Goal: Task Accomplishment & Management: Manage account settings

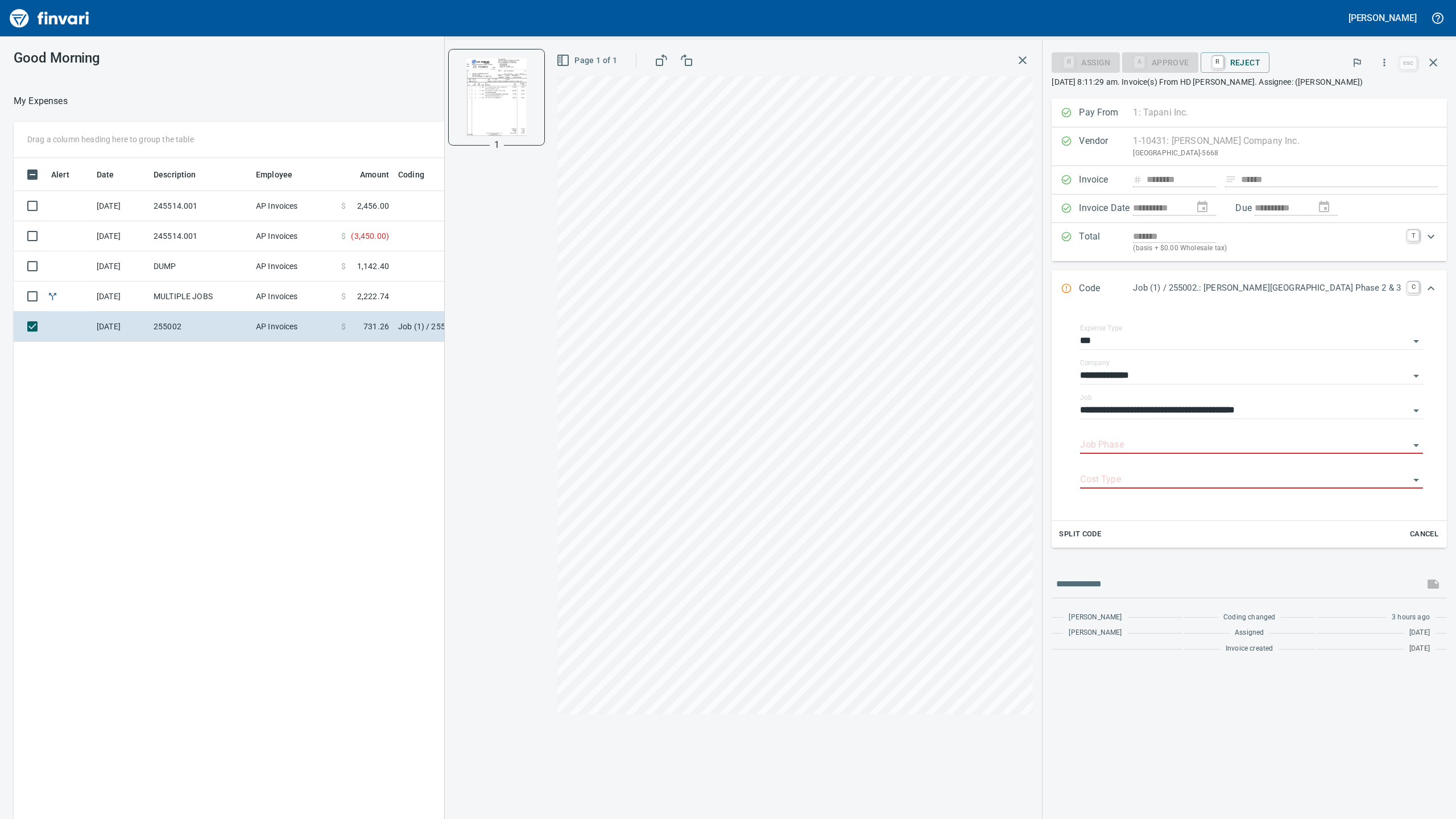
scroll to position [682, 1122]
click at [408, 221] on tbody "[DATE] 245514.001 AP Invoices $ 2,456.00 [DATE] 245514.001 AP Invoices $ ( 3,45…" at bounding box center [586, 266] width 1144 height 151
drag, startPoint x: 408, startPoint y: 221, endPoint x: 404, endPoint y: 235, distance: 14.6
click at [404, 235] on td at bounding box center [536, 236] width 285 height 30
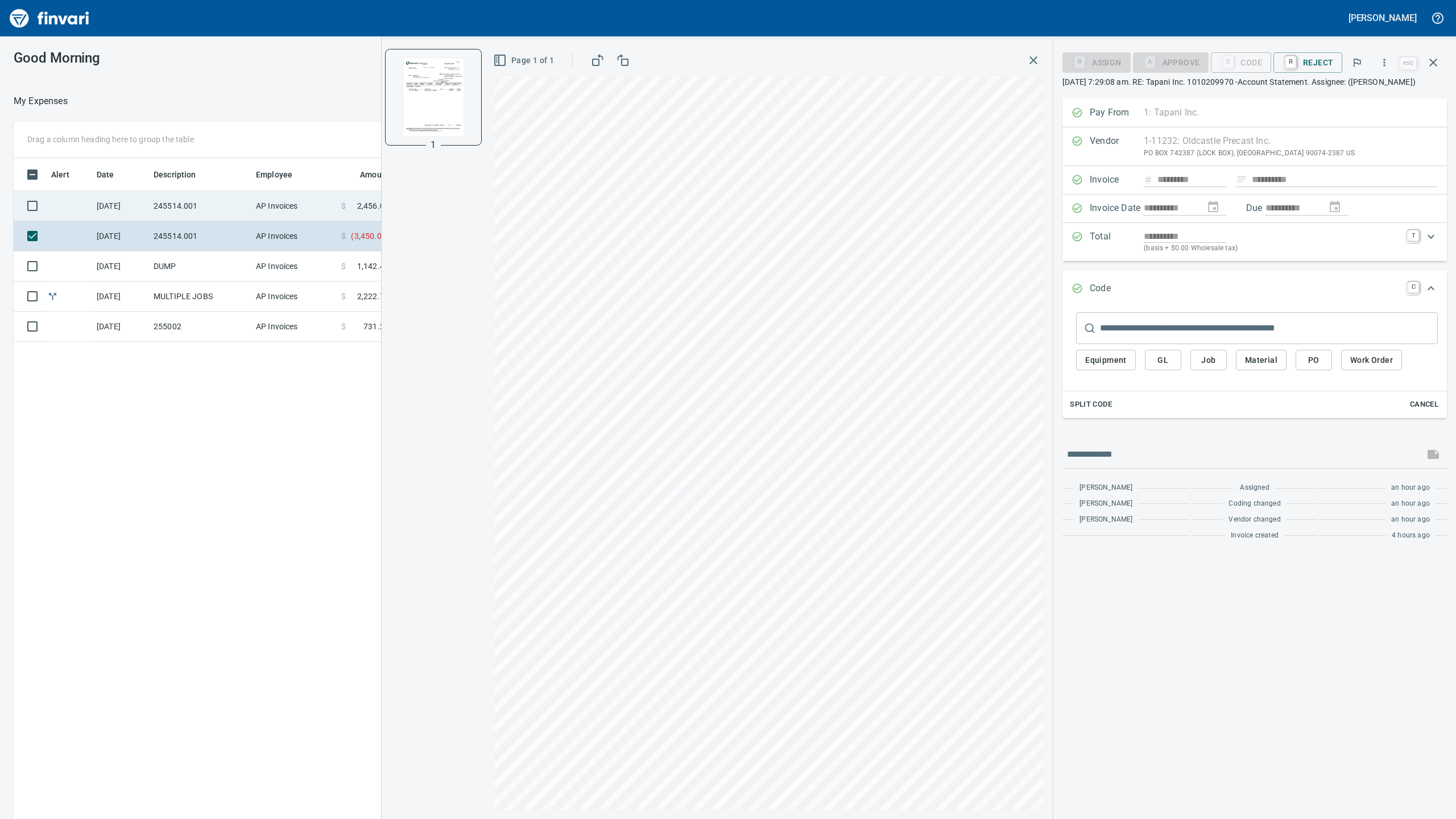
click at [308, 205] on td "AP Invoices" at bounding box center [294, 206] width 85 height 30
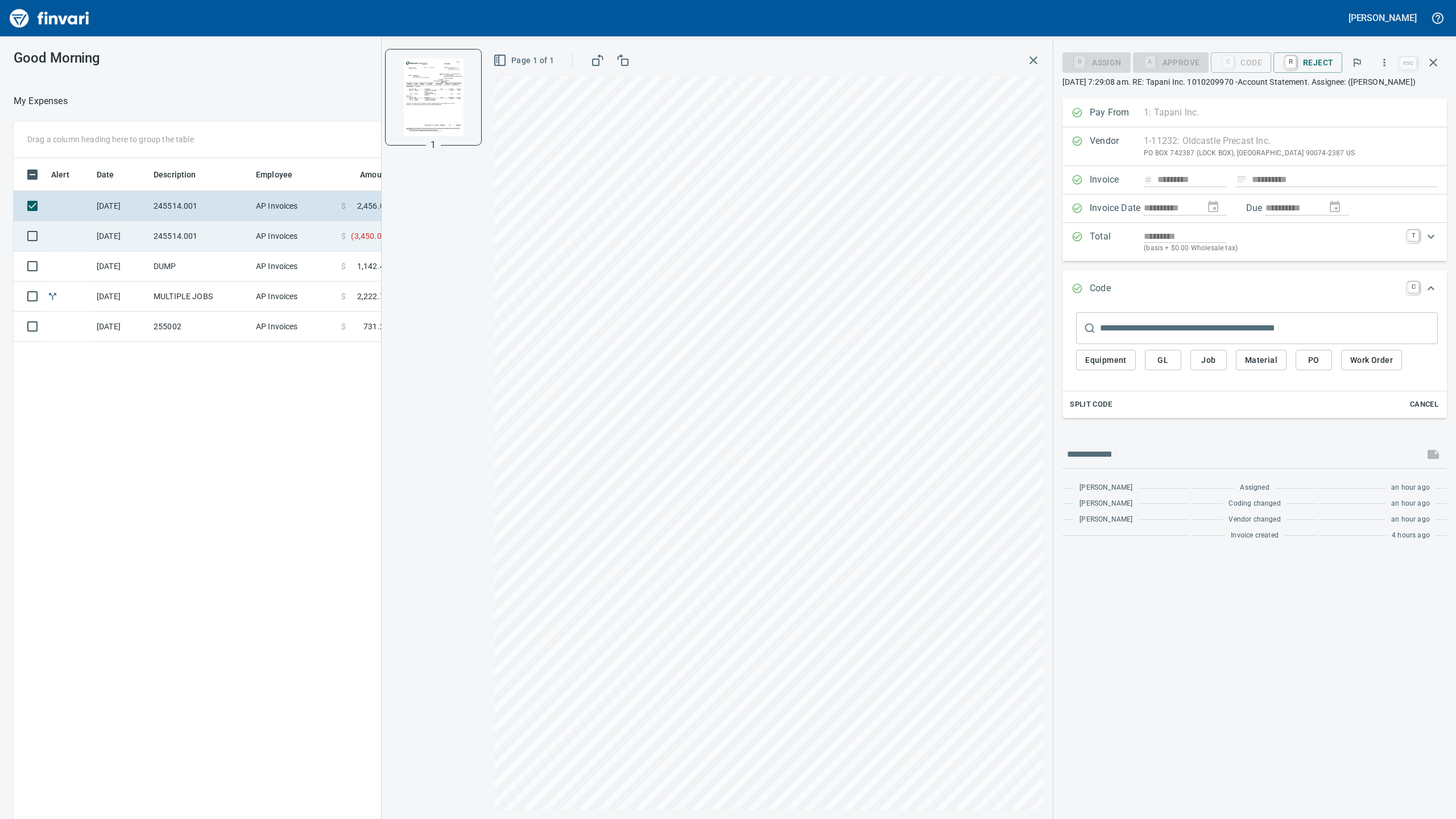
click at [307, 221] on td "AP Invoices" at bounding box center [294, 236] width 85 height 30
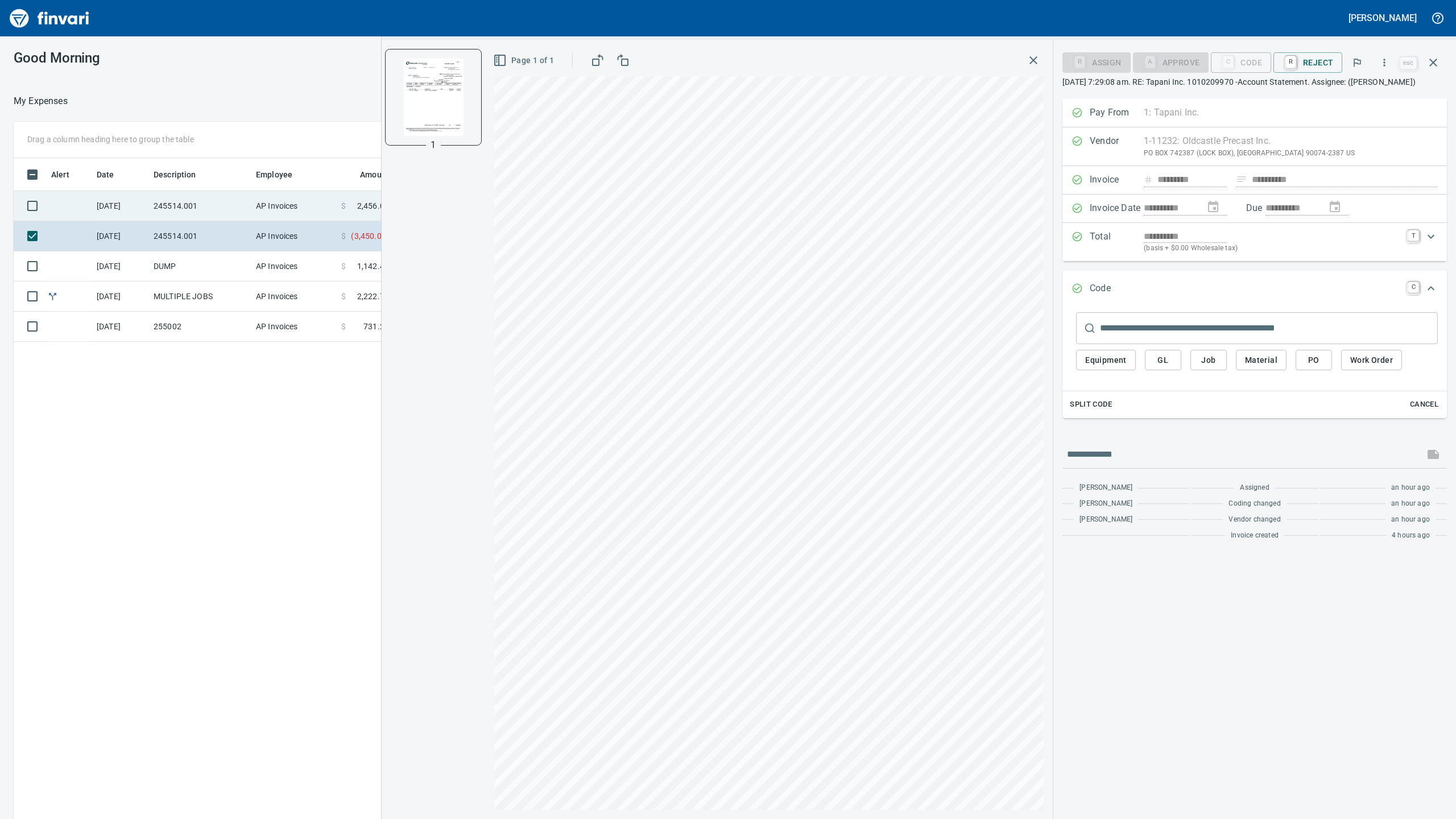
click at [306, 208] on td "AP Invoices" at bounding box center [294, 206] width 85 height 30
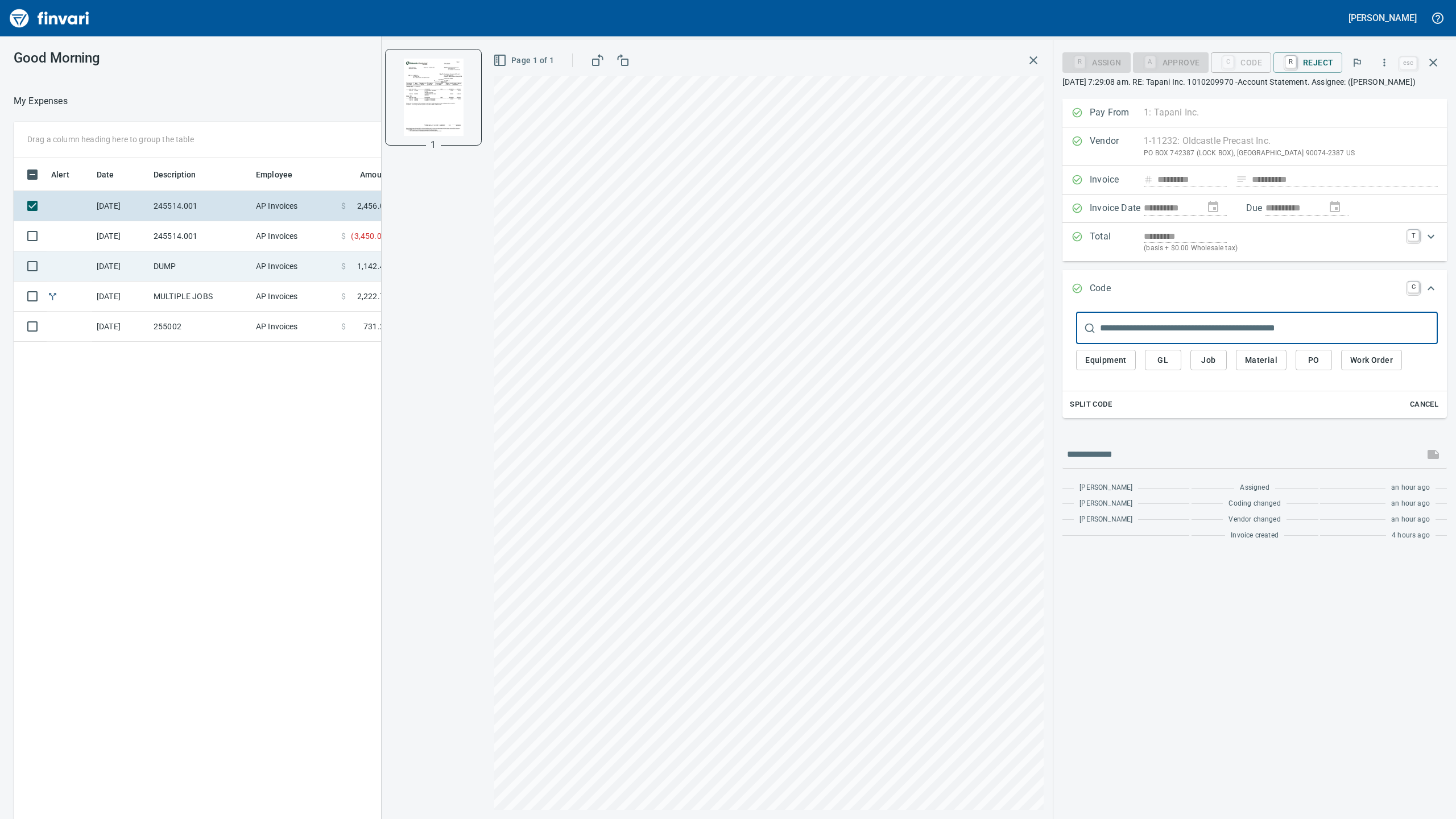
click at [310, 276] on td "AP Invoices" at bounding box center [294, 267] width 85 height 30
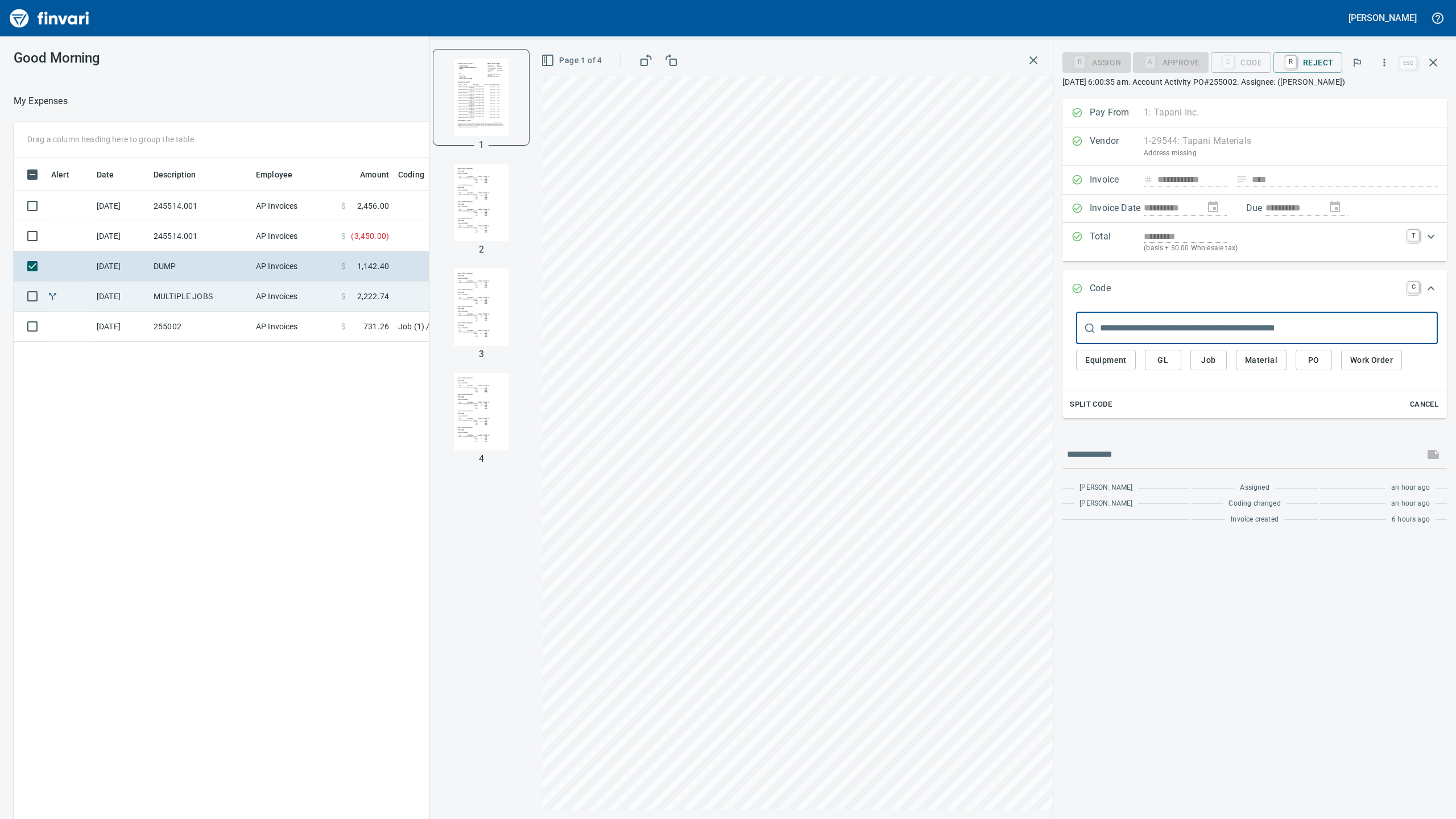
click at [305, 301] on td "AP Invoices" at bounding box center [294, 297] width 85 height 30
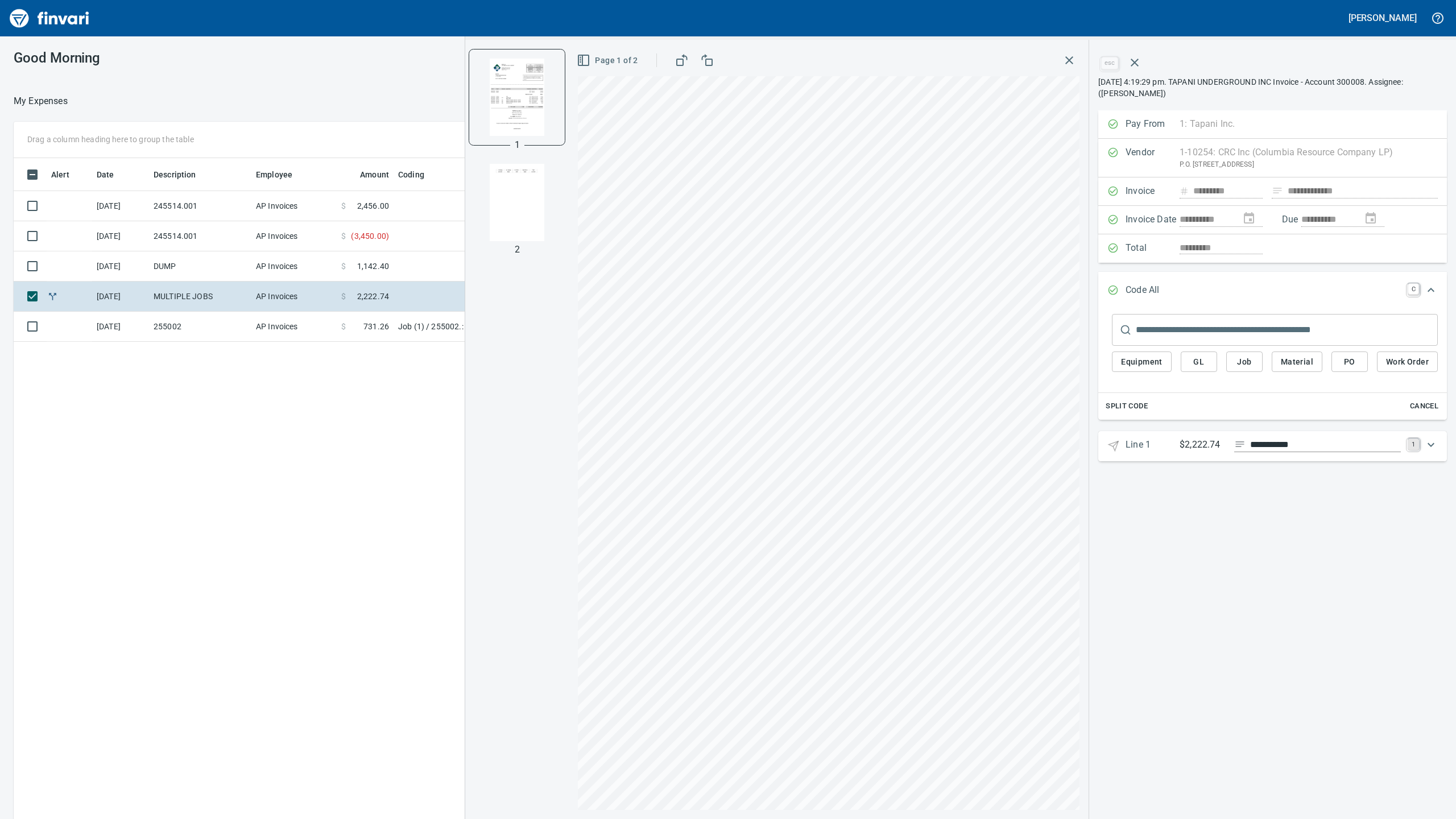
click at [1408, 445] on link "1" at bounding box center [1413, 444] width 12 height 12
click at [1300, 535] on span "C Code" at bounding box center [1286, 526] width 42 height 19
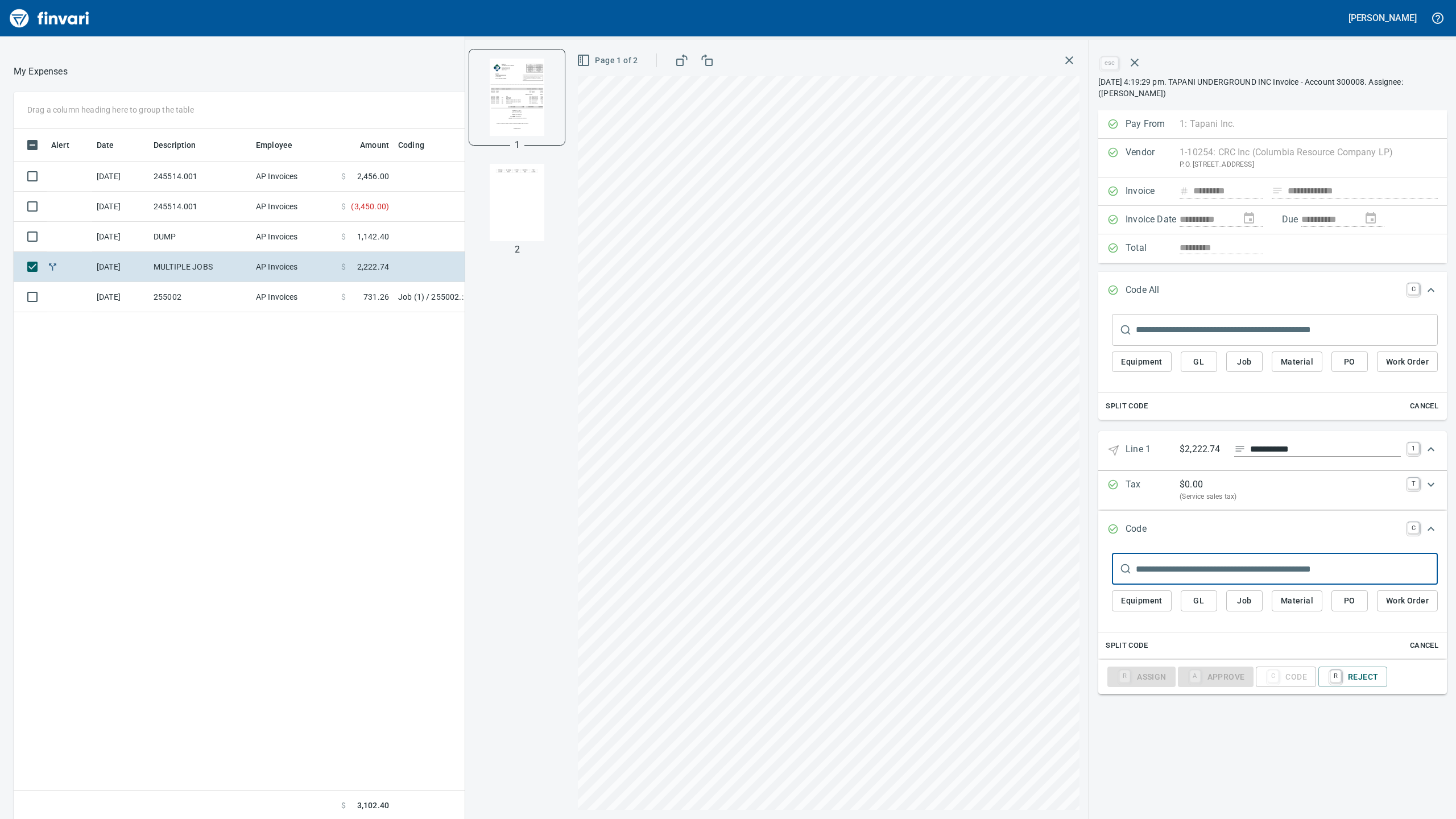
scroll to position [33, 0]
click at [1240, 619] on div "Equipment GL Job Material PO Work Order" at bounding box center [1274, 604] width 326 height 38
click at [1247, 606] on span "Job" at bounding box center [1244, 600] width 18 height 14
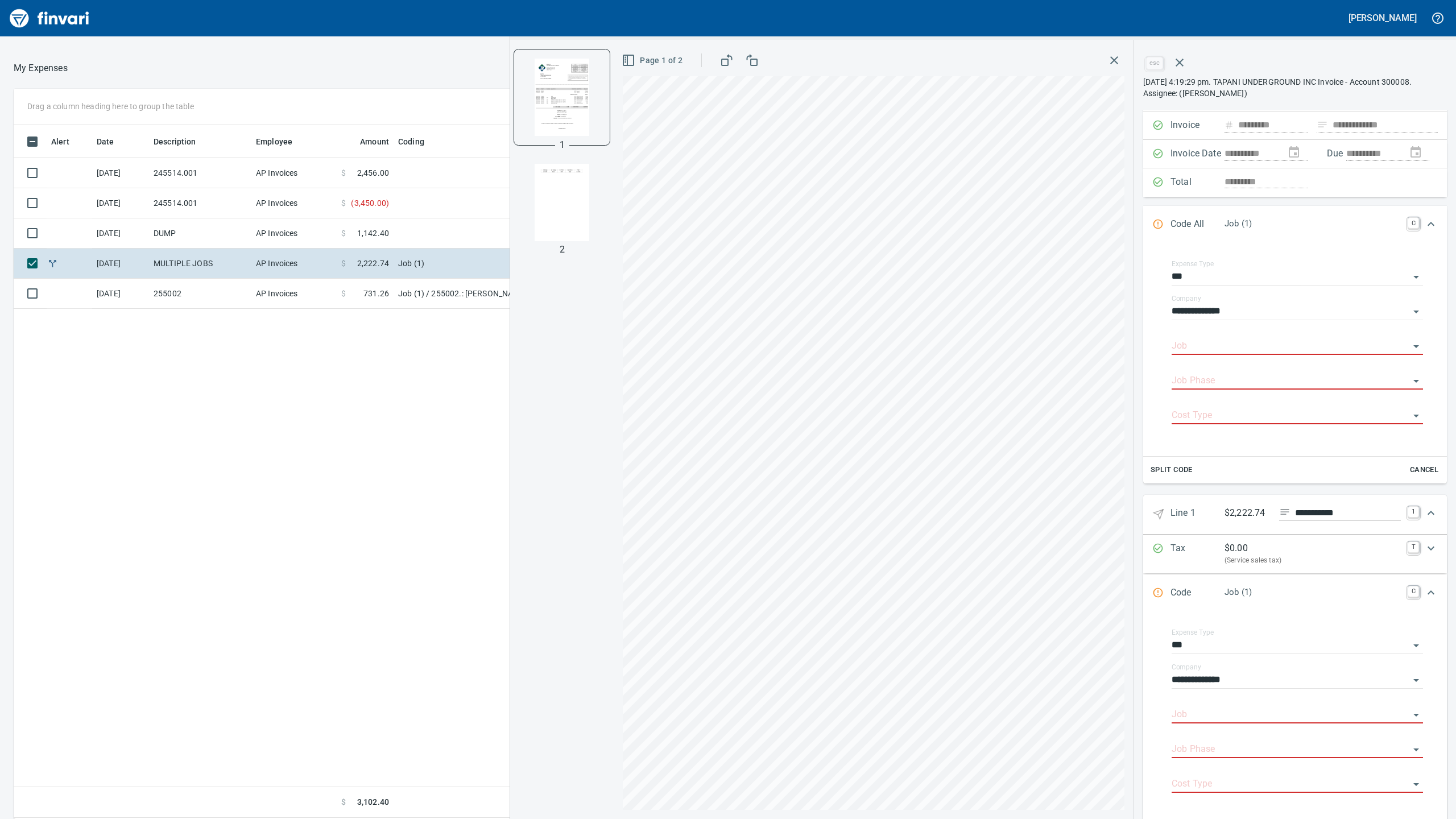
scroll to position [159, 0]
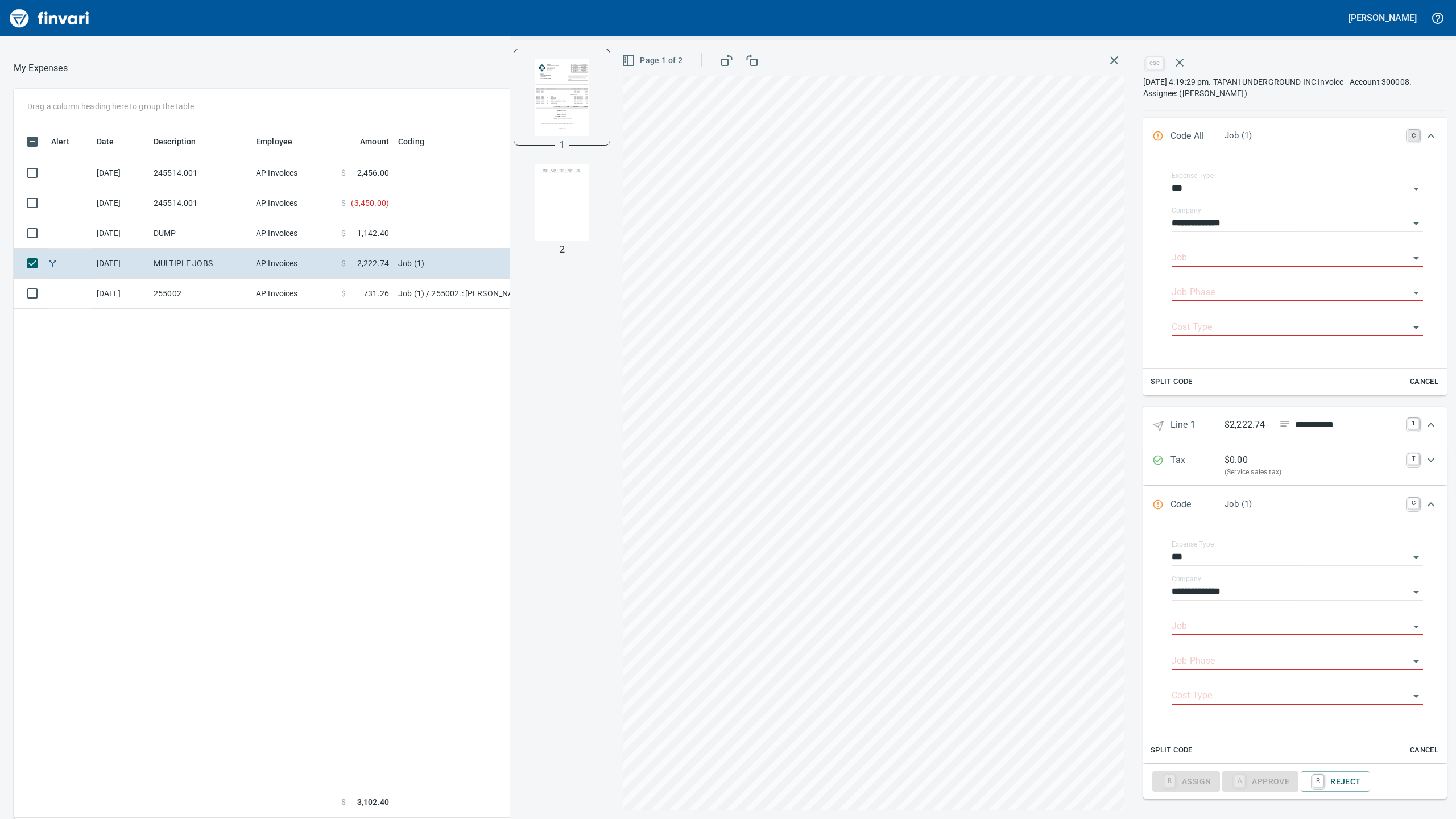
click at [1407, 133] on link "C" at bounding box center [1413, 135] width 12 height 12
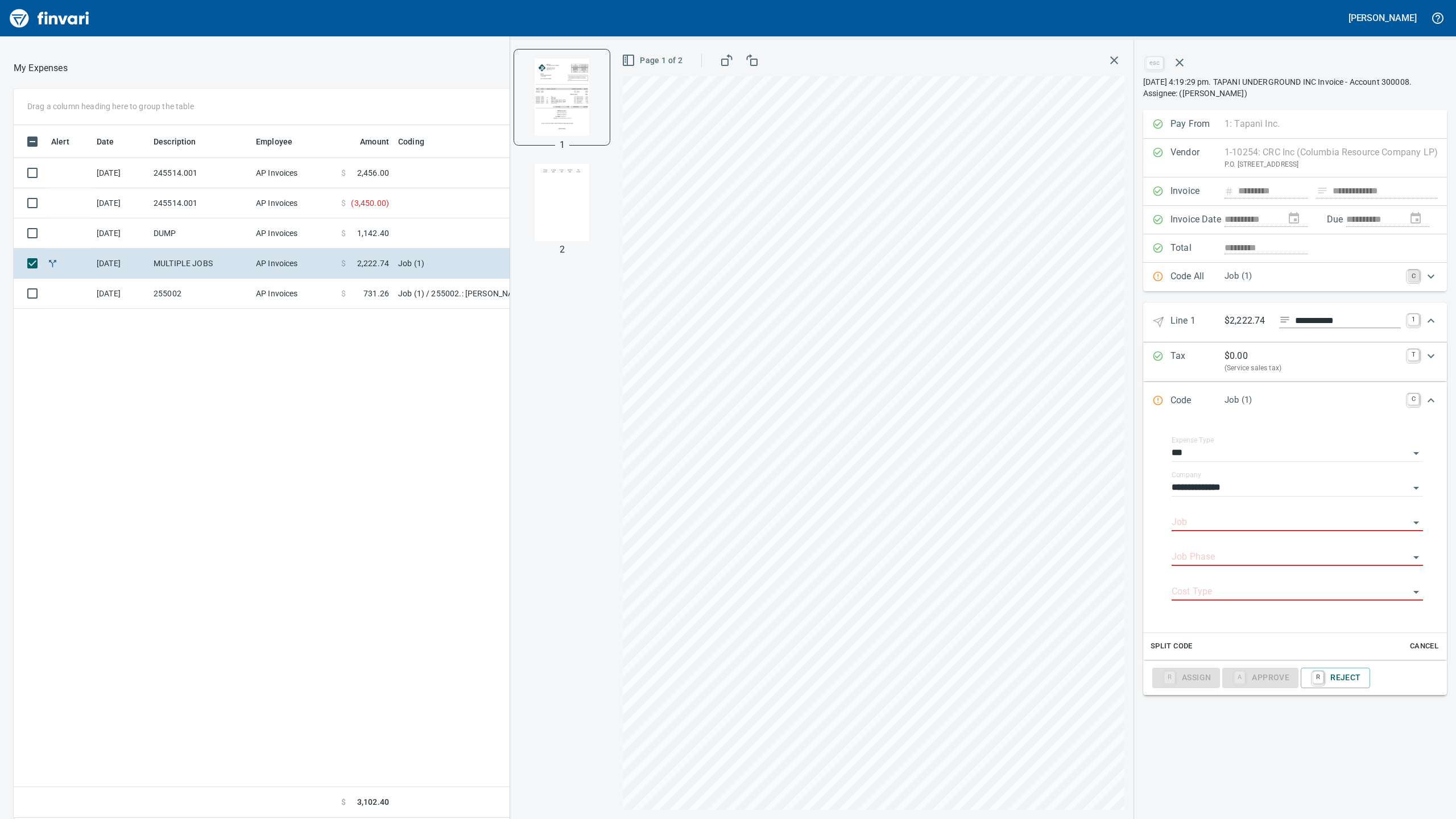
scroll to position [0, 0]
click at [1269, 537] on div "Job" at bounding box center [1297, 523] width 252 height 35
click at [1269, 530] on input "Job" at bounding box center [1290, 523] width 238 height 16
drag, startPoint x: 1219, startPoint y: 551, endPoint x: 1215, endPoint y: 563, distance: 12.6
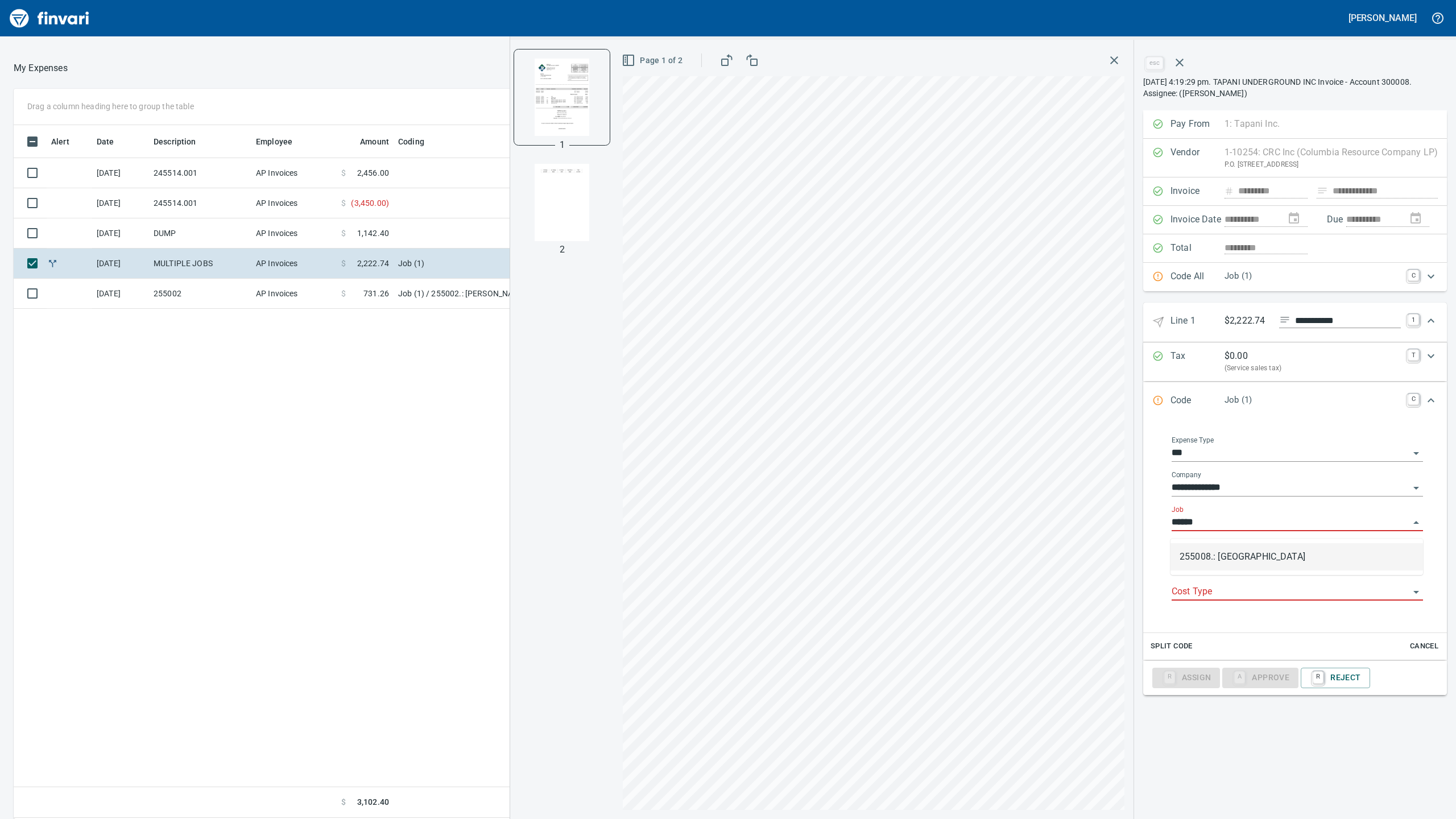
click at [1221, 551] on li "255008.: [GEOGRAPHIC_DATA]" at bounding box center [1296, 556] width 253 height 27
type input "**********"
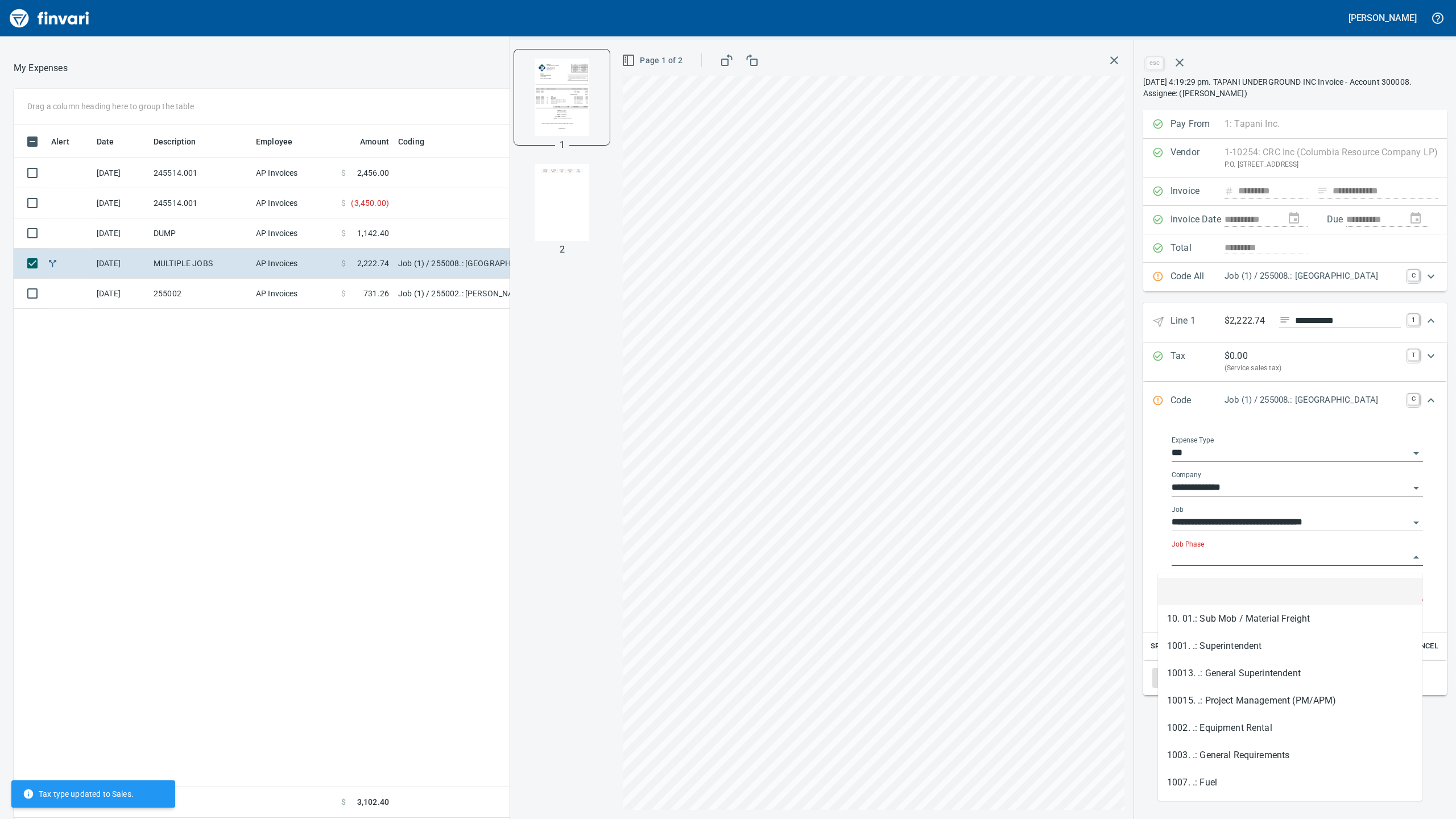
click at [1215, 563] on input "Job Phase" at bounding box center [1290, 558] width 238 height 16
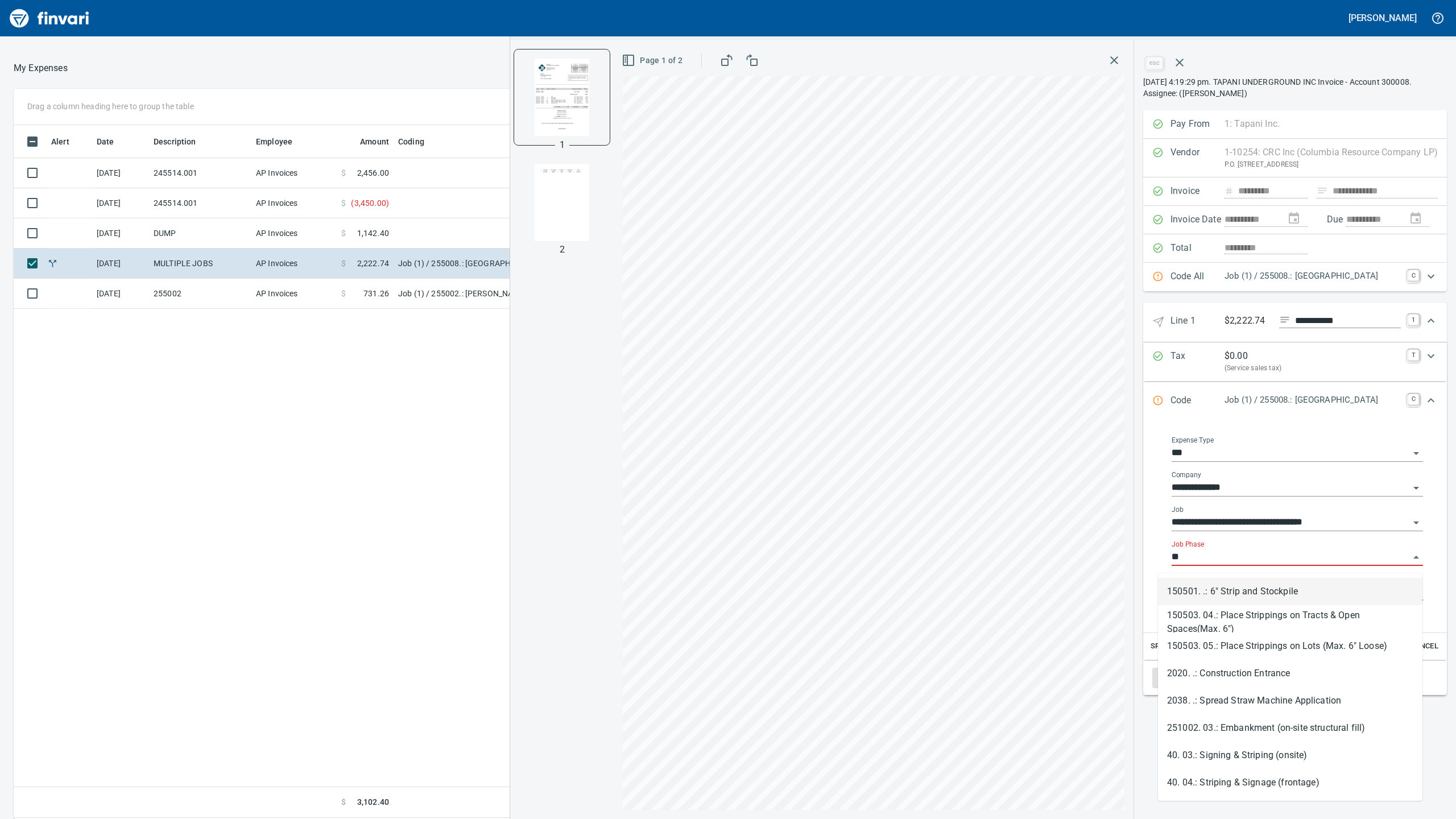
type input "*"
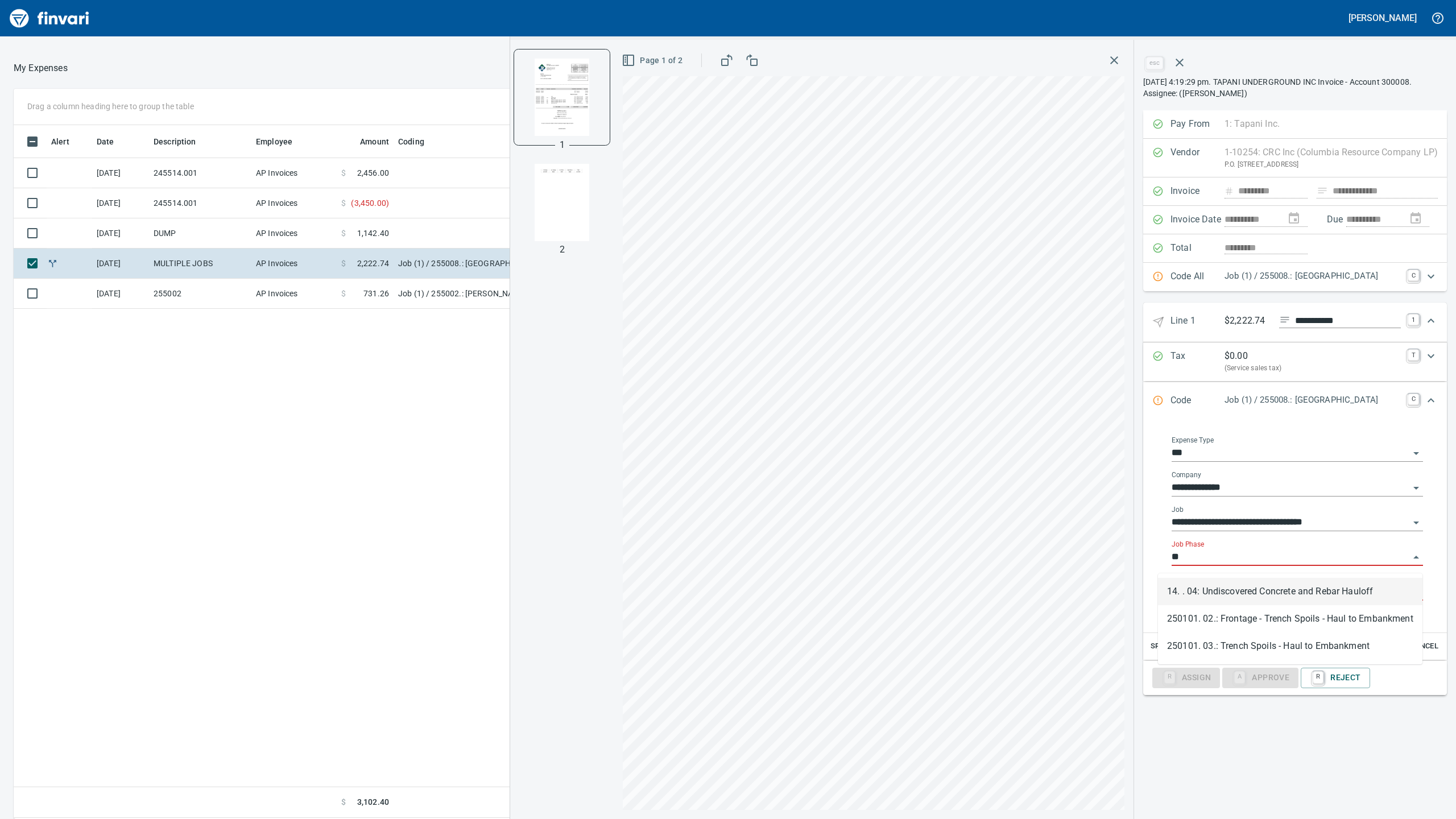
type input "*"
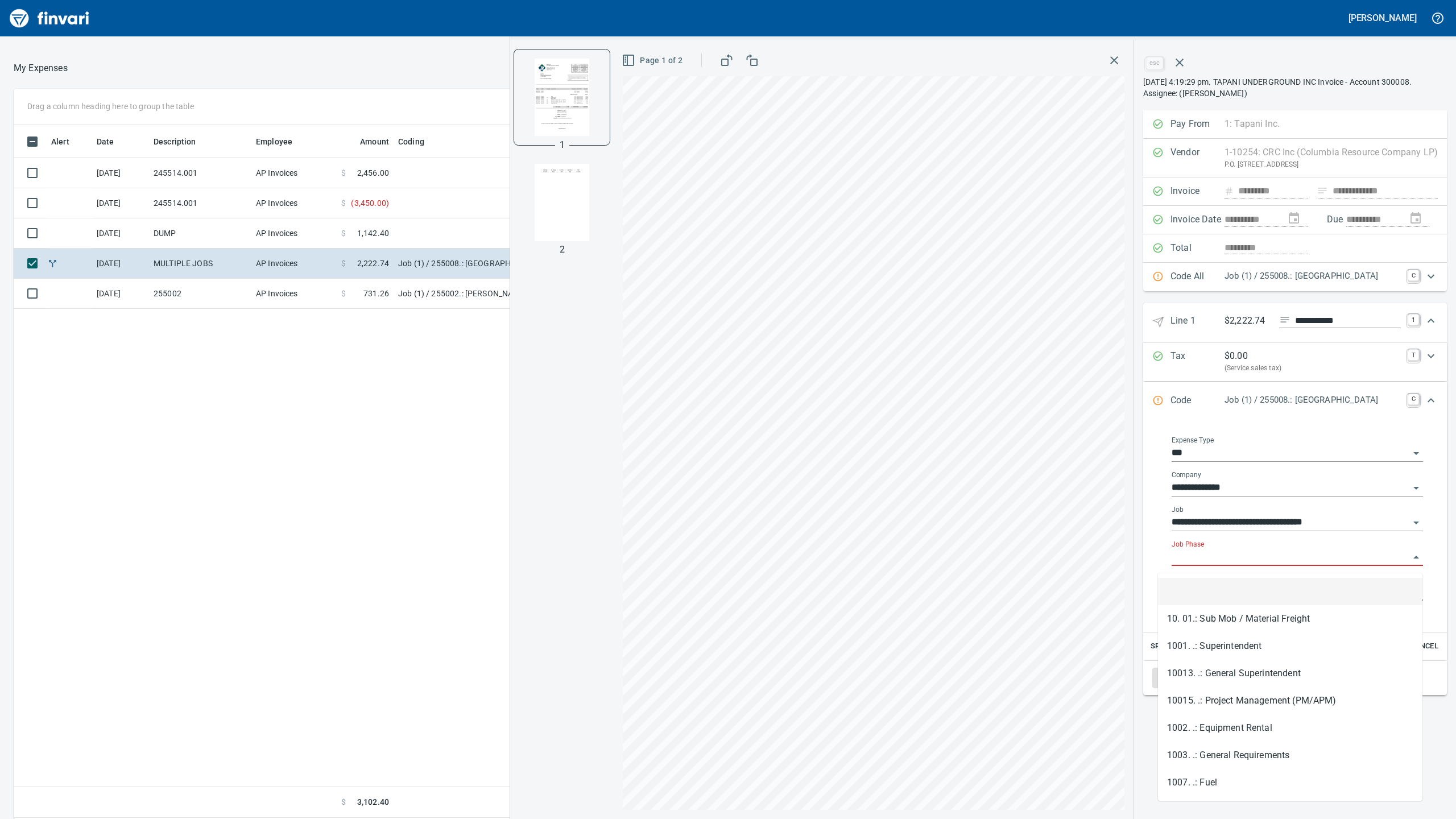
click at [1172, 563] on input "Job Phase" at bounding box center [1290, 558] width 238 height 16
type input "*"
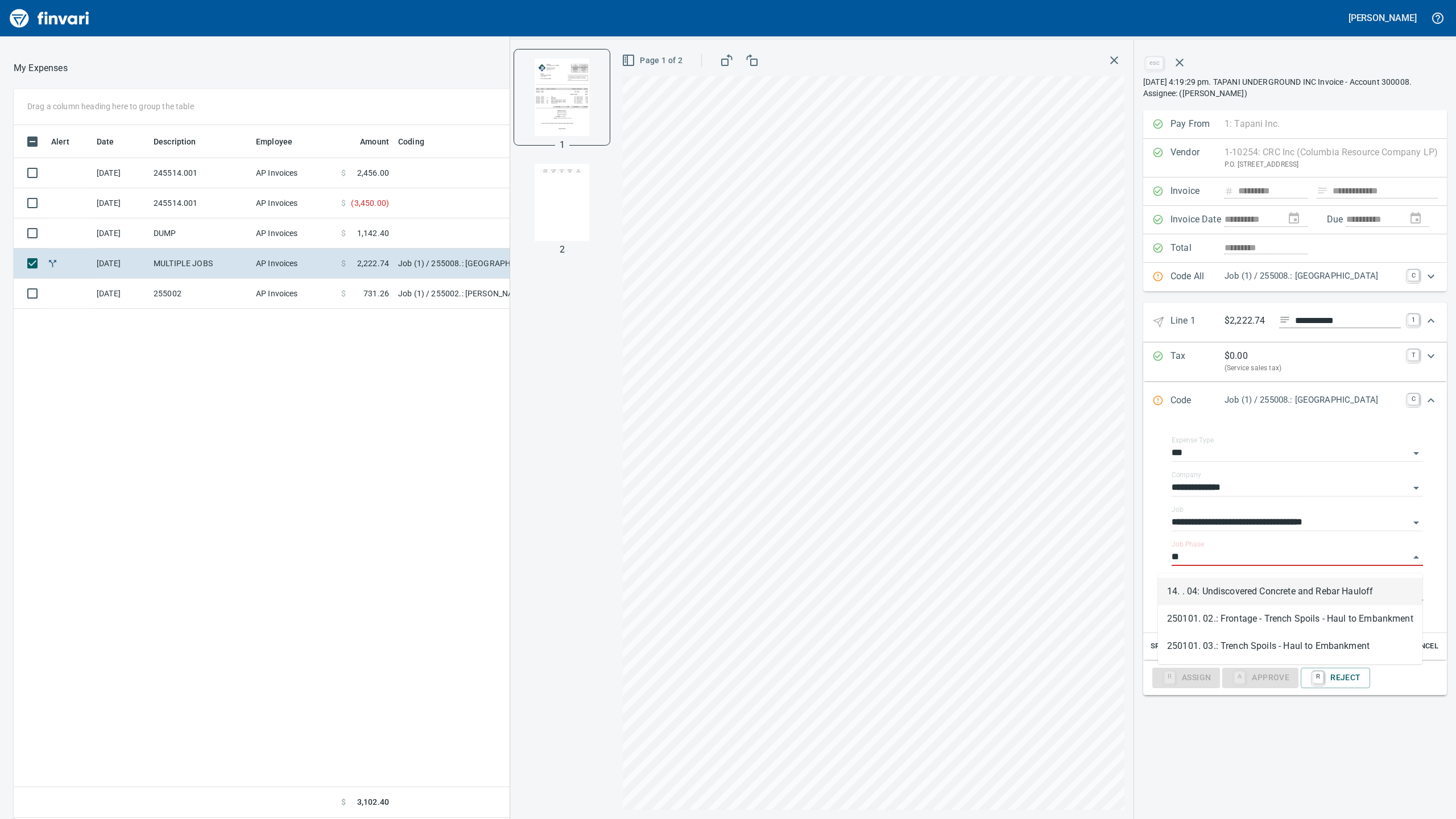
type input "*"
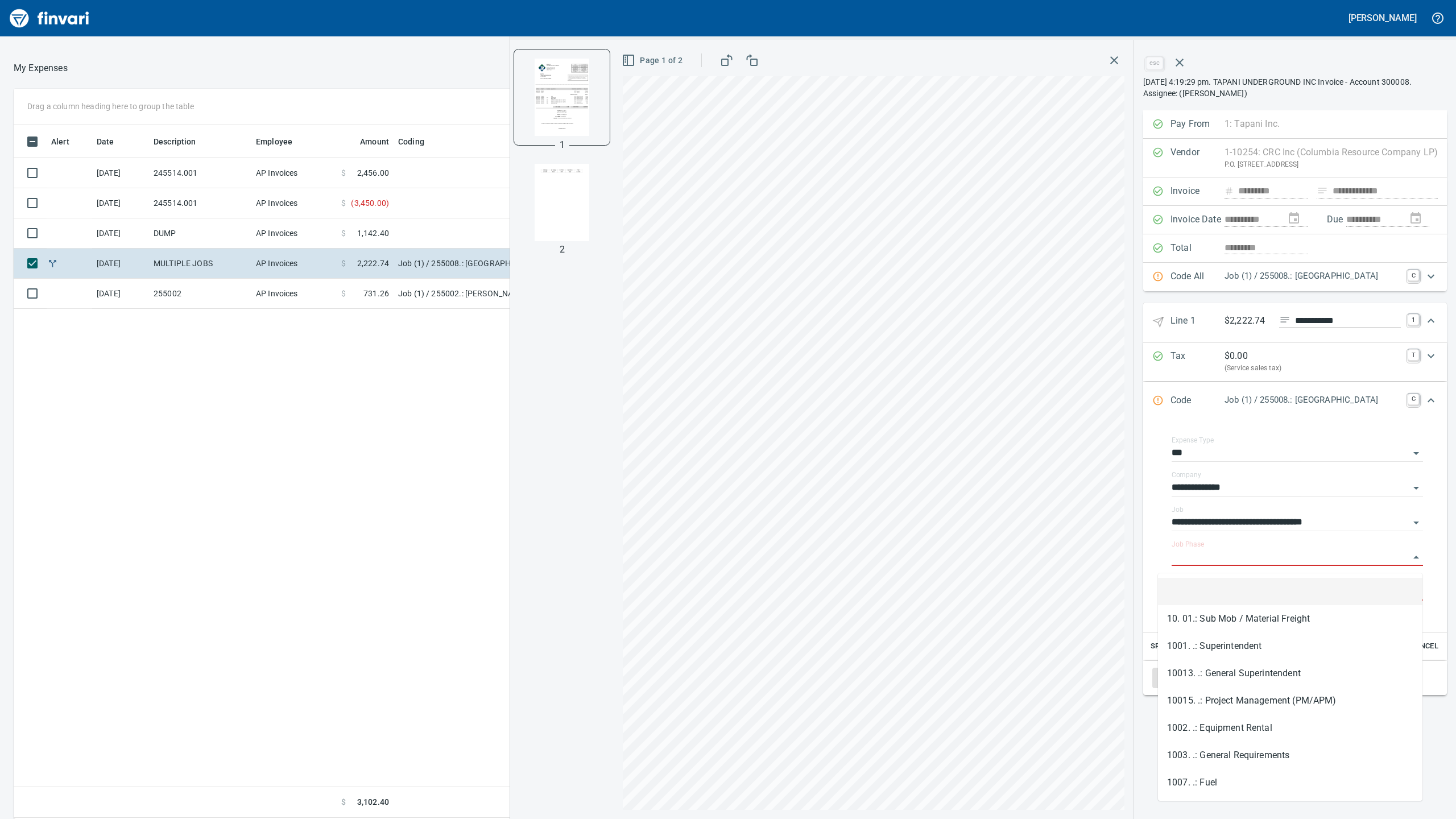
click at [1104, 53] on button "button" at bounding box center [1114, 60] width 20 height 20
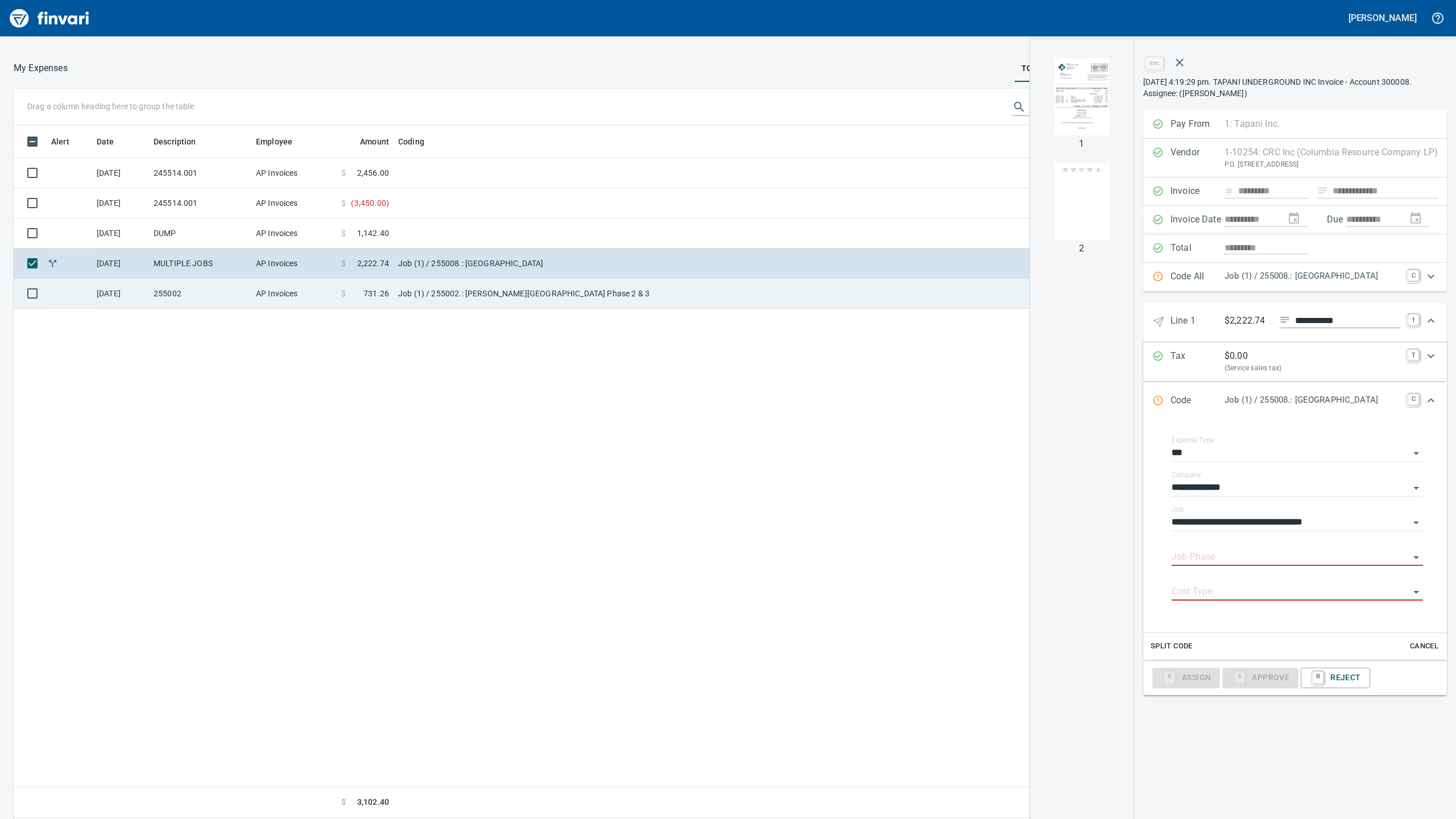
click at [374, 296] on span "731.26" at bounding box center [376, 293] width 25 height 12
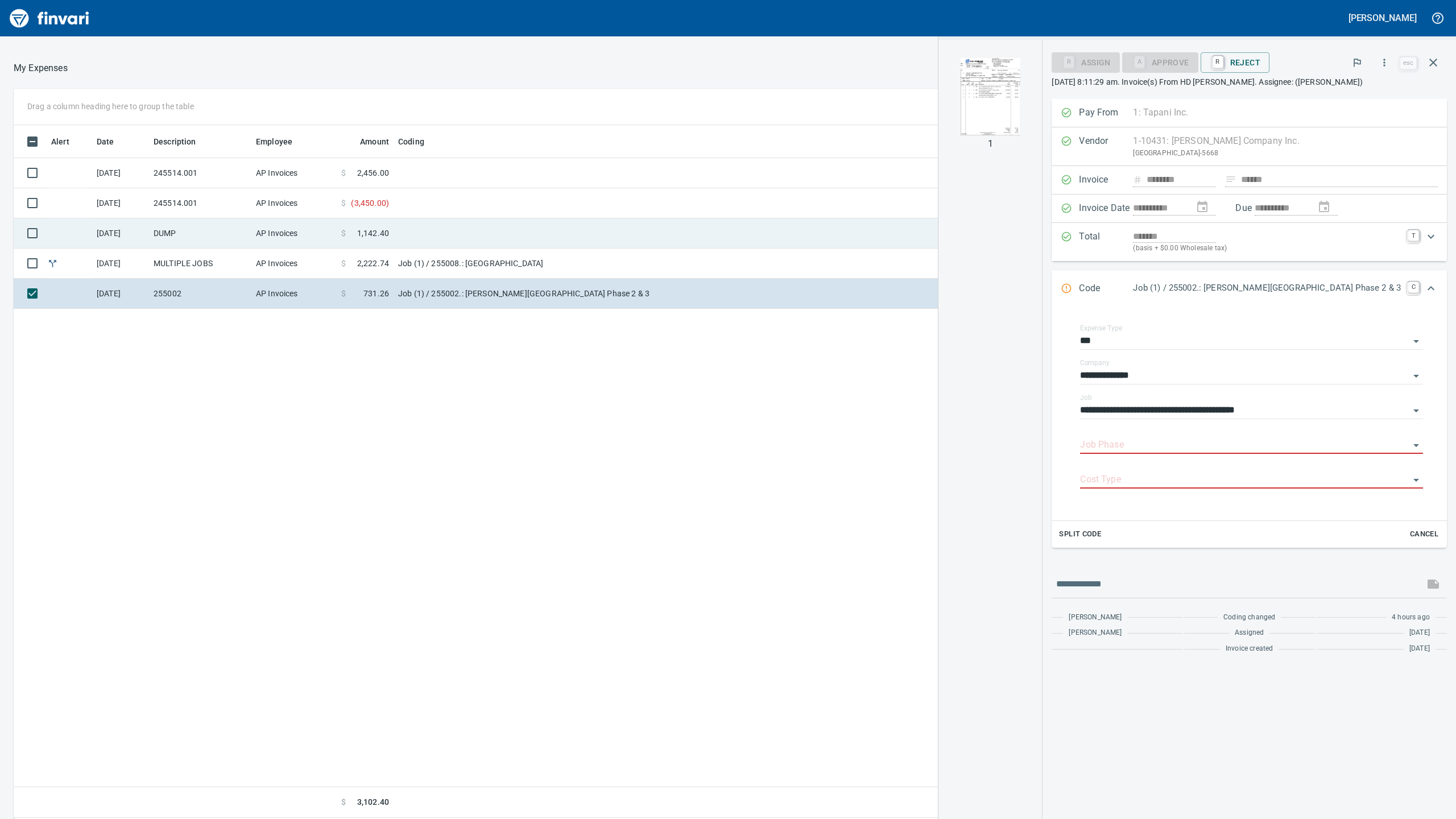
click at [364, 230] on span "1,142.40" at bounding box center [373, 233] width 32 height 12
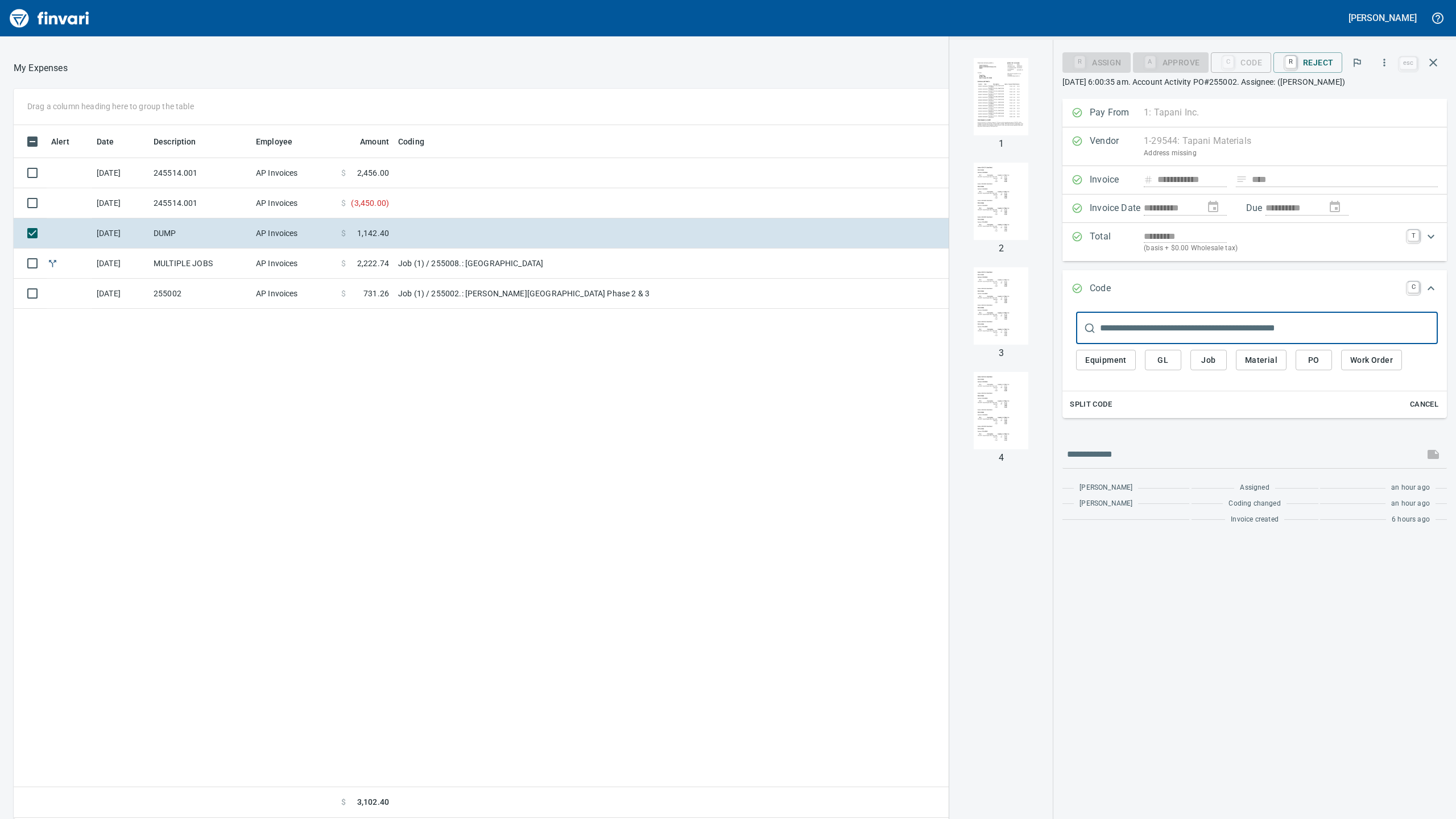
scroll to position [682, 1122]
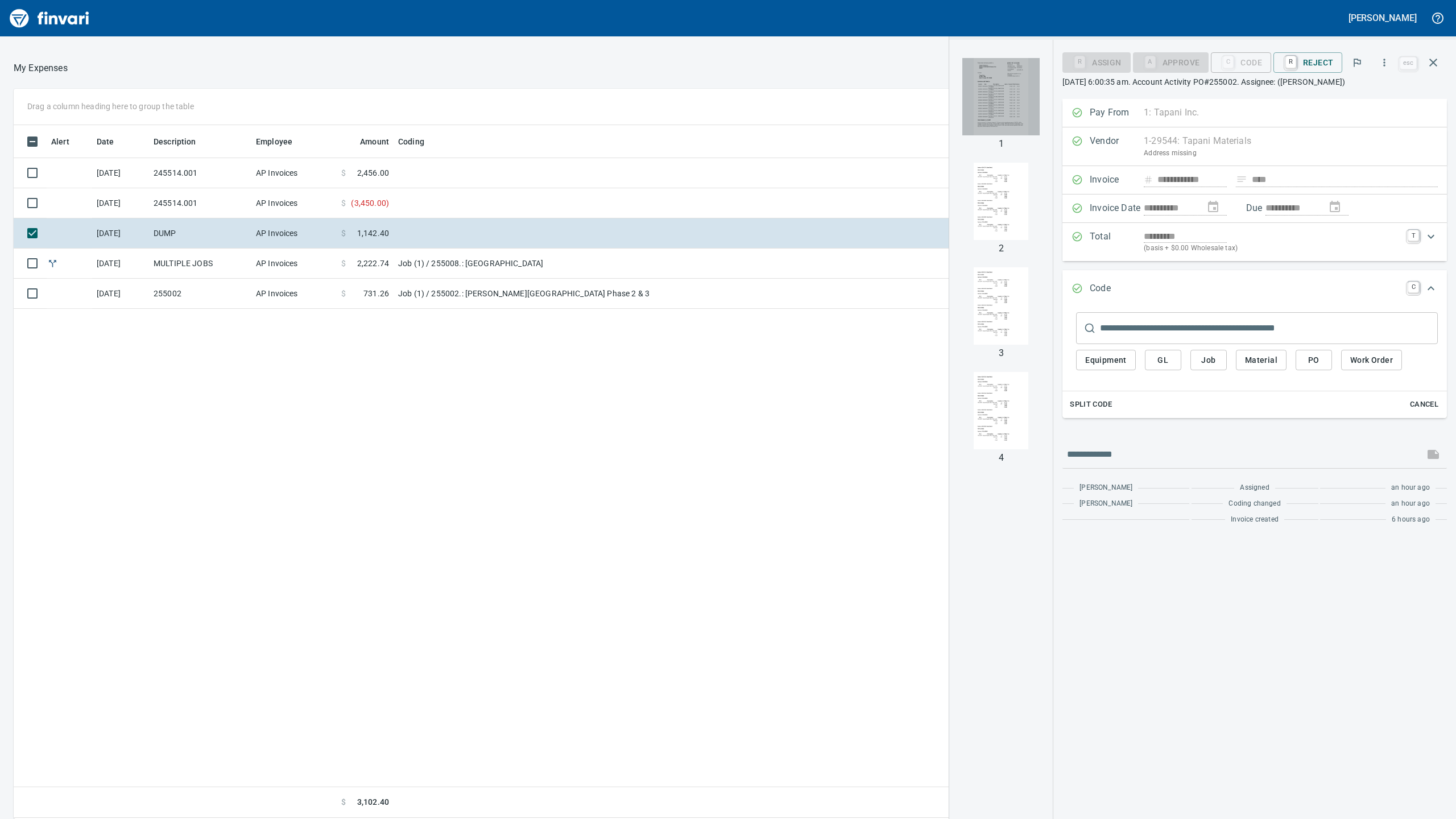
click at [1013, 101] on img "button" at bounding box center [1001, 97] width 78 height 78
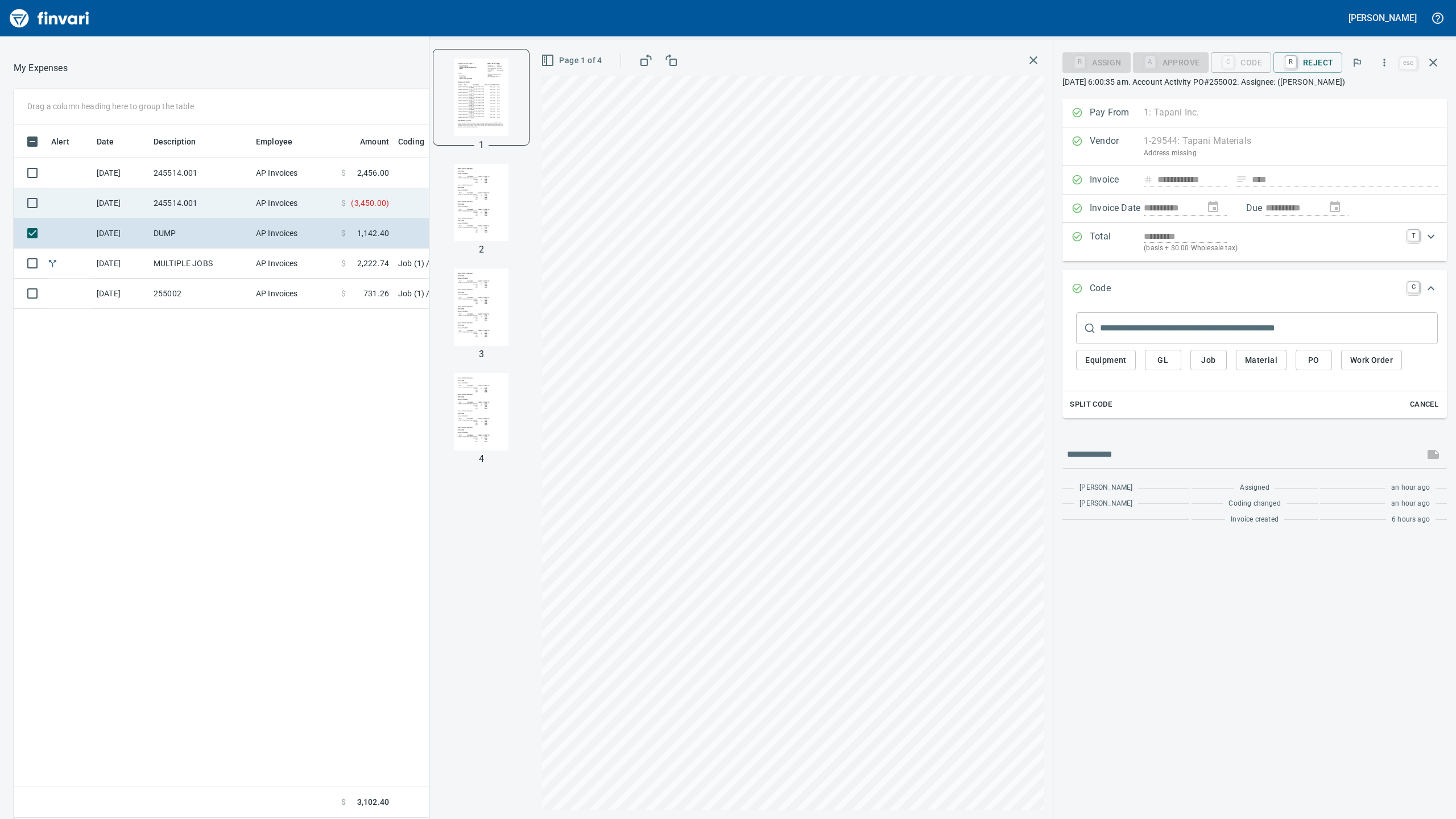
click at [244, 216] on td "245514.001" at bounding box center [200, 203] width 102 height 30
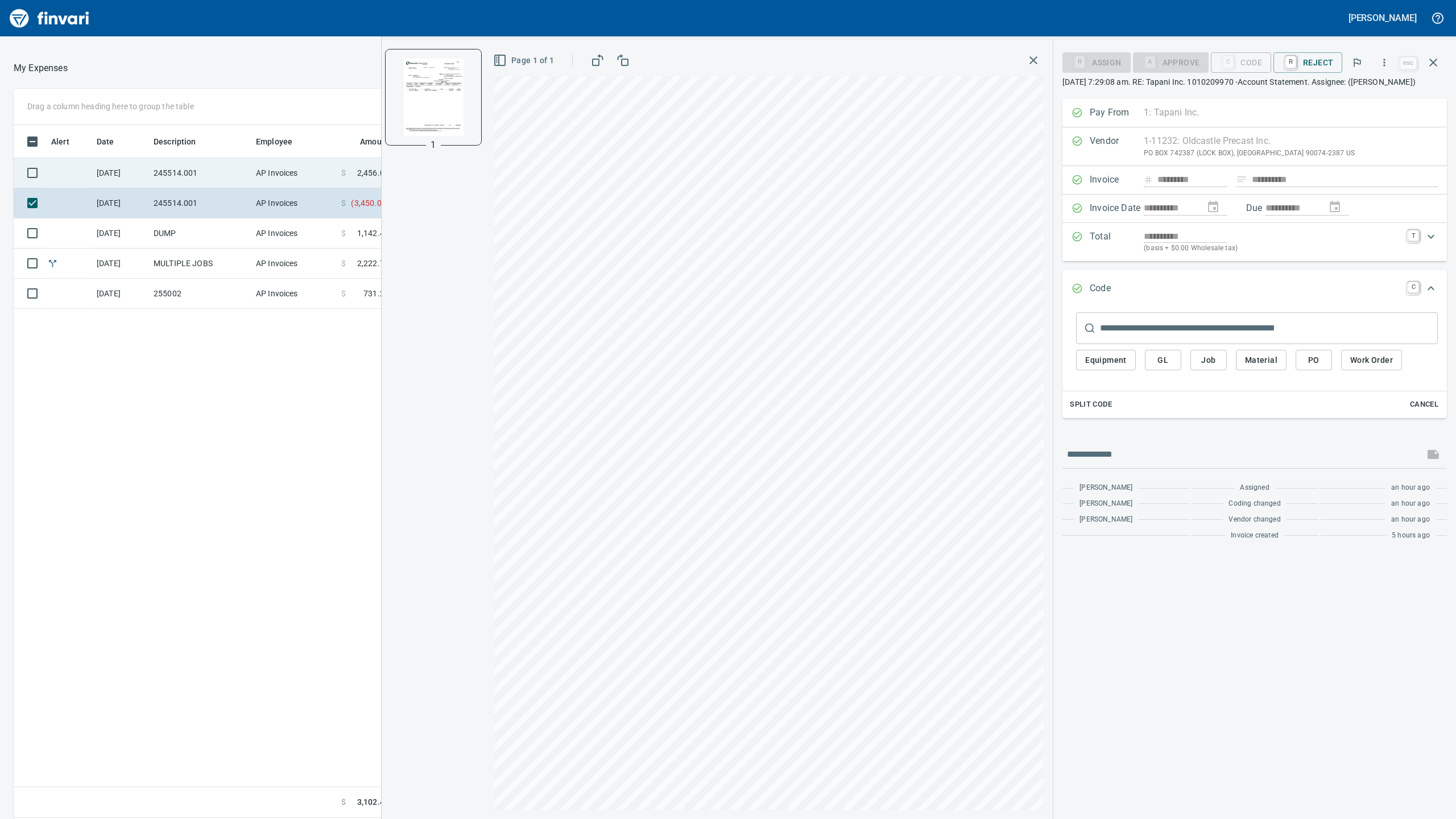
click at [233, 162] on td "245514.001" at bounding box center [200, 173] width 102 height 30
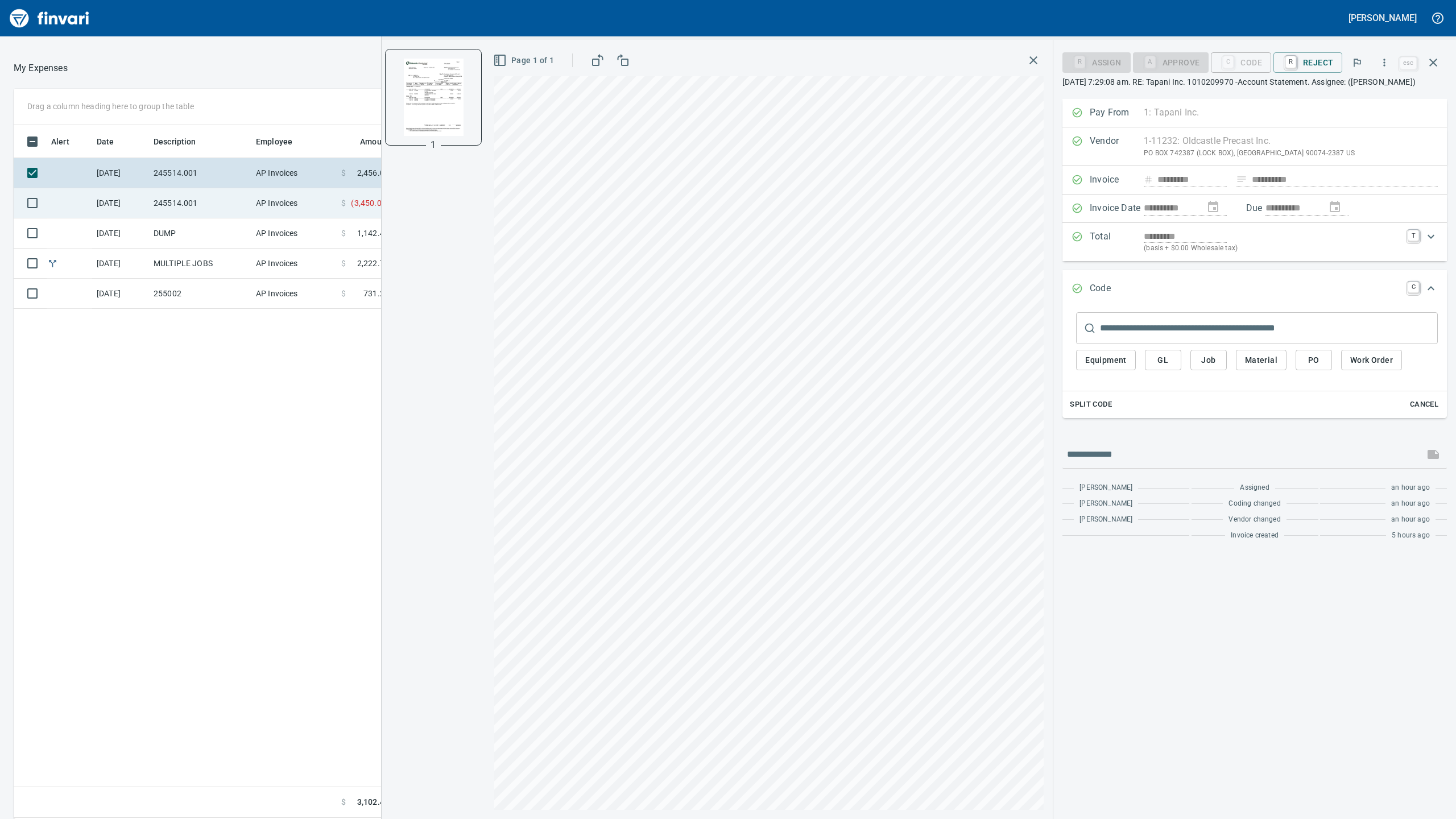
click at [255, 199] on td "AP Invoices" at bounding box center [294, 203] width 85 height 30
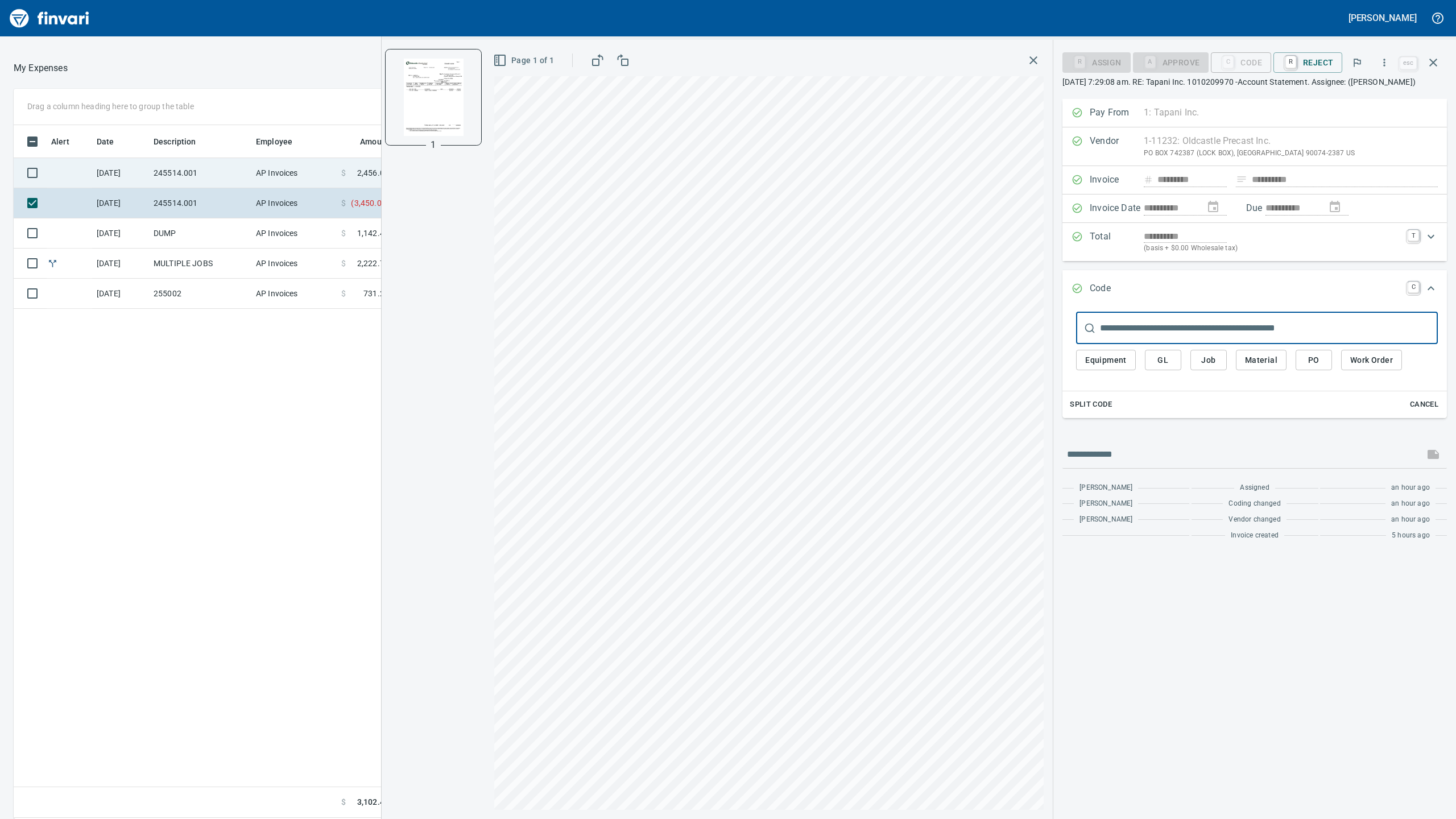
click at [264, 168] on td "AP Invoices" at bounding box center [294, 173] width 85 height 30
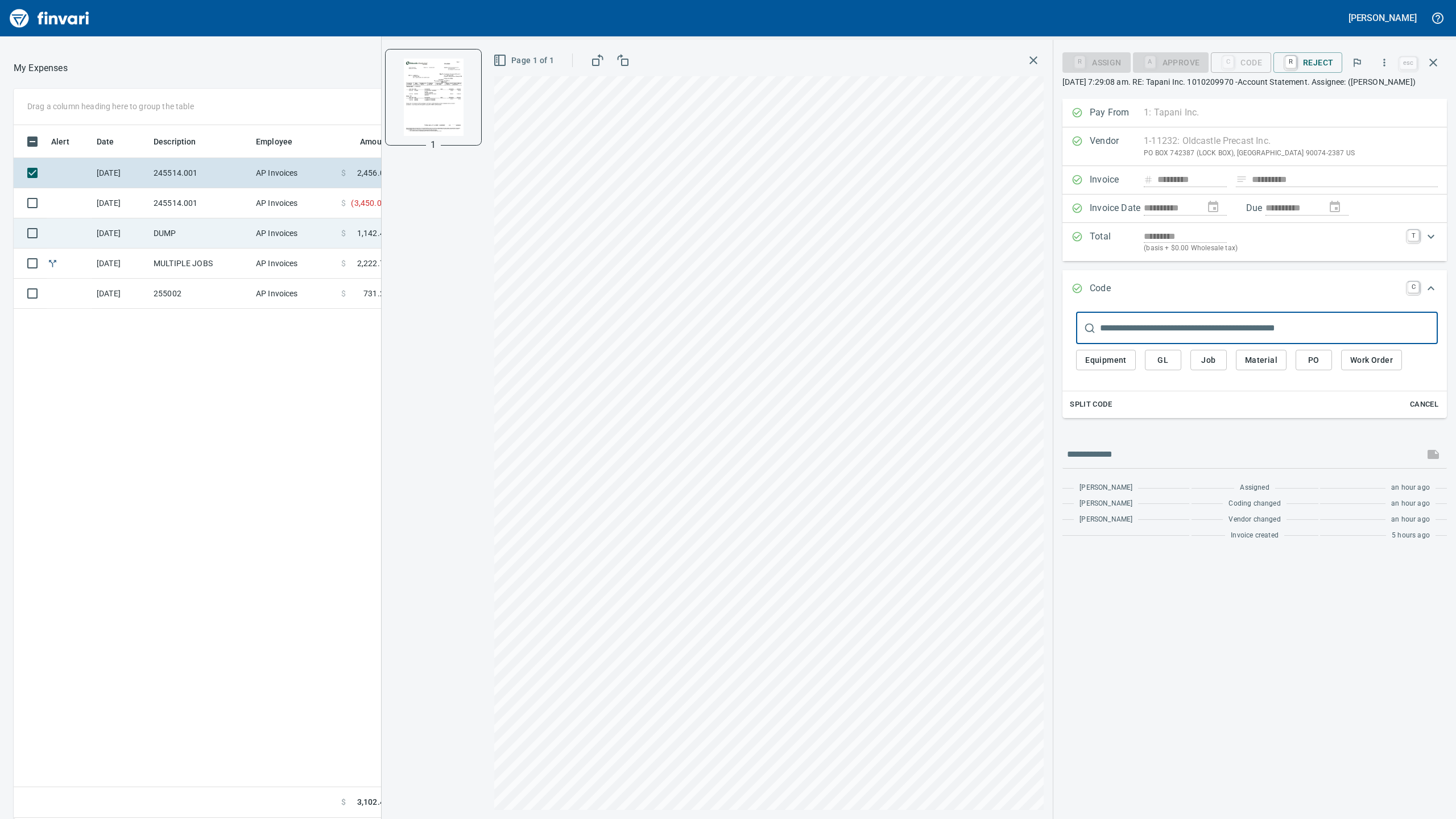
click at [264, 223] on td "AP Invoices" at bounding box center [294, 234] width 85 height 30
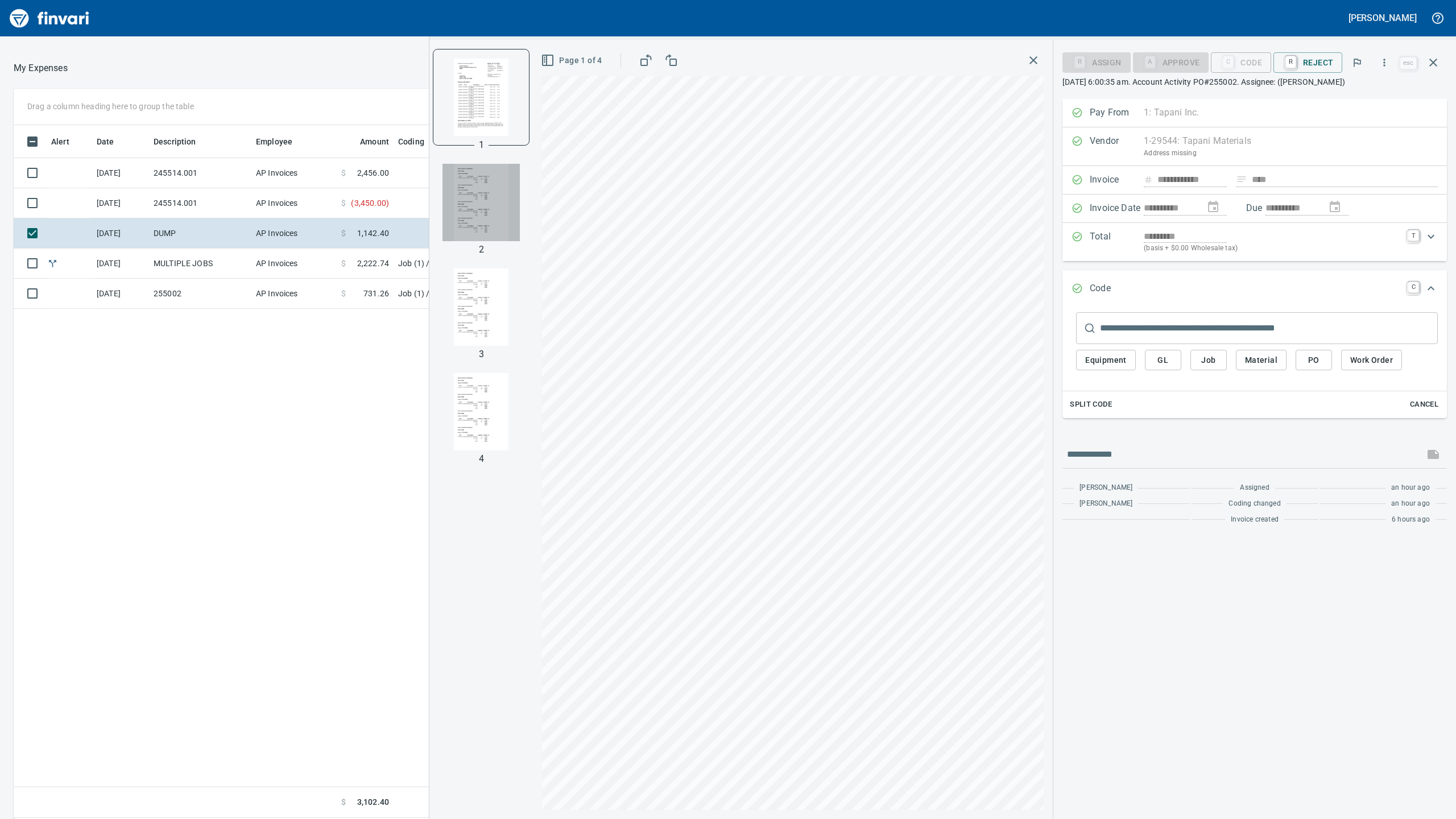
click at [483, 193] on img "button" at bounding box center [481, 202] width 78 height 78
click at [467, 133] on img "button" at bounding box center [481, 97] width 78 height 78
click at [470, 185] on img "button" at bounding box center [481, 202] width 78 height 78
click at [453, 287] on img "button" at bounding box center [481, 307] width 78 height 78
click at [473, 316] on img "button" at bounding box center [481, 307] width 78 height 78
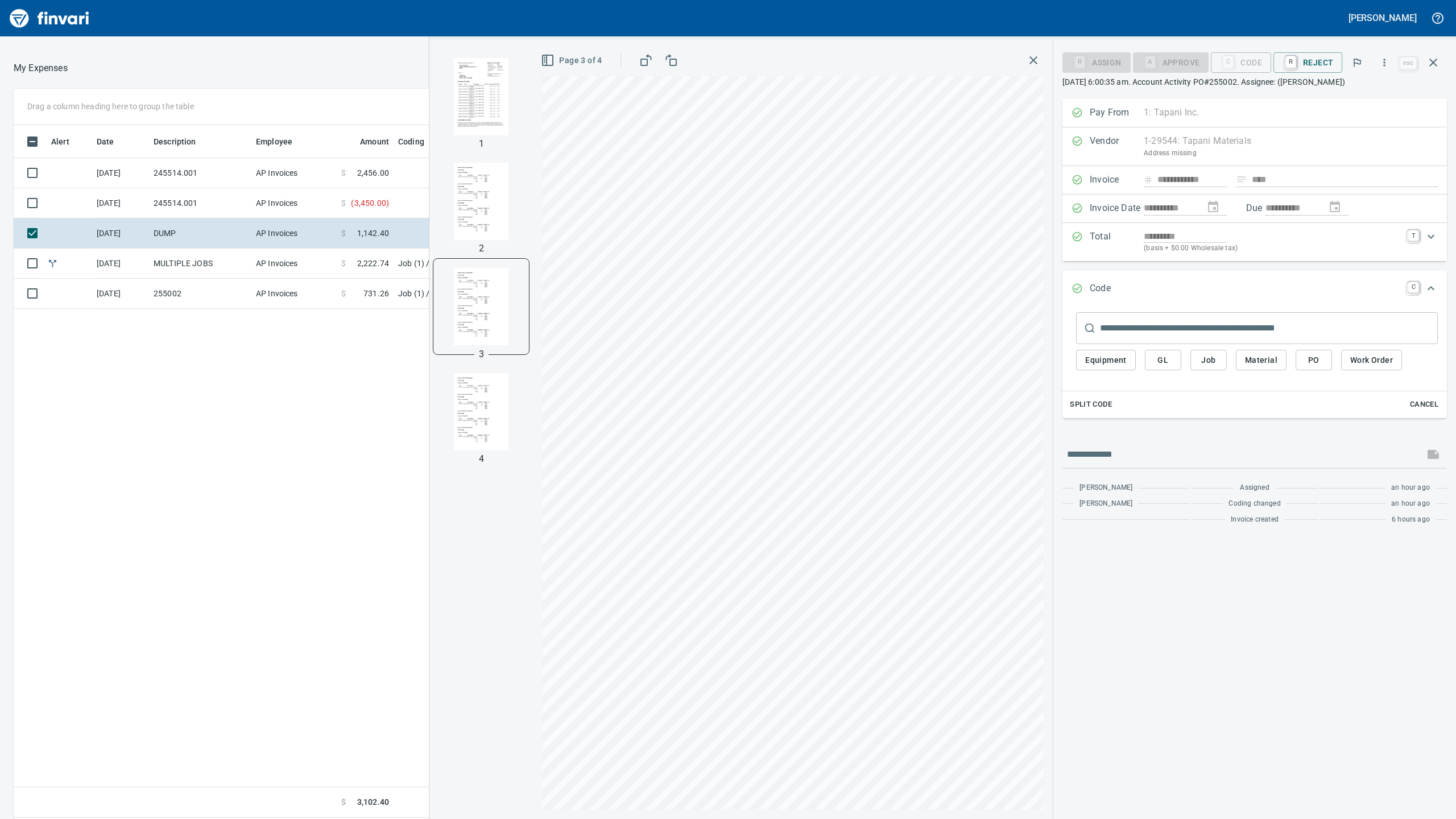
click at [478, 416] on img "button" at bounding box center [481, 412] width 78 height 78
click at [1212, 363] on span "Job" at bounding box center [1208, 360] width 18 height 14
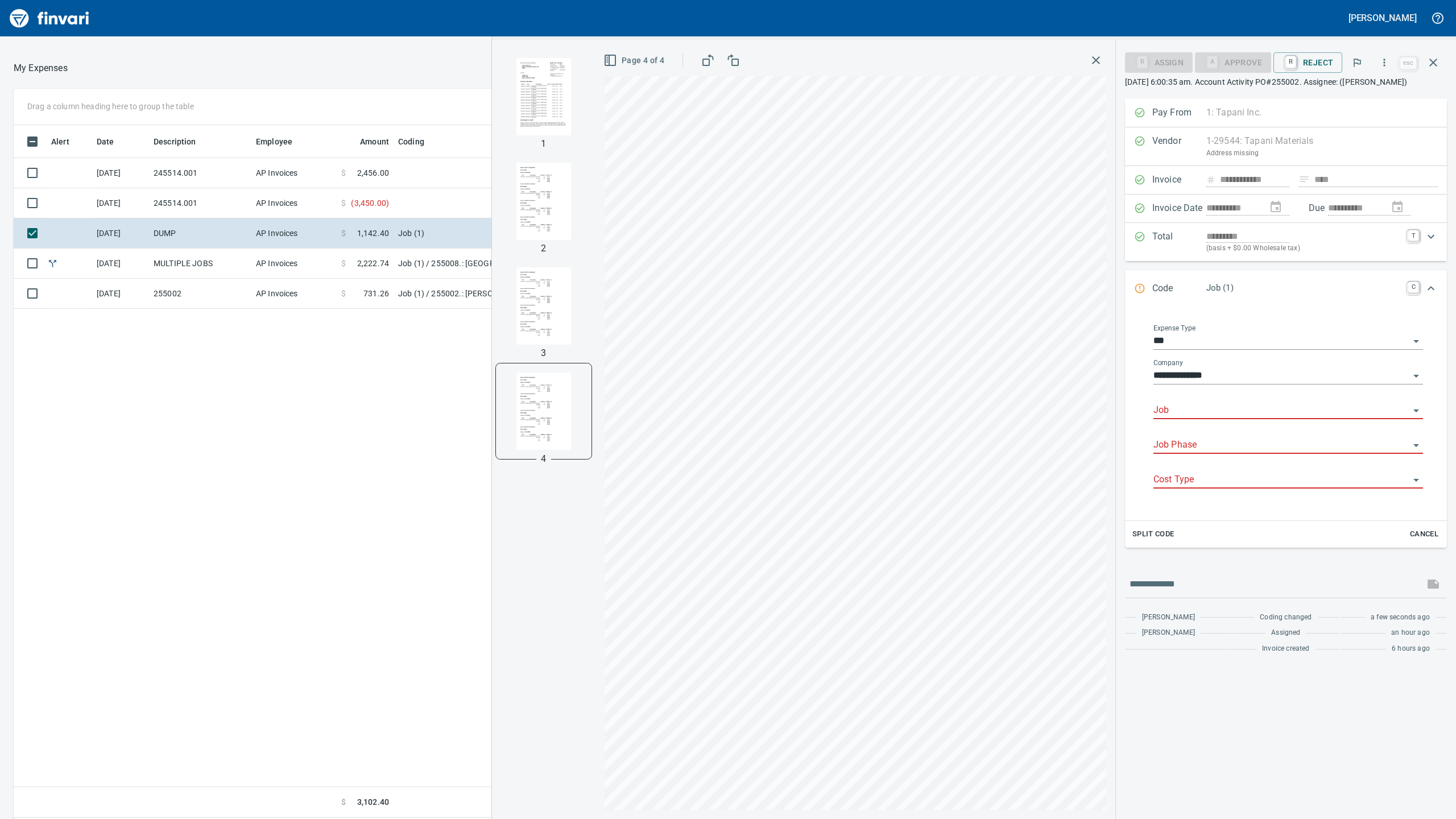
click at [1181, 428] on div "Job" at bounding box center [1288, 411] width 270 height 35
click at [1177, 419] on input "Job" at bounding box center [1281, 411] width 256 height 16
click at [1273, 457] on li "255002.: [PERSON_NAME][GEOGRAPHIC_DATA] Phase 2 & 3" at bounding box center [1288, 453] width 270 height 27
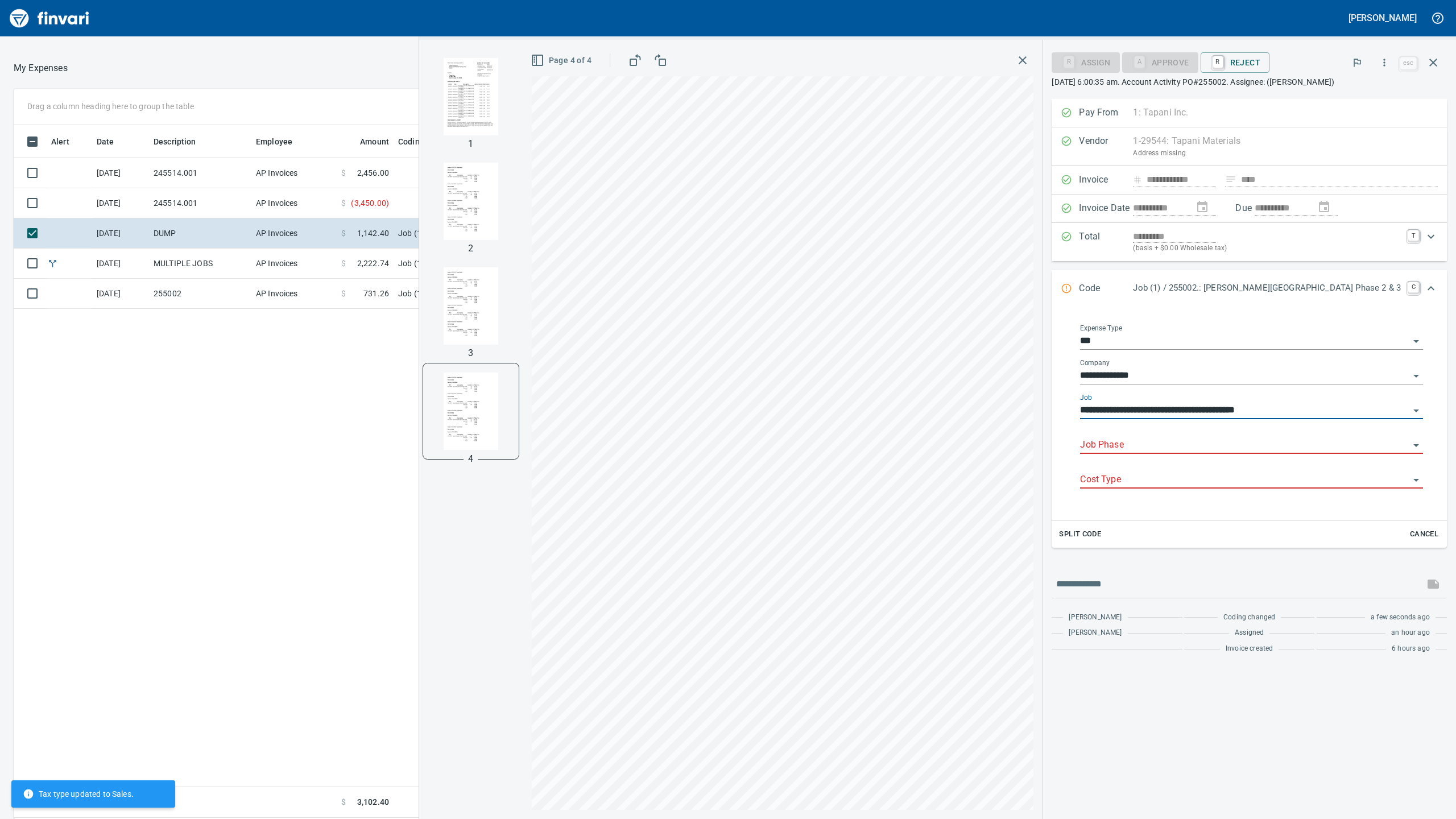
type input "**********"
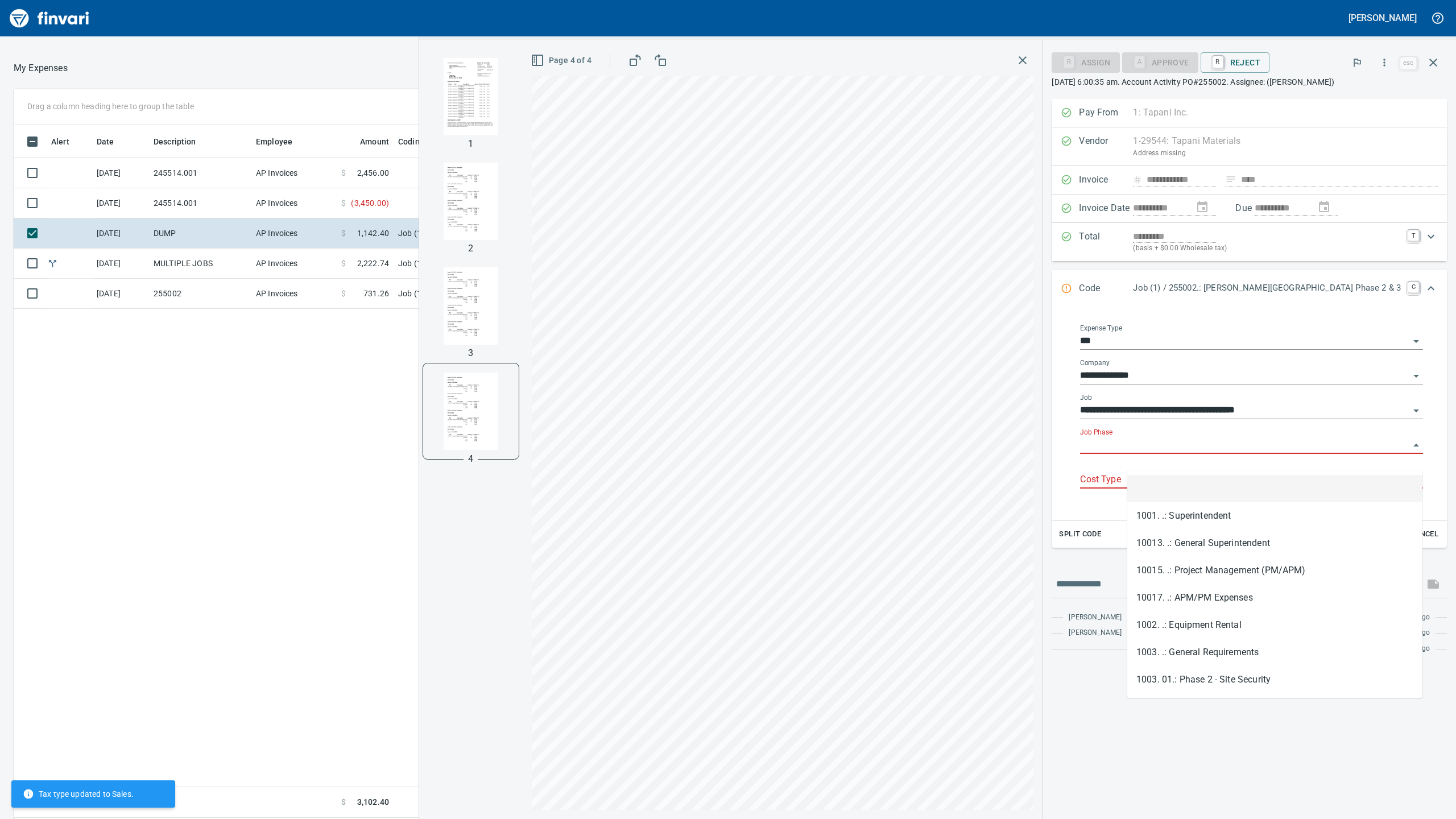
click at [1219, 453] on input "Job Phase" at bounding box center [1244, 445] width 329 height 16
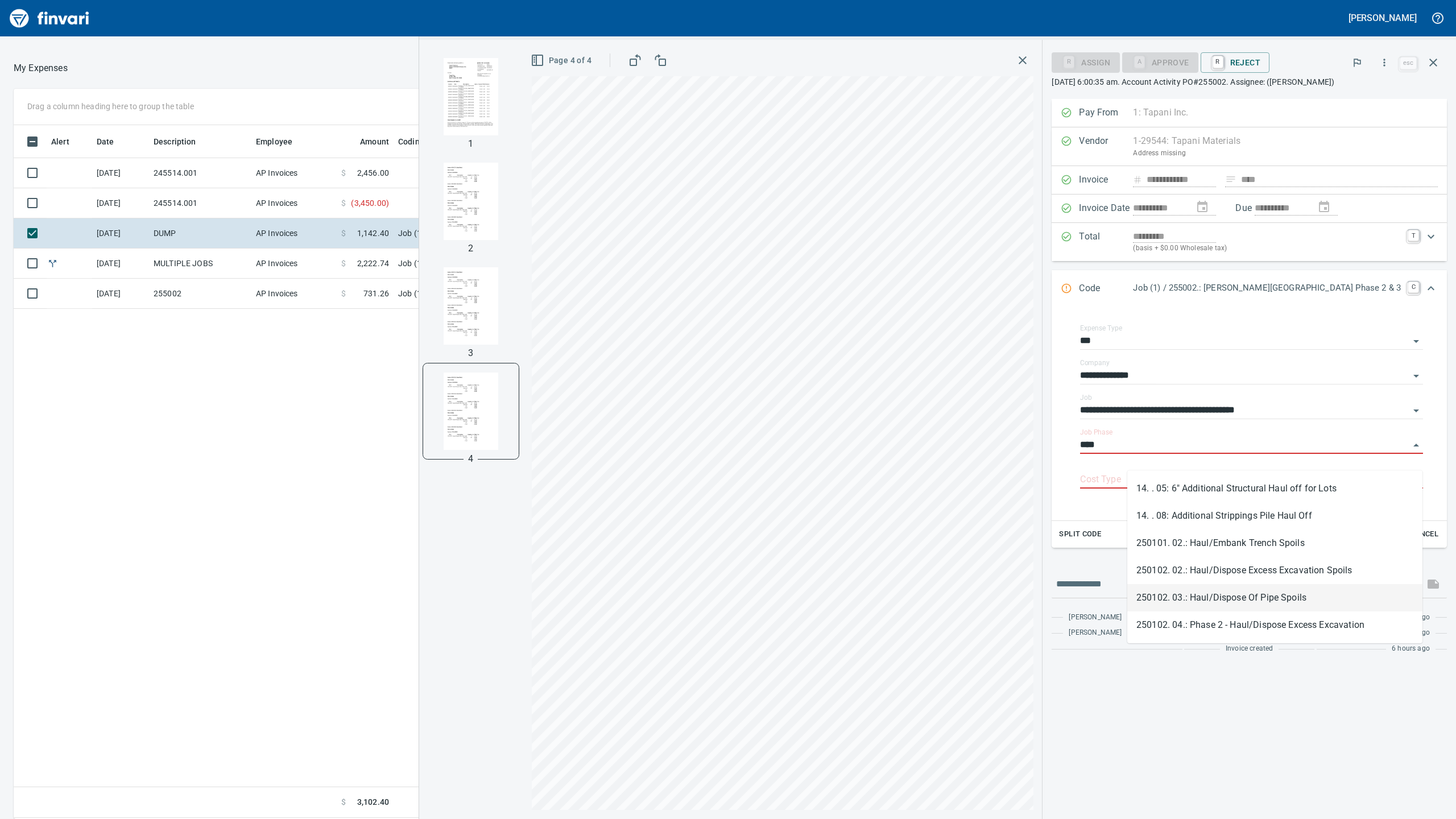
click at [1293, 593] on li "250102. 03.: Haul/Dispose Of Pipe Spoils" at bounding box center [1275, 597] width 295 height 27
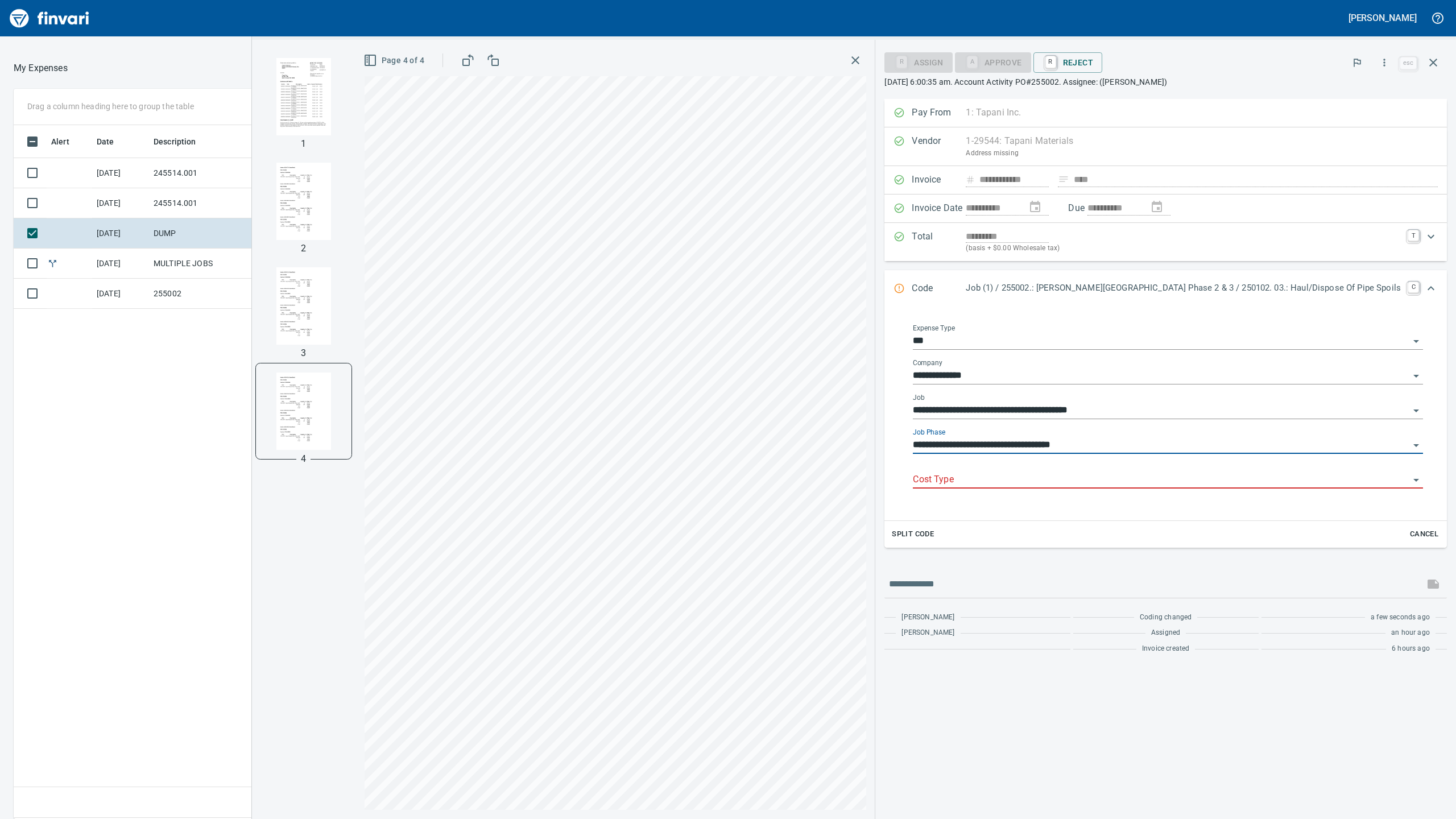
type input "**********"
click at [1102, 484] on input "Cost Type" at bounding box center [1161, 480] width 496 height 16
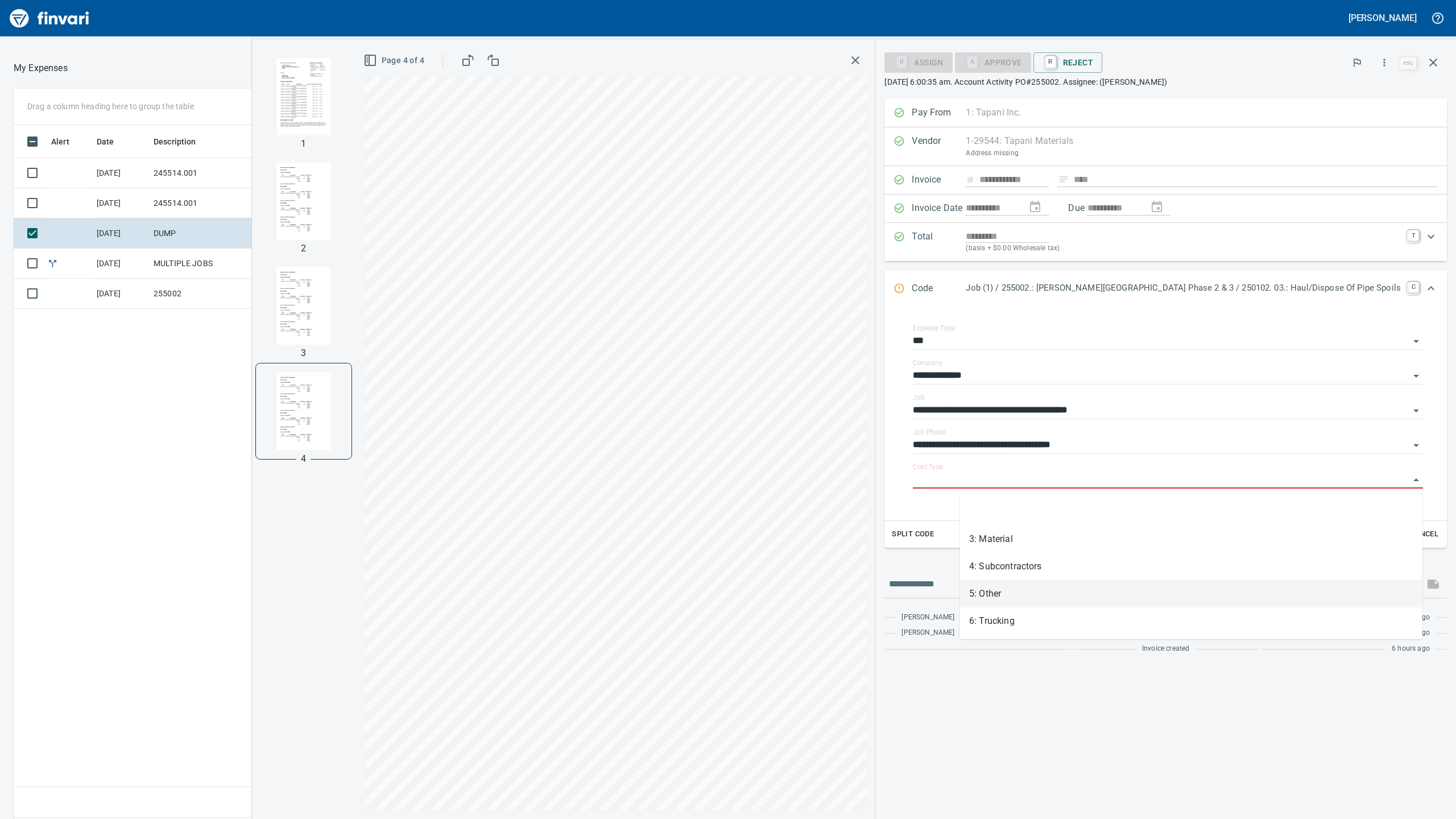
click at [1045, 586] on li "5: Other" at bounding box center [1191, 593] width 462 height 27
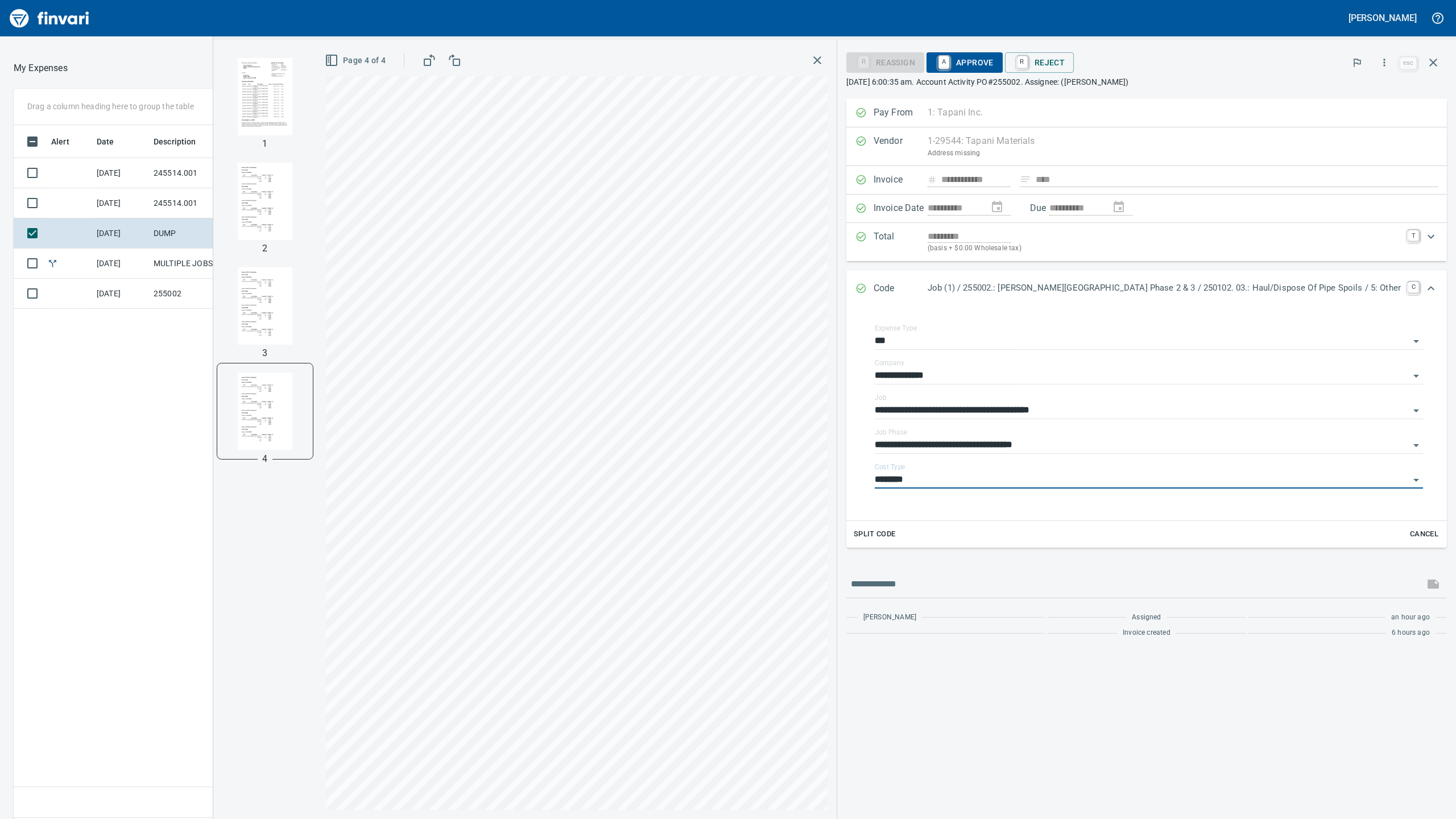
type input "********"
click at [994, 57] on span "A Approve" at bounding box center [964, 62] width 58 height 19
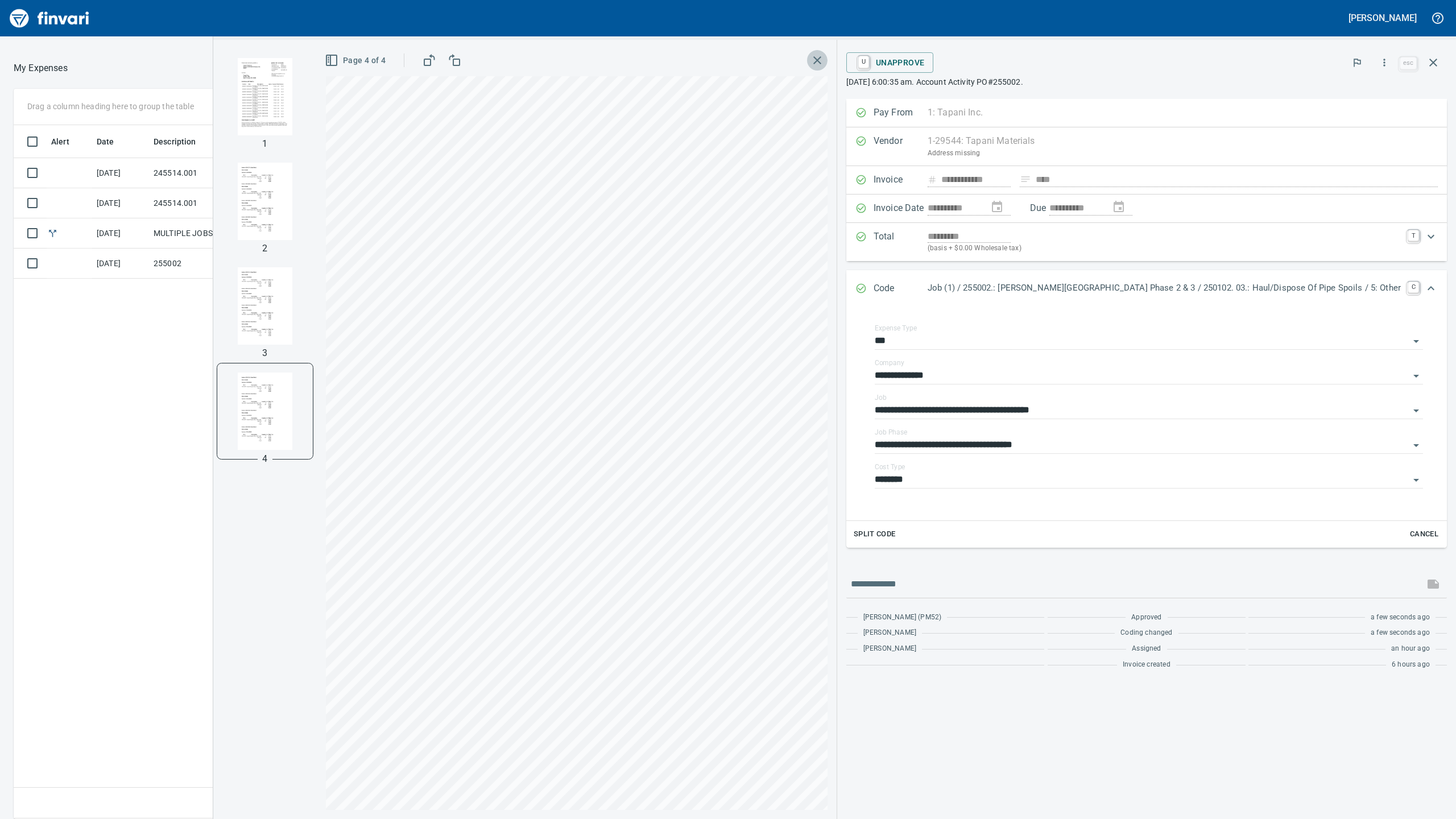
click at [821, 64] on icon "button" at bounding box center [817, 60] width 8 height 8
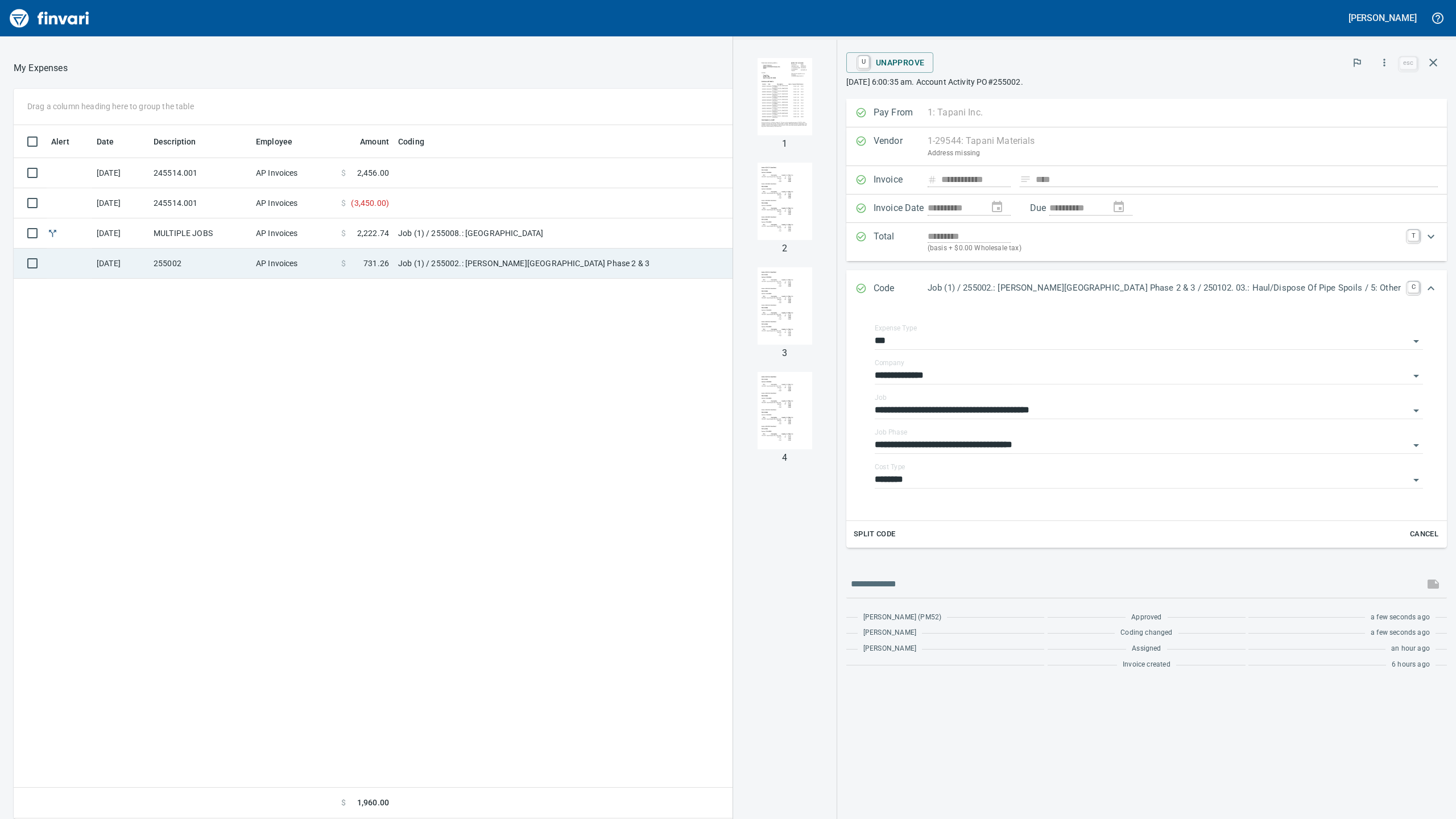
click at [376, 249] on td "$ 731.26" at bounding box center [365, 264] width 57 height 30
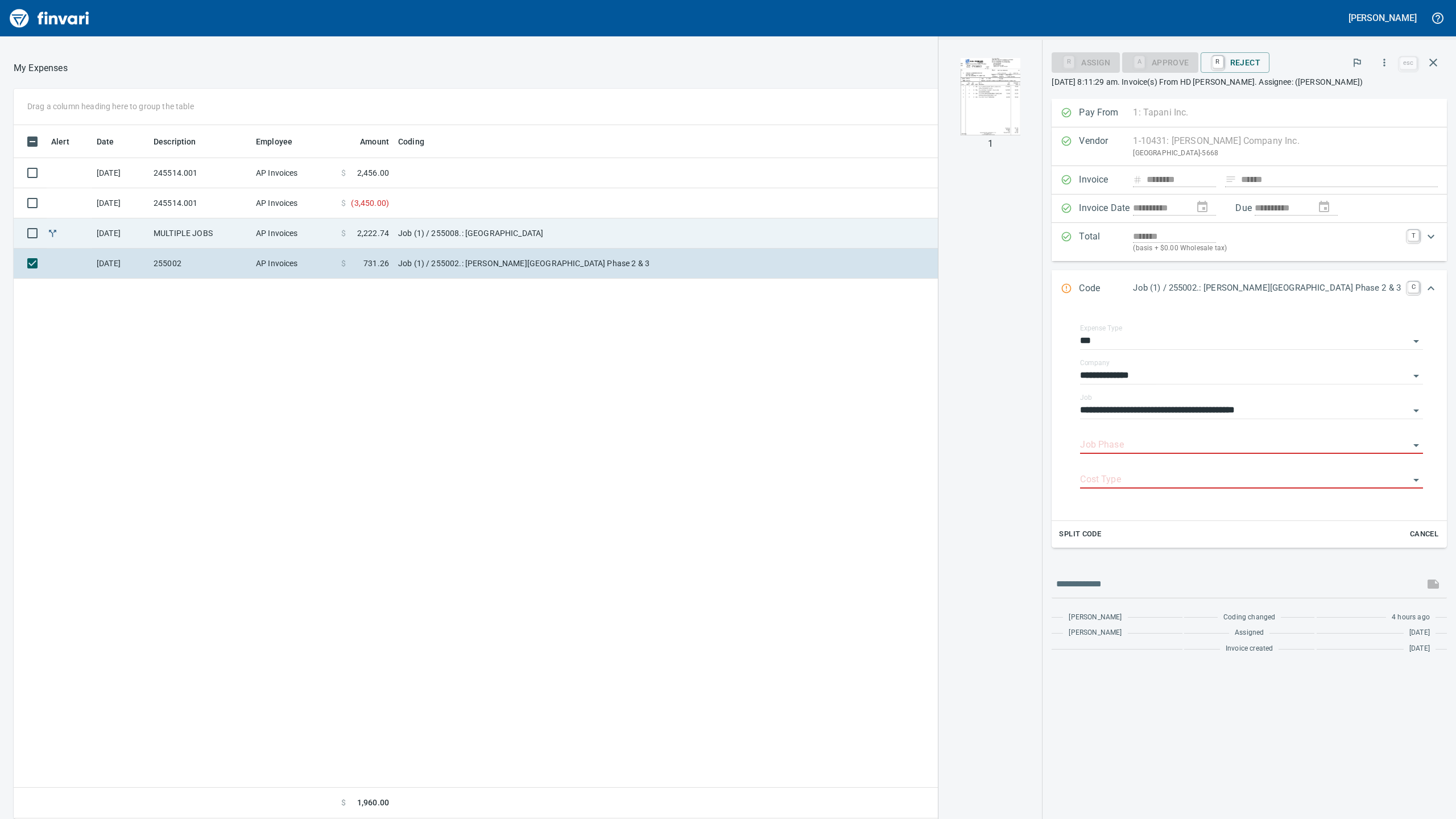
click at [819, 228] on td at bounding box center [918, 234] width 480 height 30
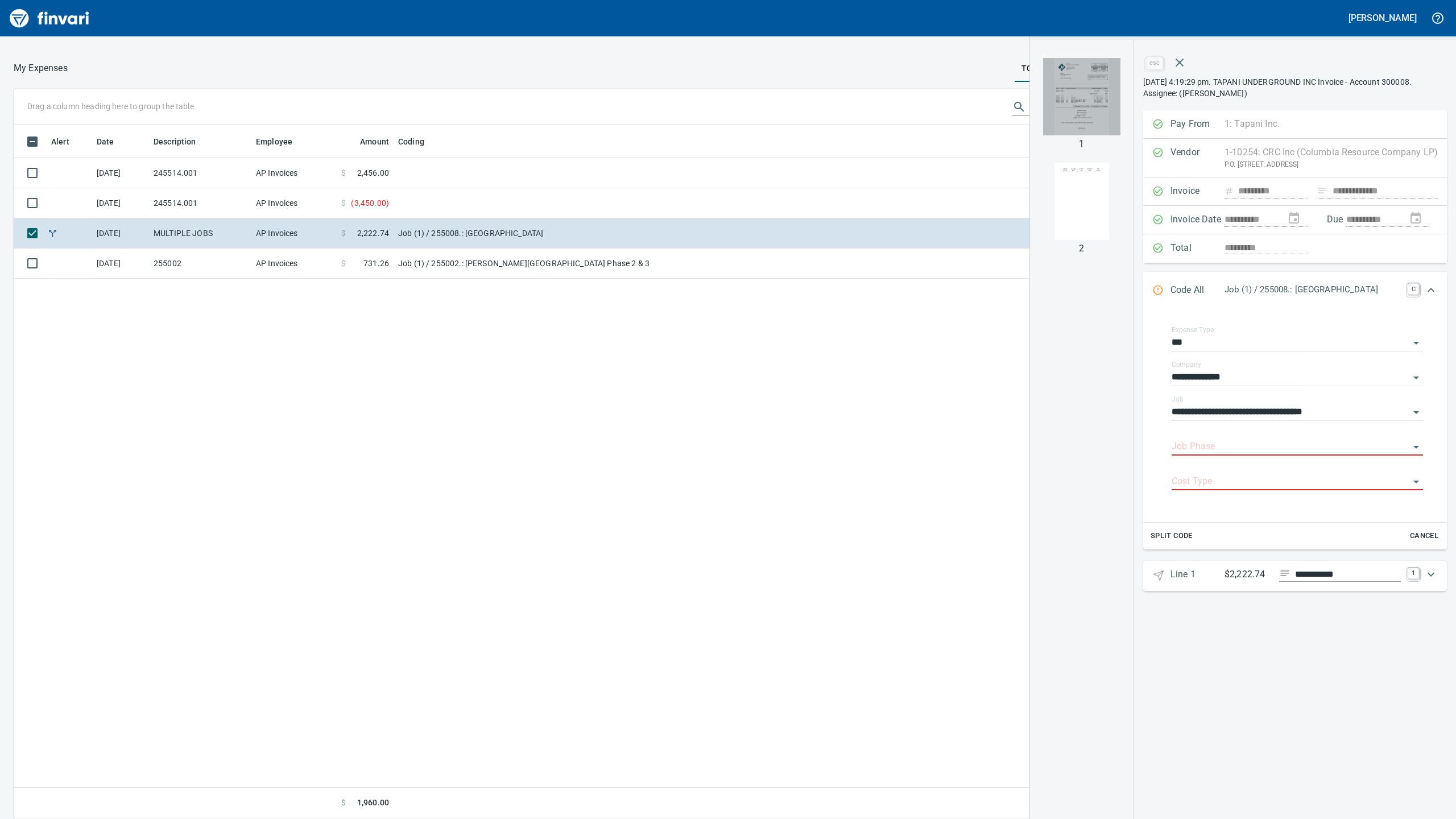
click at [1088, 112] on img "button" at bounding box center [1082, 97] width 78 height 78
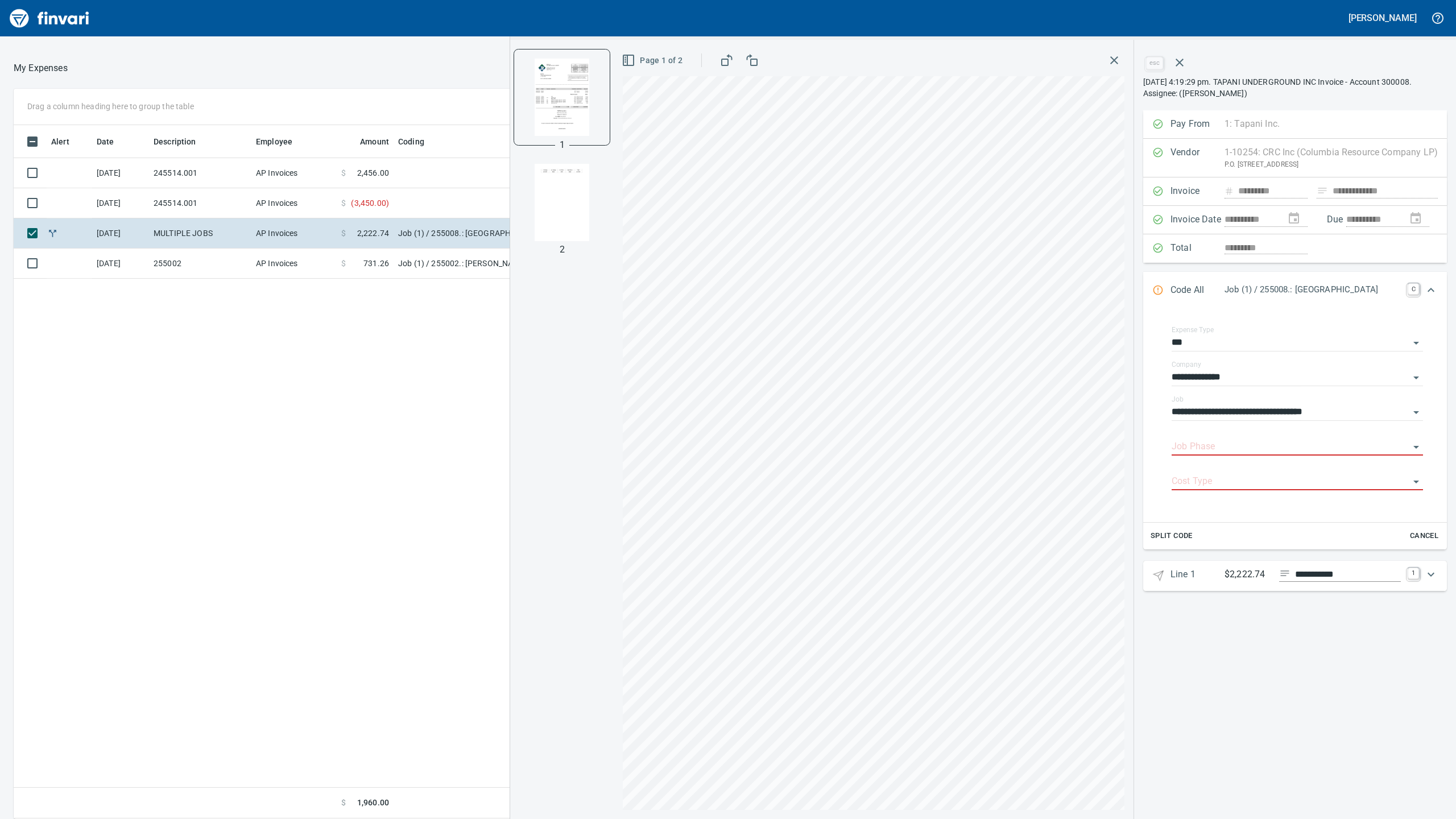
click at [401, 289] on div "Alert Date Description Employee Amount Coding [DATE] 245514.001 AP Invoices $ 2…" at bounding box center [586, 471] width 1144 height 693
click at [406, 257] on td "Job (1) / 255002.: [PERSON_NAME][GEOGRAPHIC_DATA] Phase 2 & 3" at bounding box center [536, 264] width 285 height 30
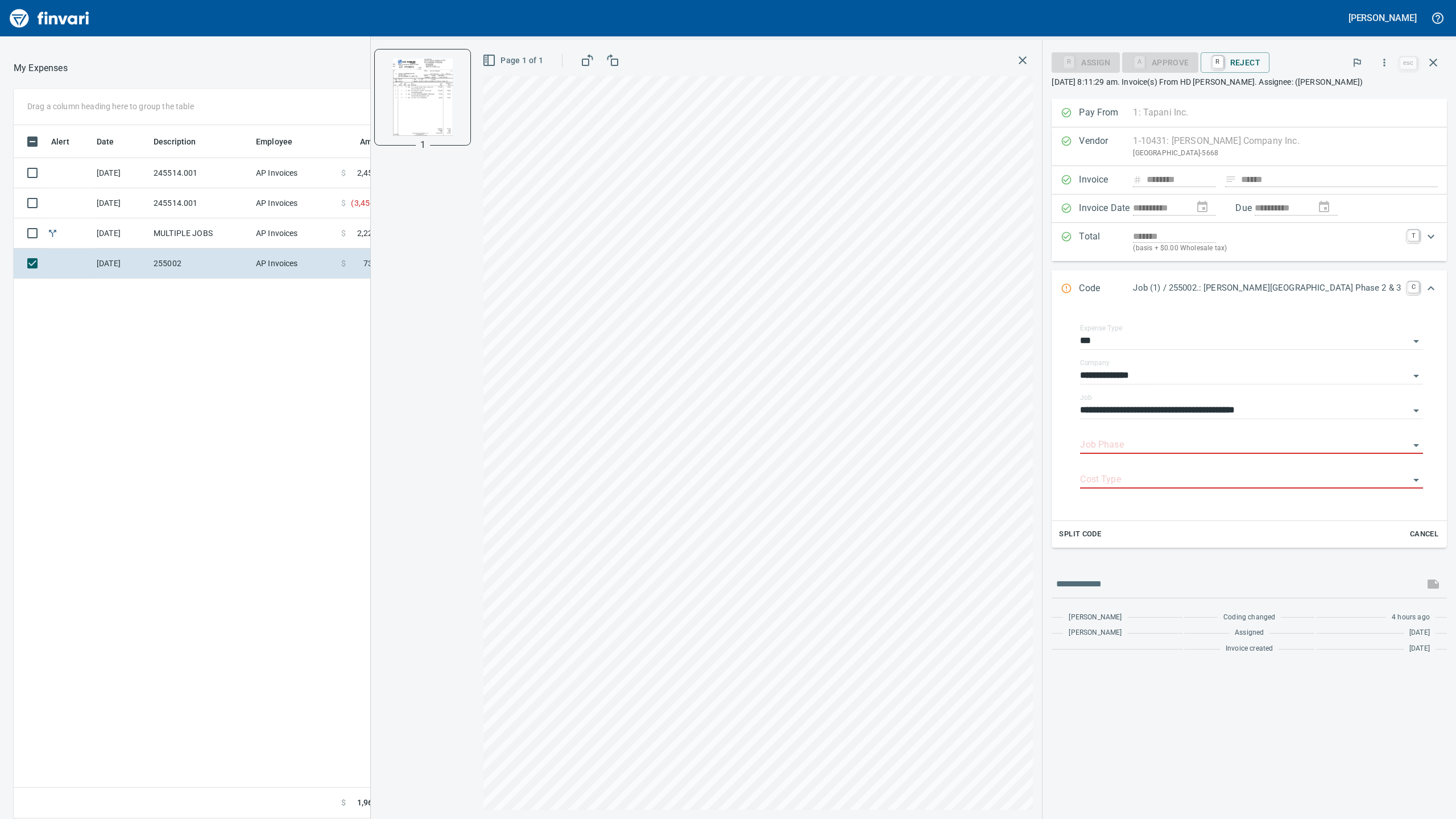
click at [1033, 62] on button "button" at bounding box center [1022, 60] width 20 height 20
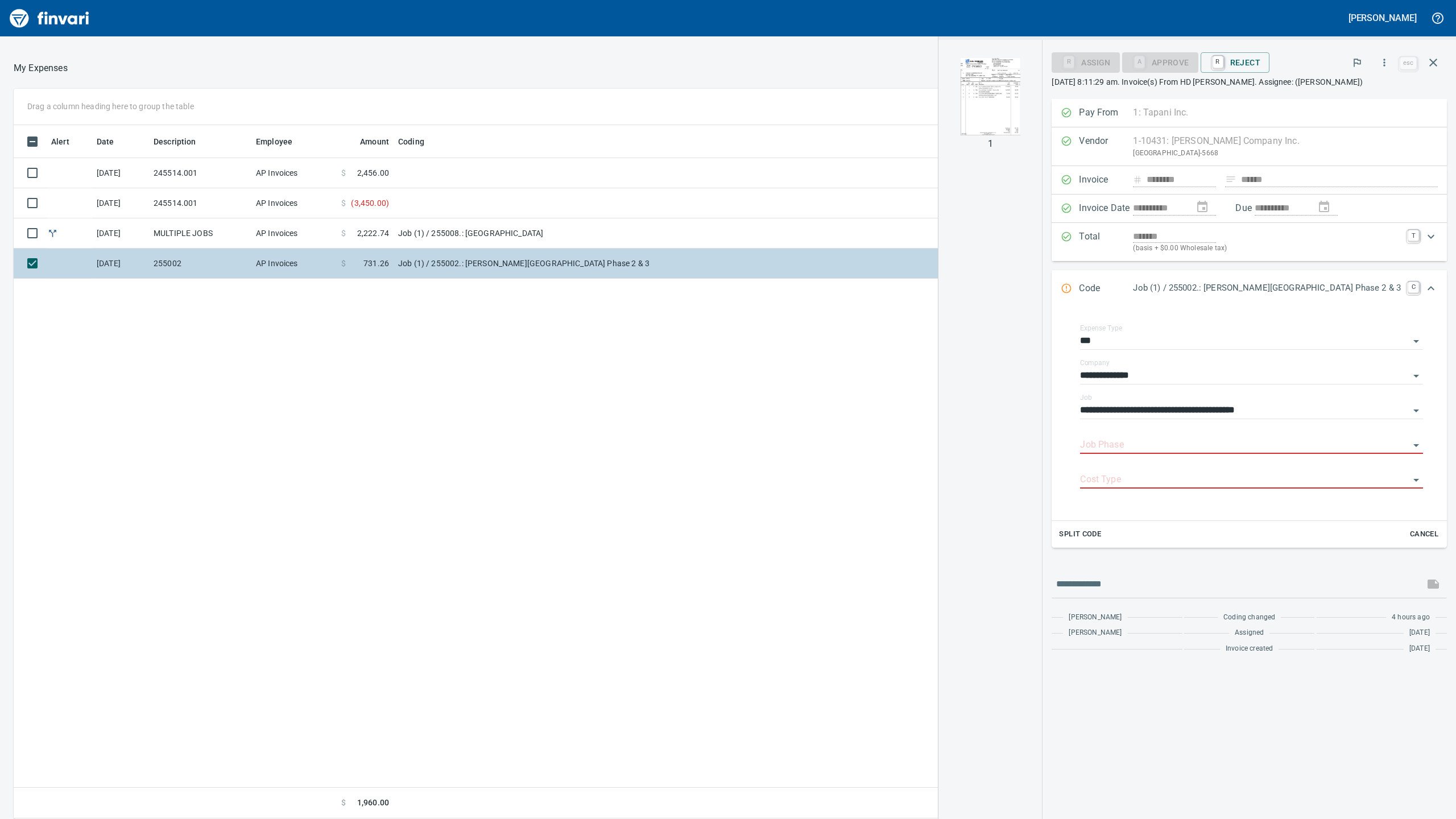
click at [749, 257] on td at bounding box center [918, 264] width 480 height 30
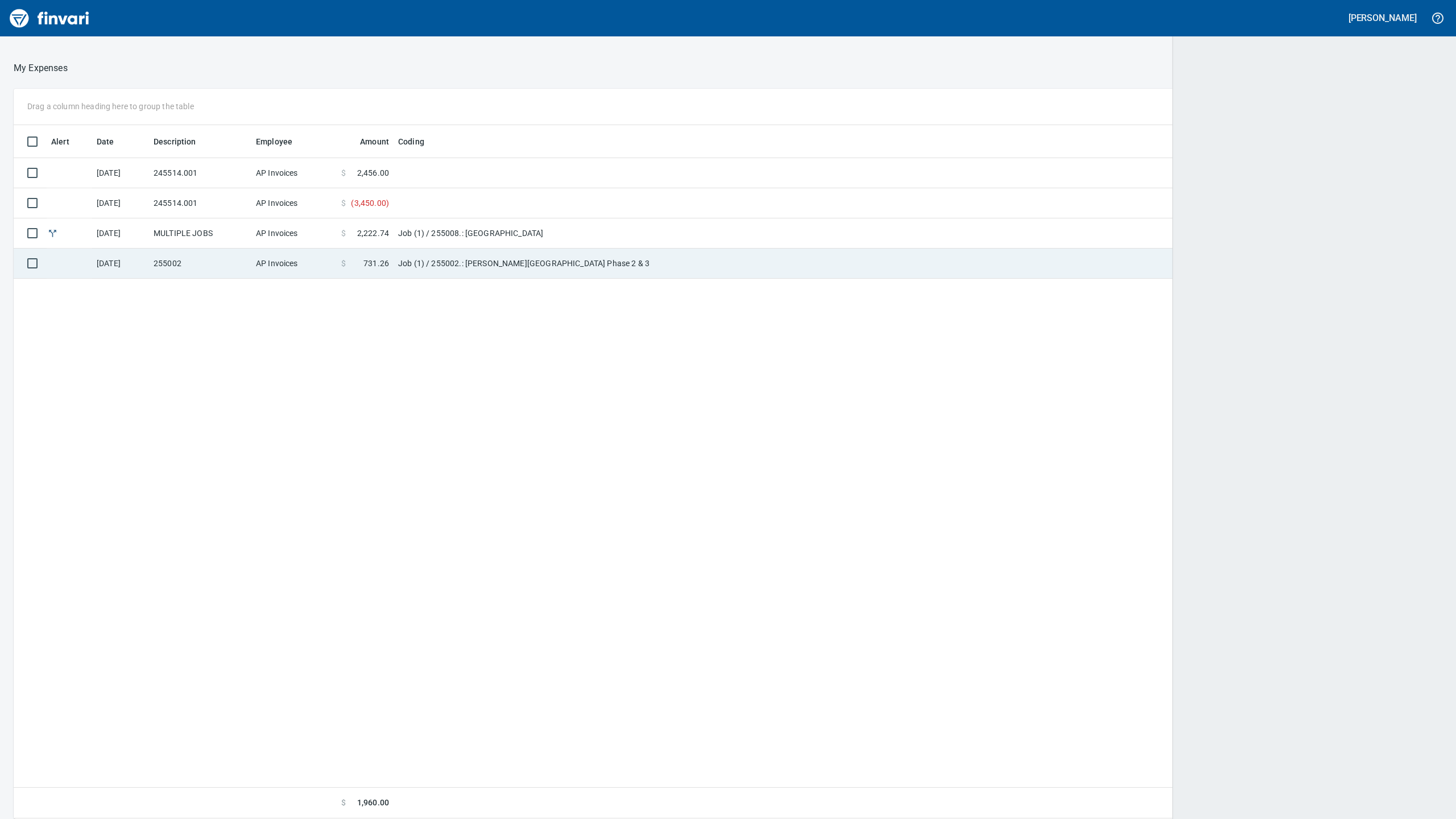
scroll to position [1, 1]
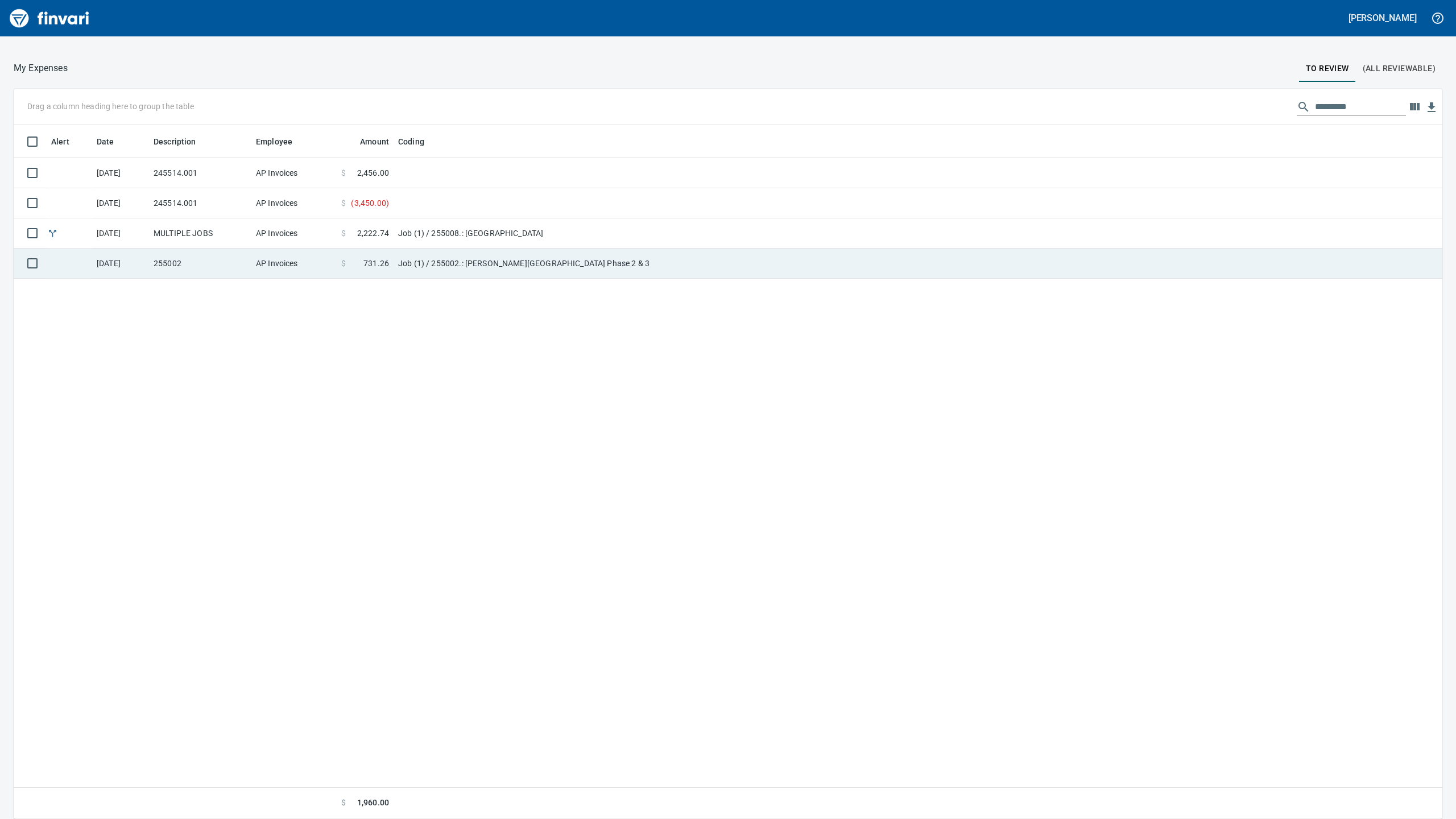
click at [749, 257] on td at bounding box center [1060, 264] width 764 height 30
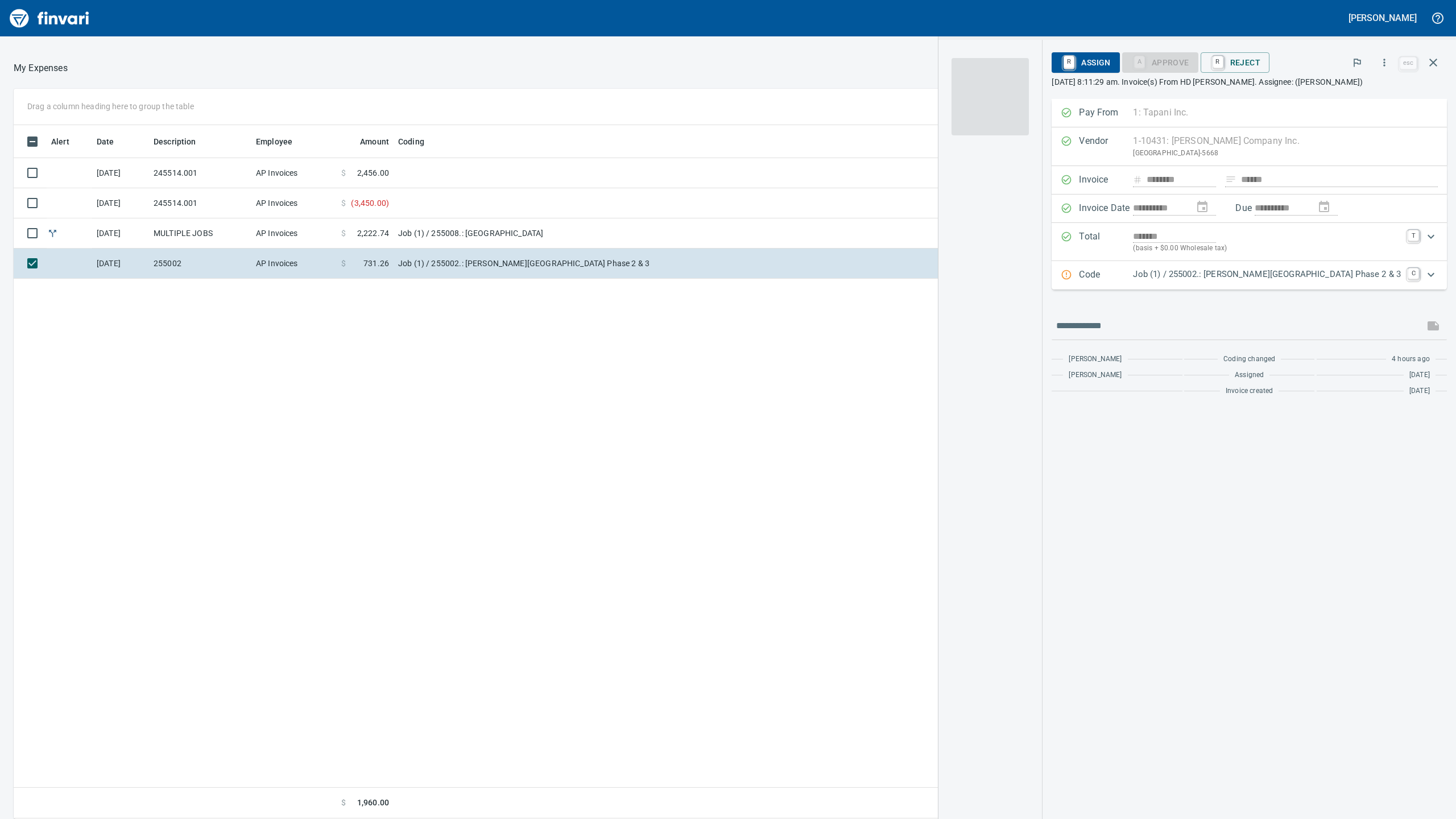
scroll to position [682, 1122]
click at [1210, 289] on div "Code Job (1) / 255002.: [PERSON_NAME][GEOGRAPHIC_DATA] Phase 2 & 3 C" at bounding box center [1249, 275] width 395 height 28
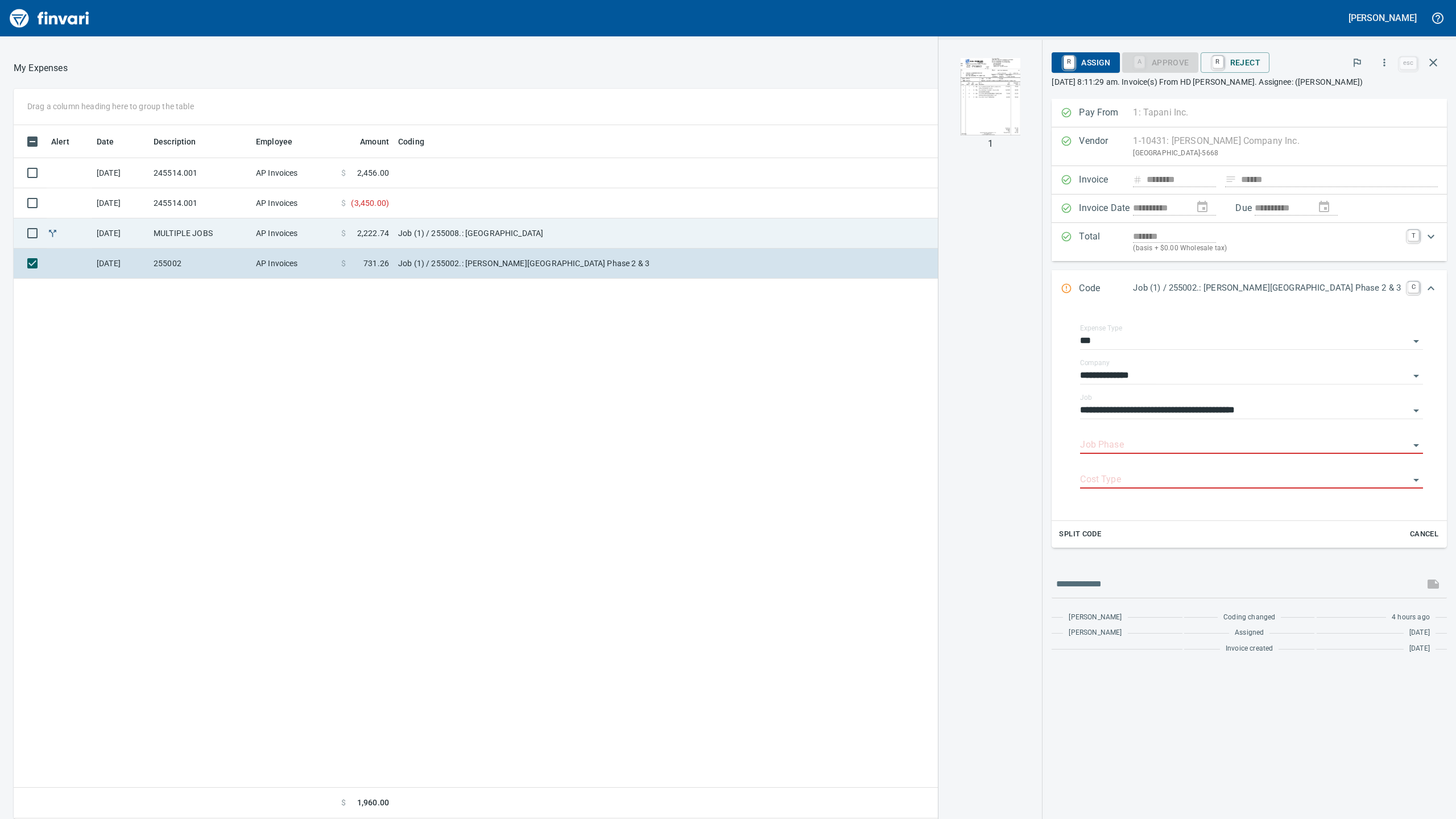
click at [636, 231] on td "Job (1) / 255008.: [GEOGRAPHIC_DATA]" at bounding box center [536, 234] width 285 height 30
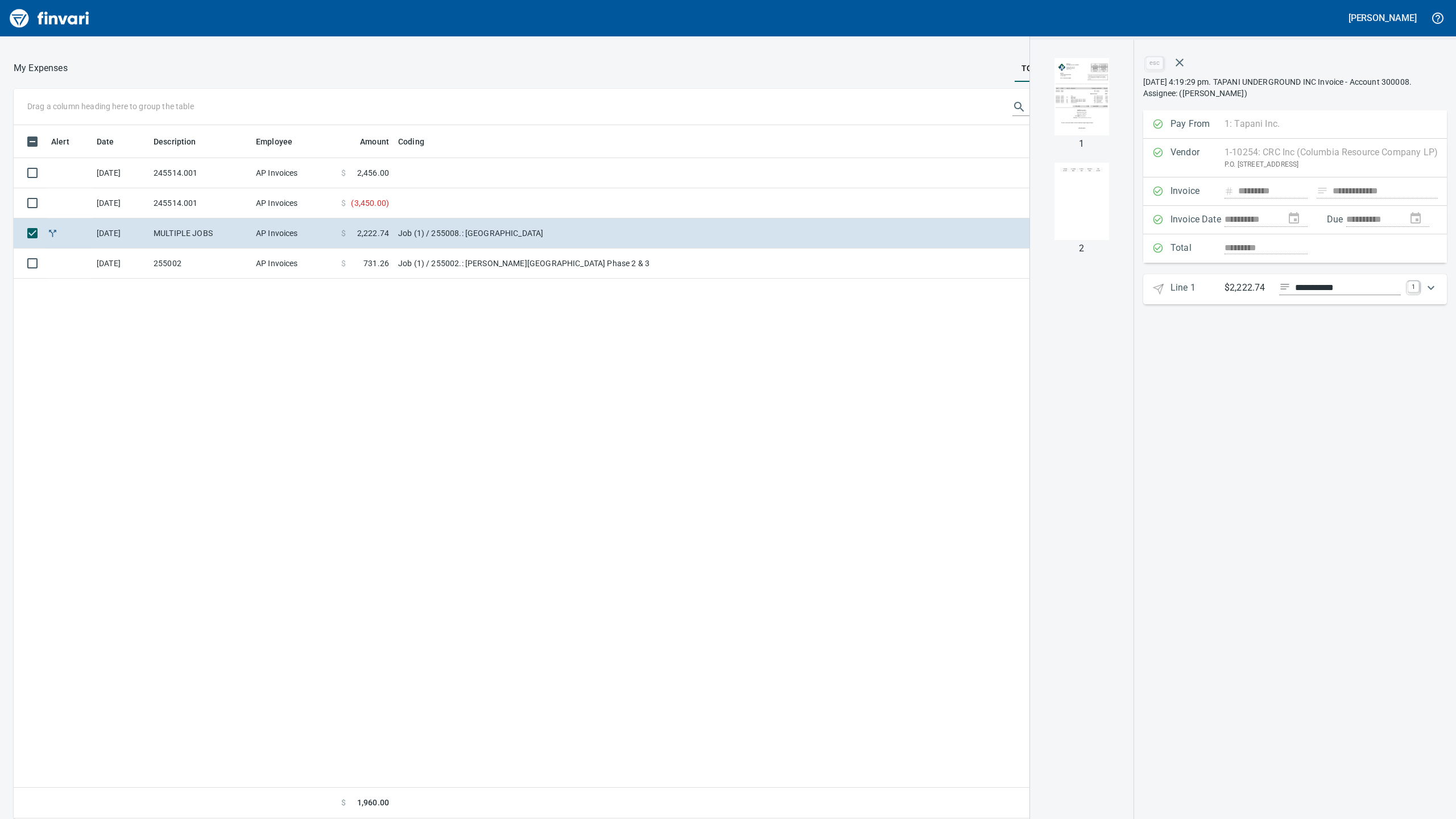
drag, startPoint x: 1247, startPoint y: 294, endPoint x: 1243, endPoint y: 299, distance: 6.4
click at [1245, 295] on p "$2,222.74" at bounding box center [1247, 288] width 46 height 14
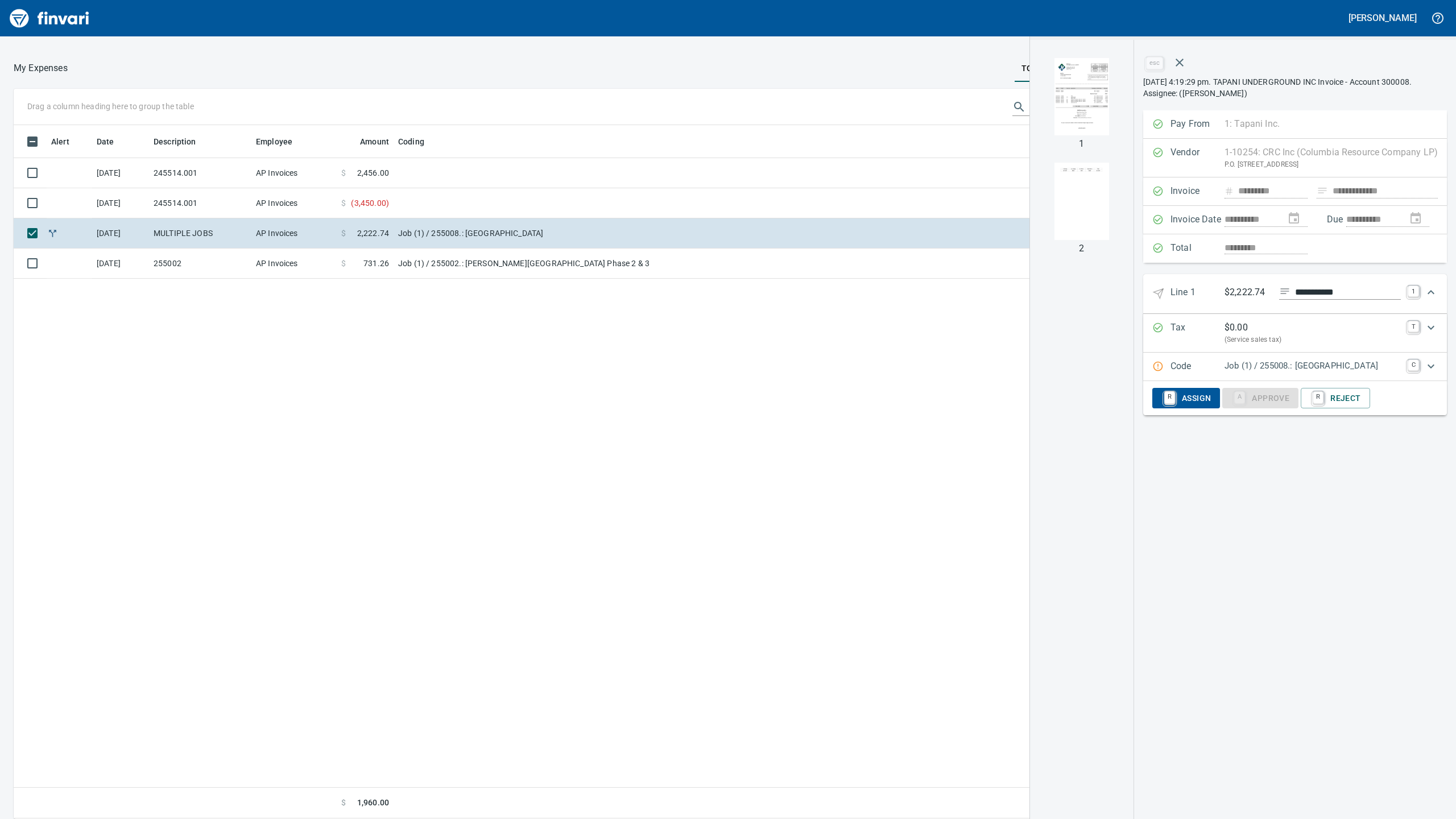
click at [1388, 368] on p "Job (1) / 255008.: [GEOGRAPHIC_DATA]" at bounding box center [1313, 366] width 176 height 13
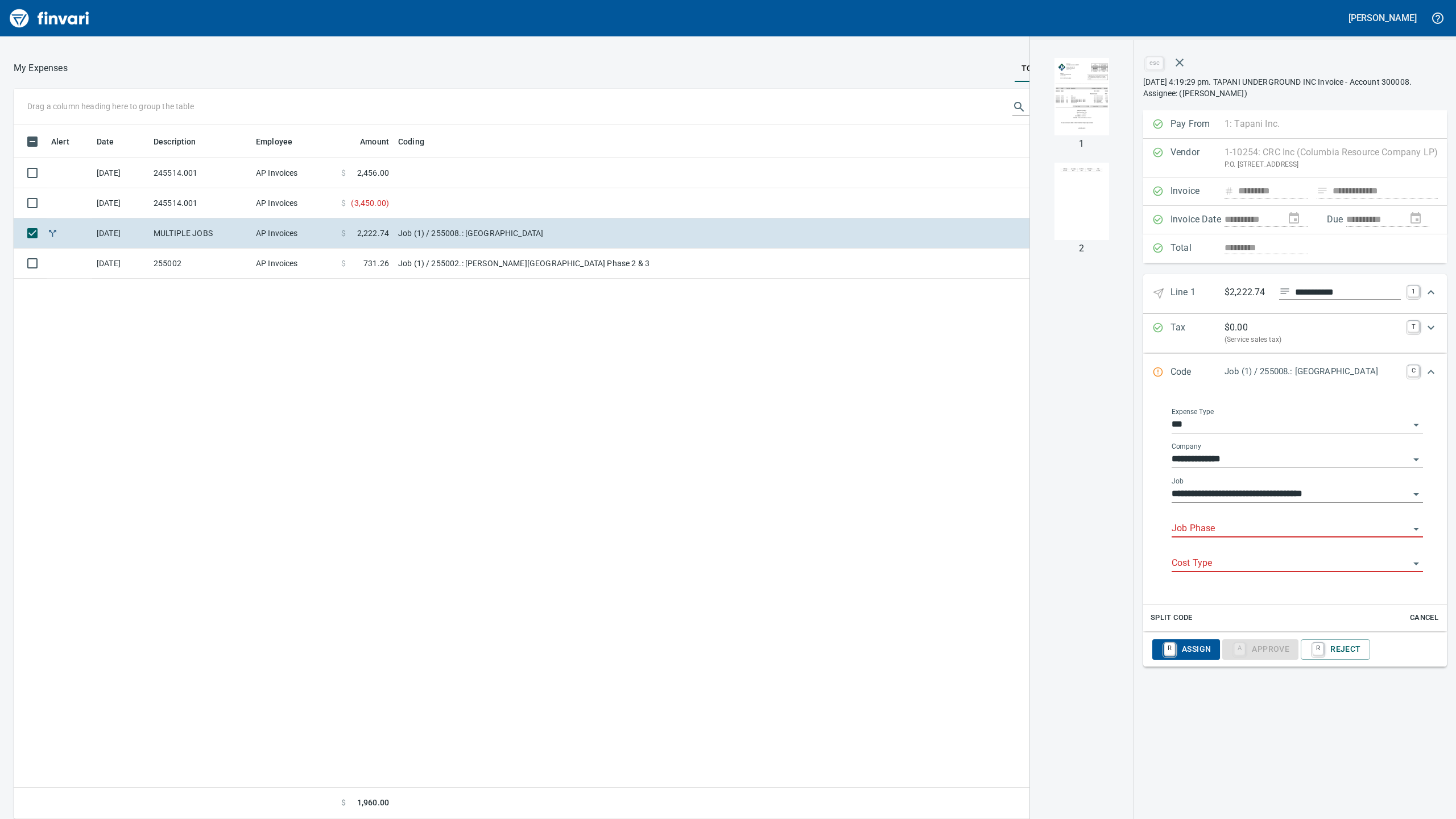
click at [1188, 542] on div "Job Phase" at bounding box center [1297, 529] width 252 height 35
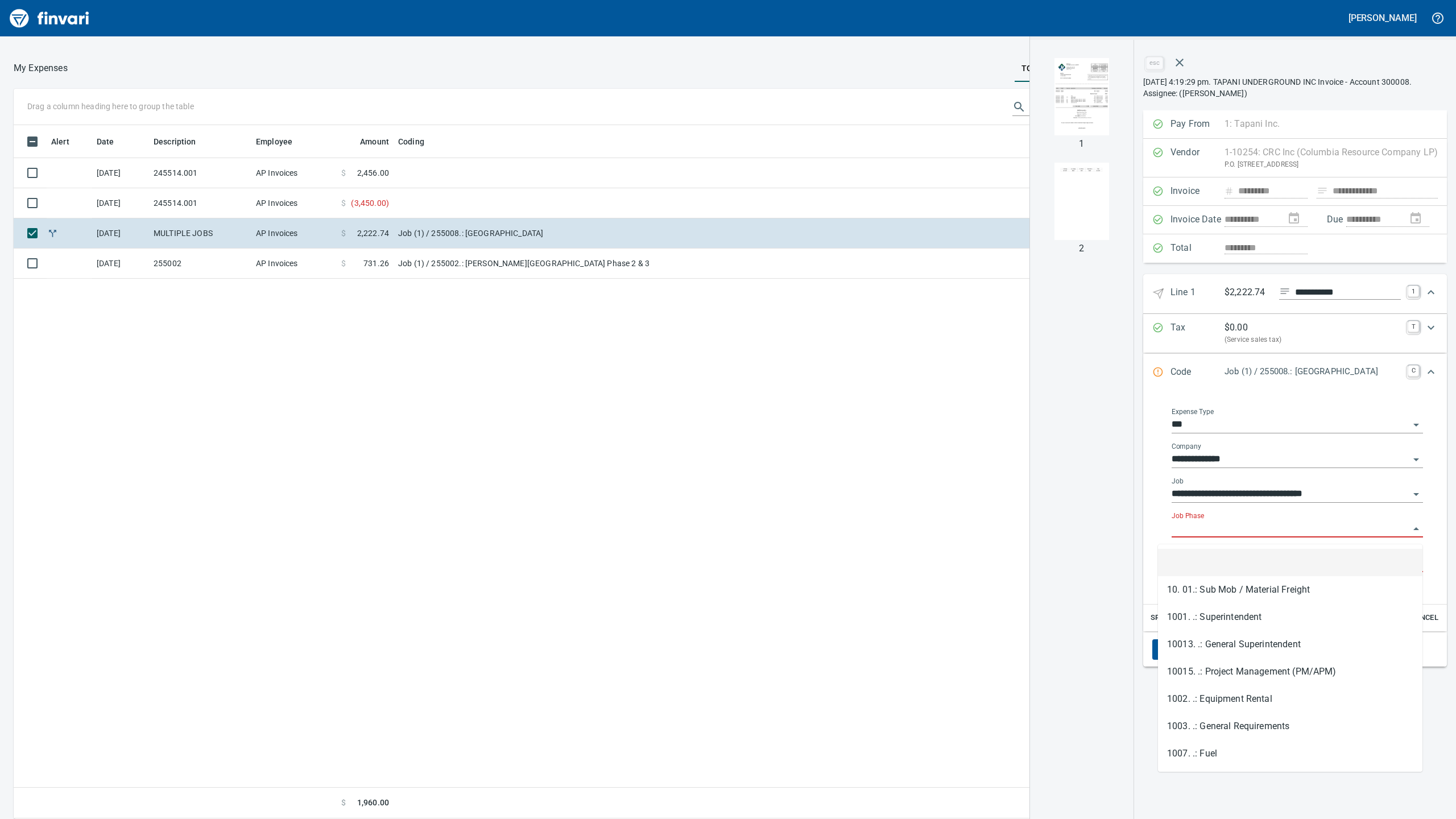
click at [1200, 535] on input "Job Phase" at bounding box center [1290, 529] width 238 height 16
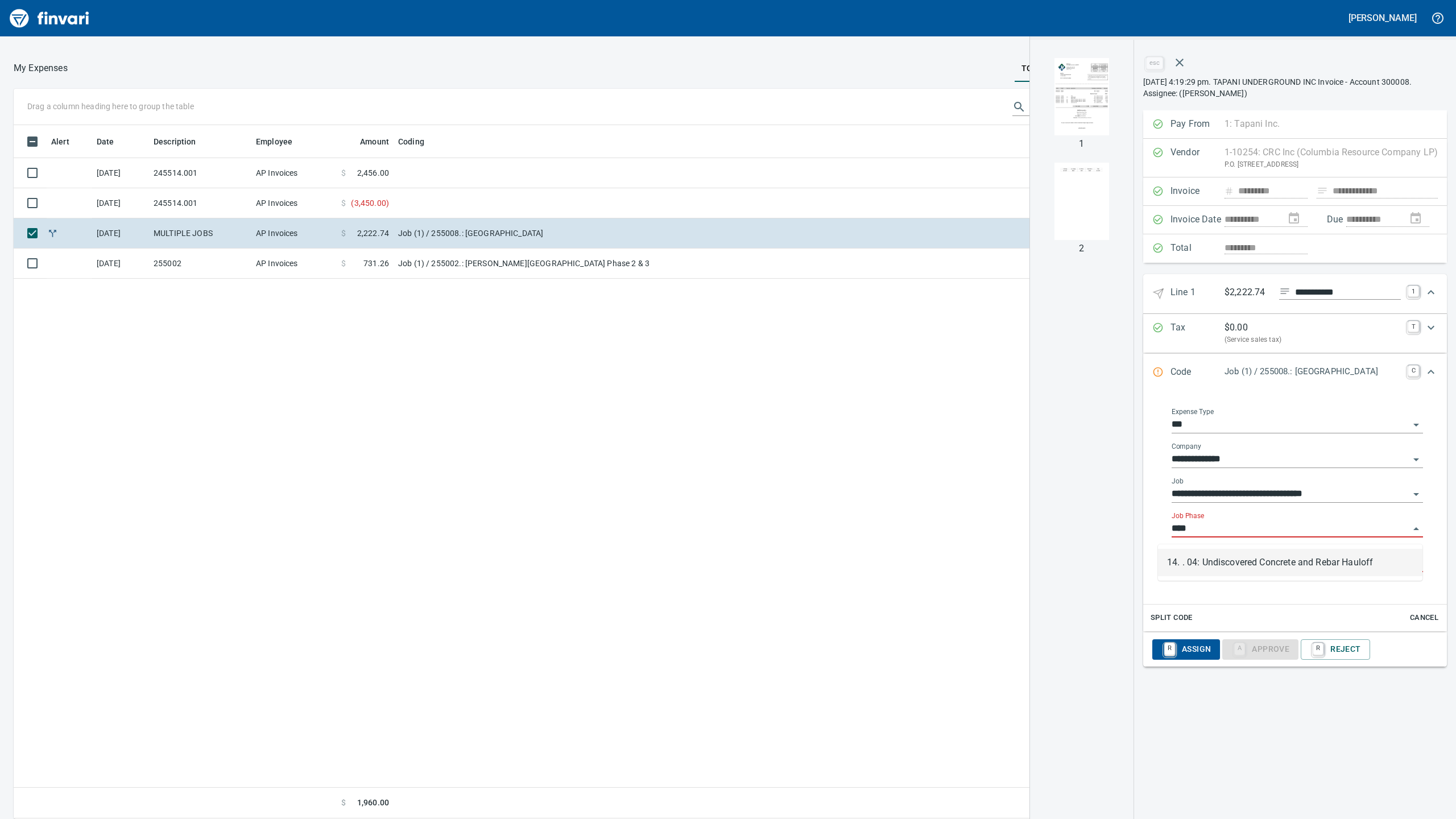
scroll to position [682, 1122]
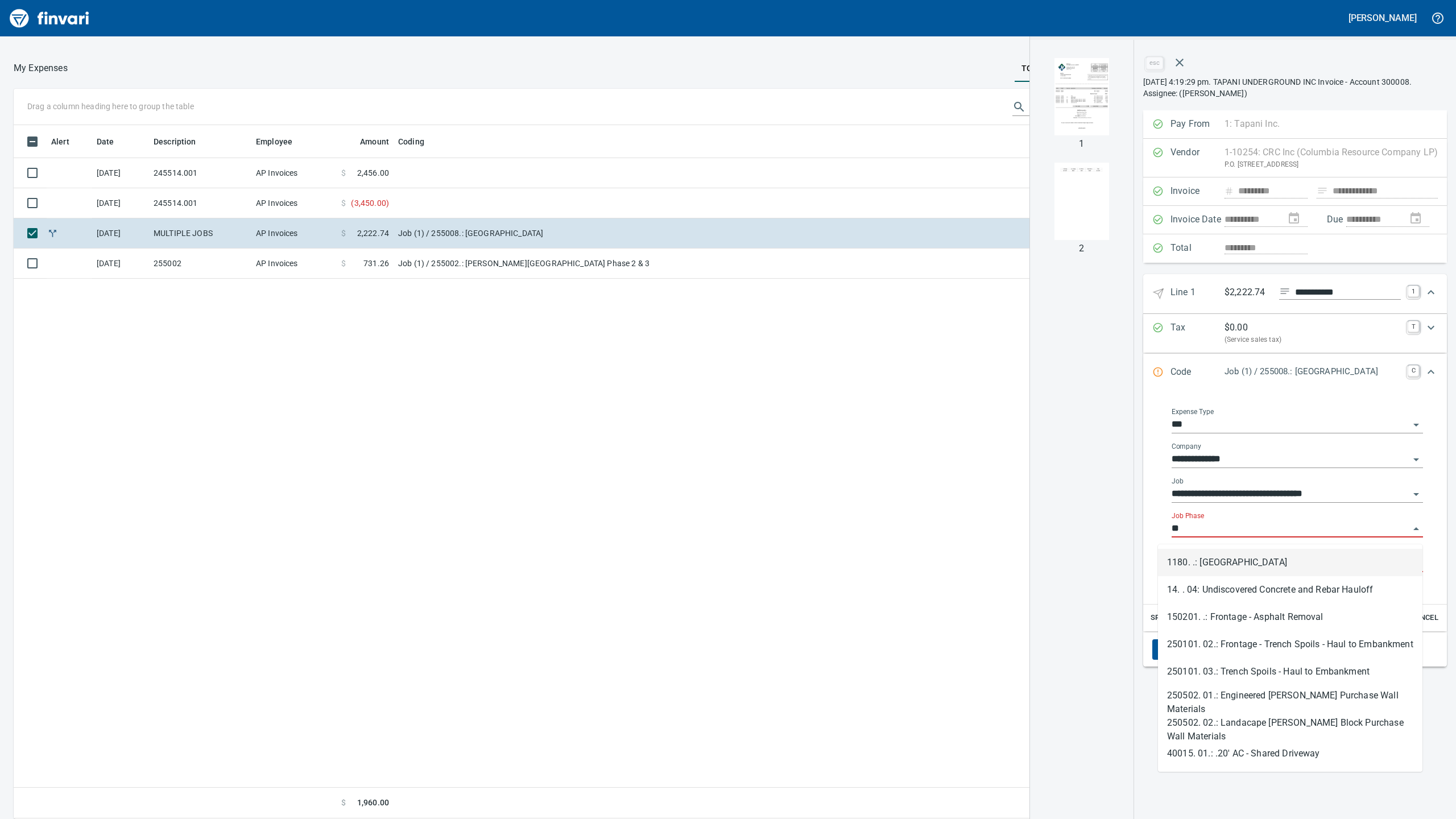
type input "*"
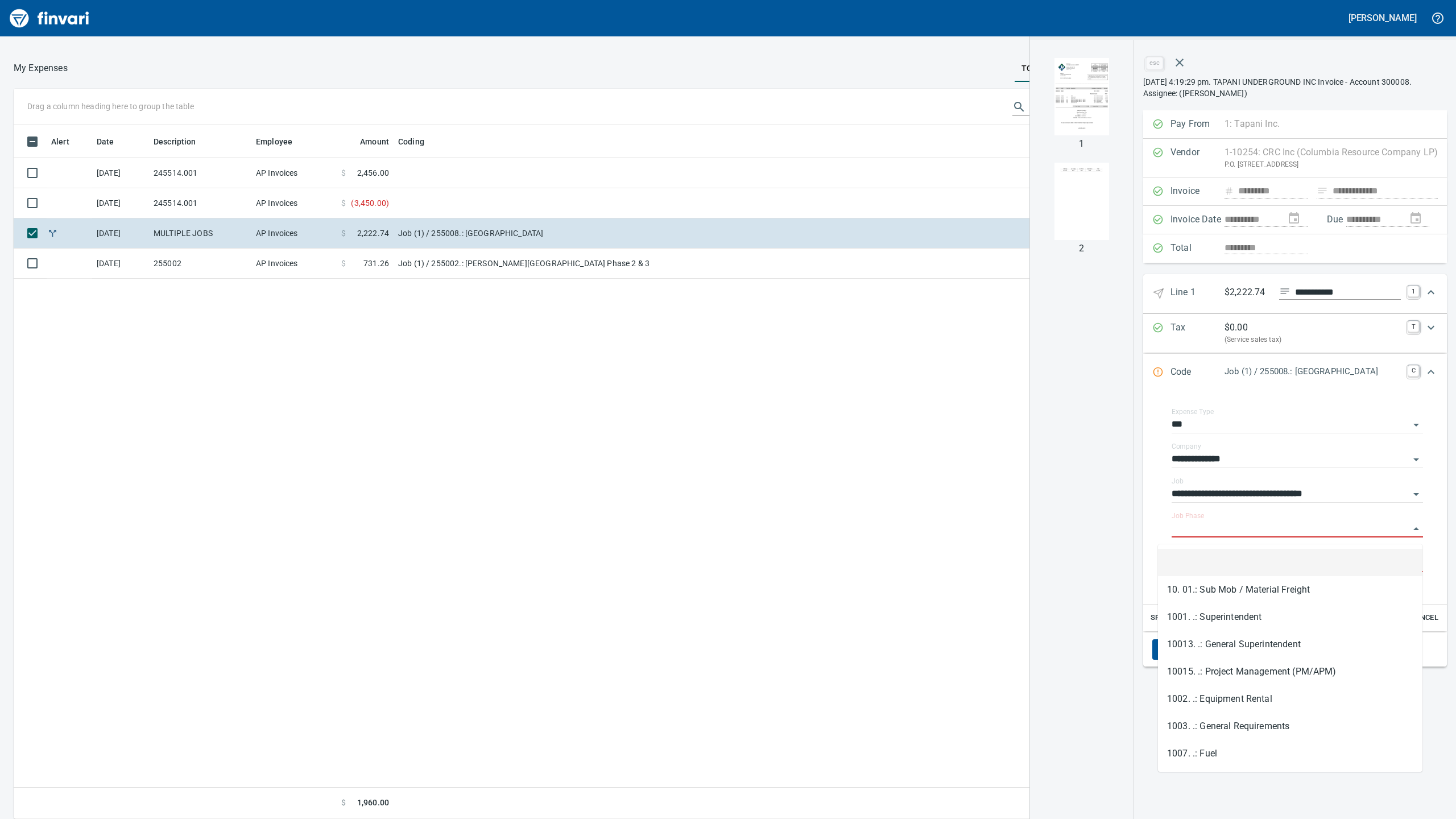
click at [1068, 115] on img "button" at bounding box center [1082, 97] width 78 height 78
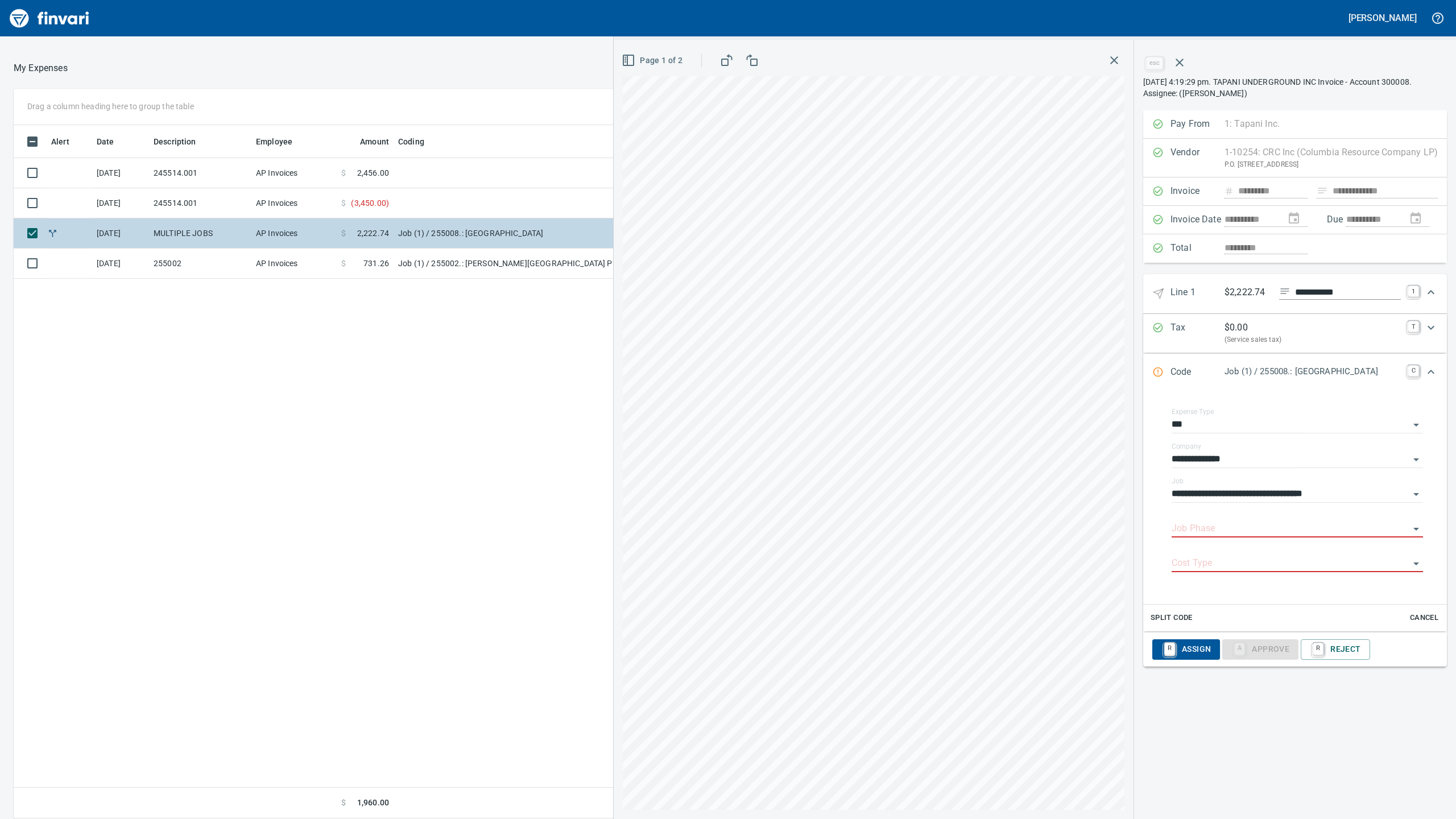
click at [436, 237] on td "Job (1) / 255008.: [GEOGRAPHIC_DATA]" at bounding box center [536, 234] width 285 height 30
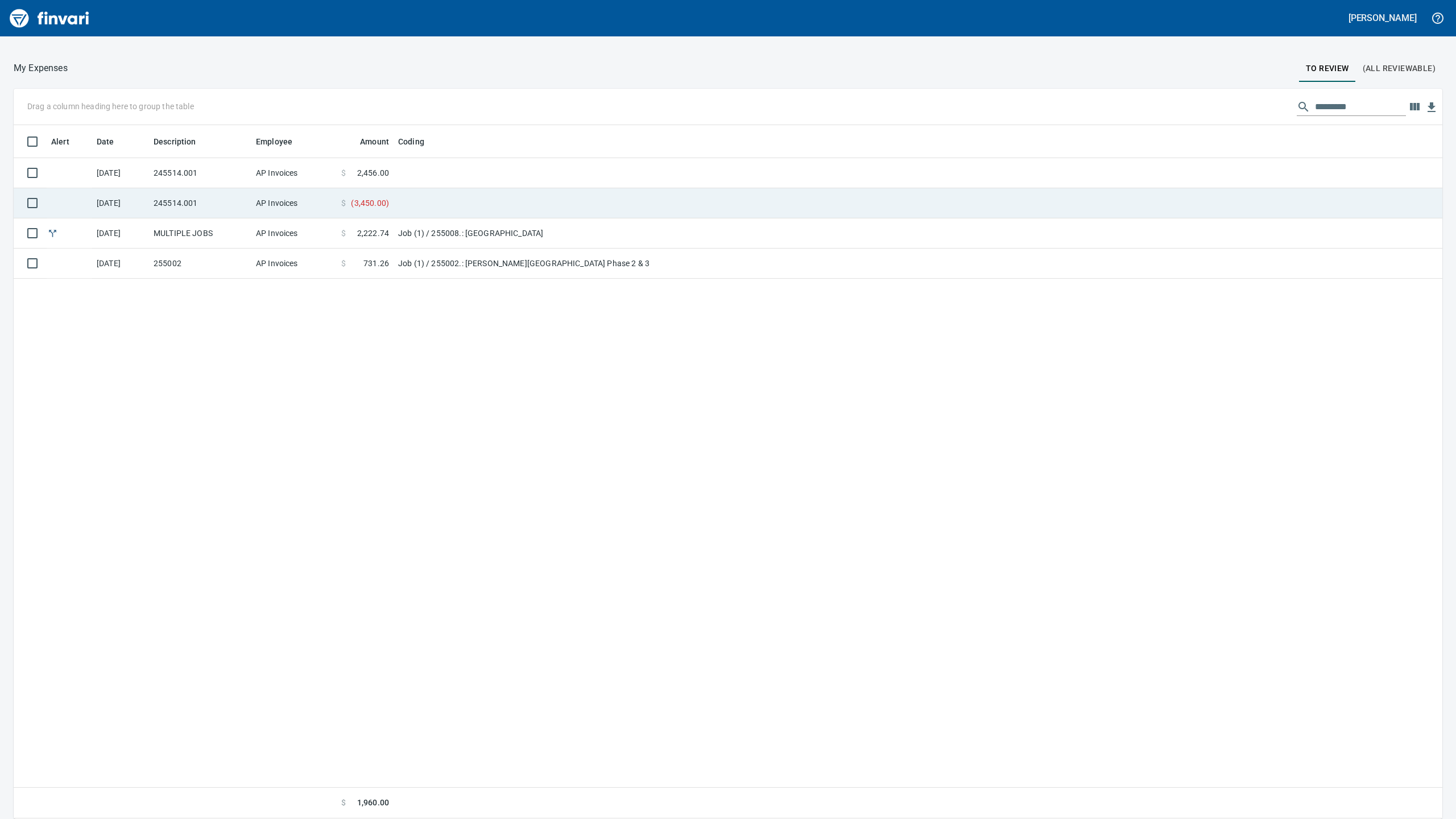
scroll to position [1, 1]
click at [418, 201] on td at bounding box center [536, 203] width 285 height 30
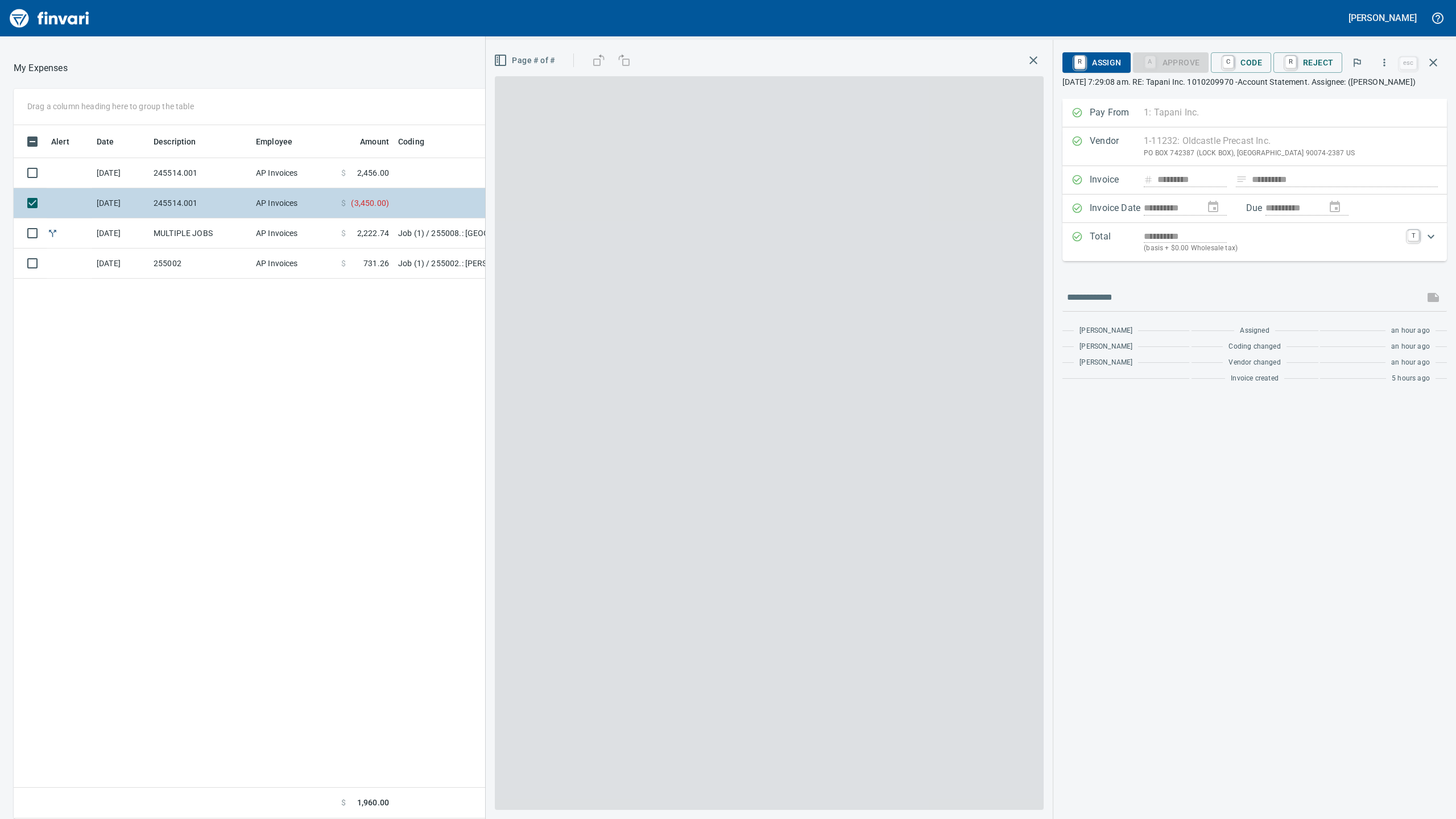
scroll to position [682, 1122]
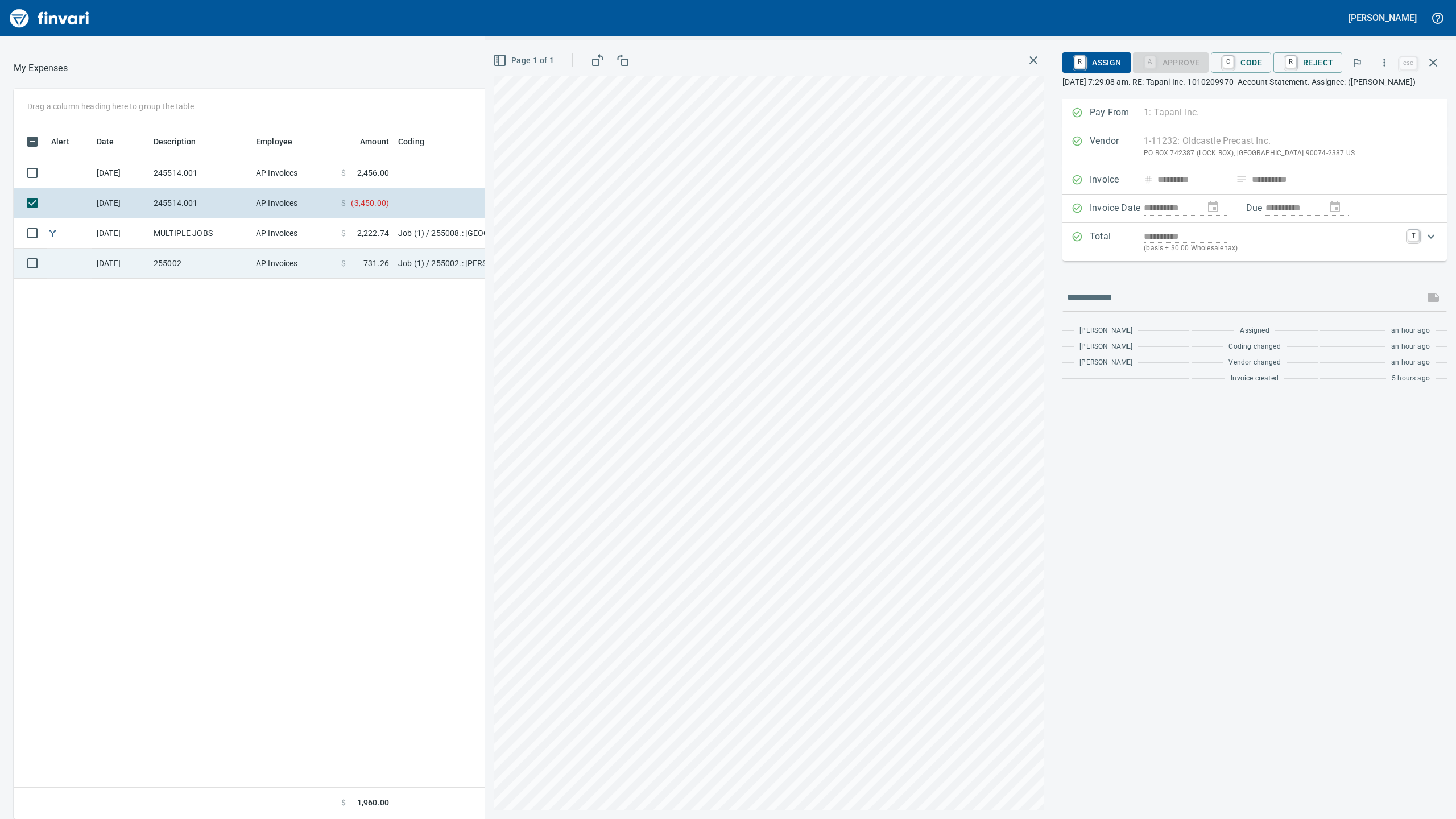
click at [418, 260] on td "Job (1) / 255002.: [PERSON_NAME][GEOGRAPHIC_DATA] Phase 2 & 3" at bounding box center [536, 264] width 285 height 30
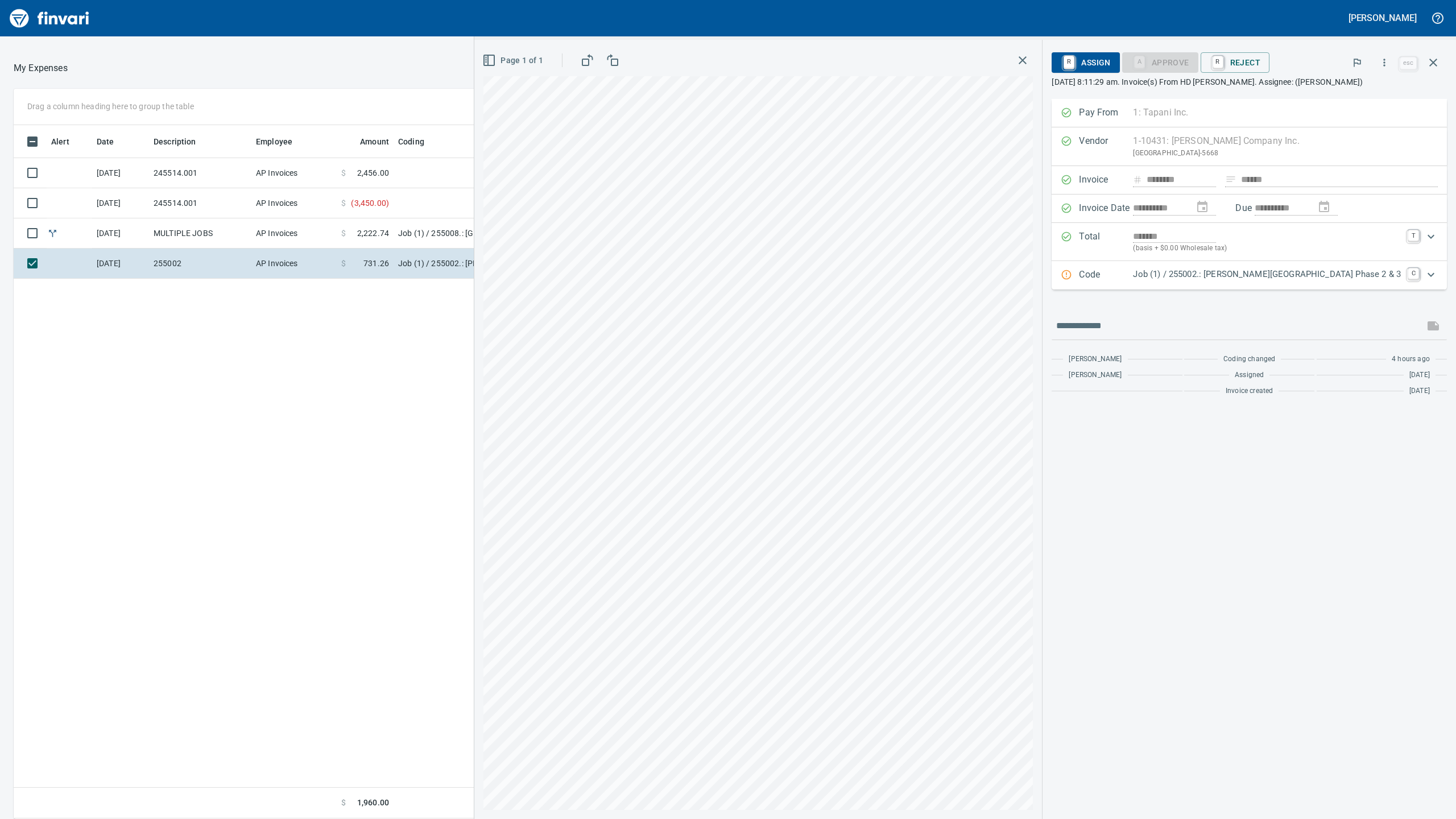
scroll to position [682, 1122]
click at [360, 250] on td "$ 731.26" at bounding box center [365, 264] width 57 height 30
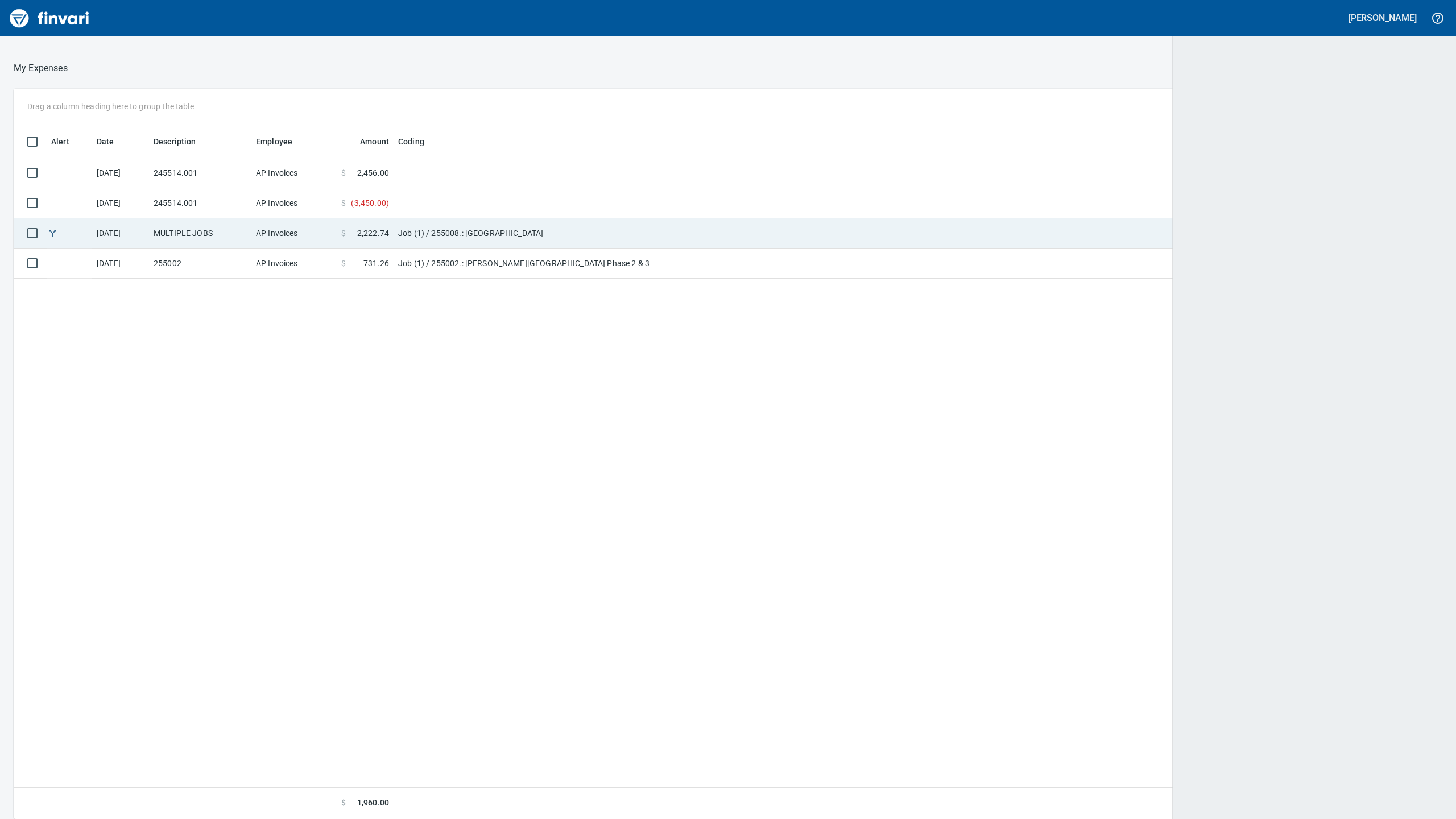
scroll to position [1, 1]
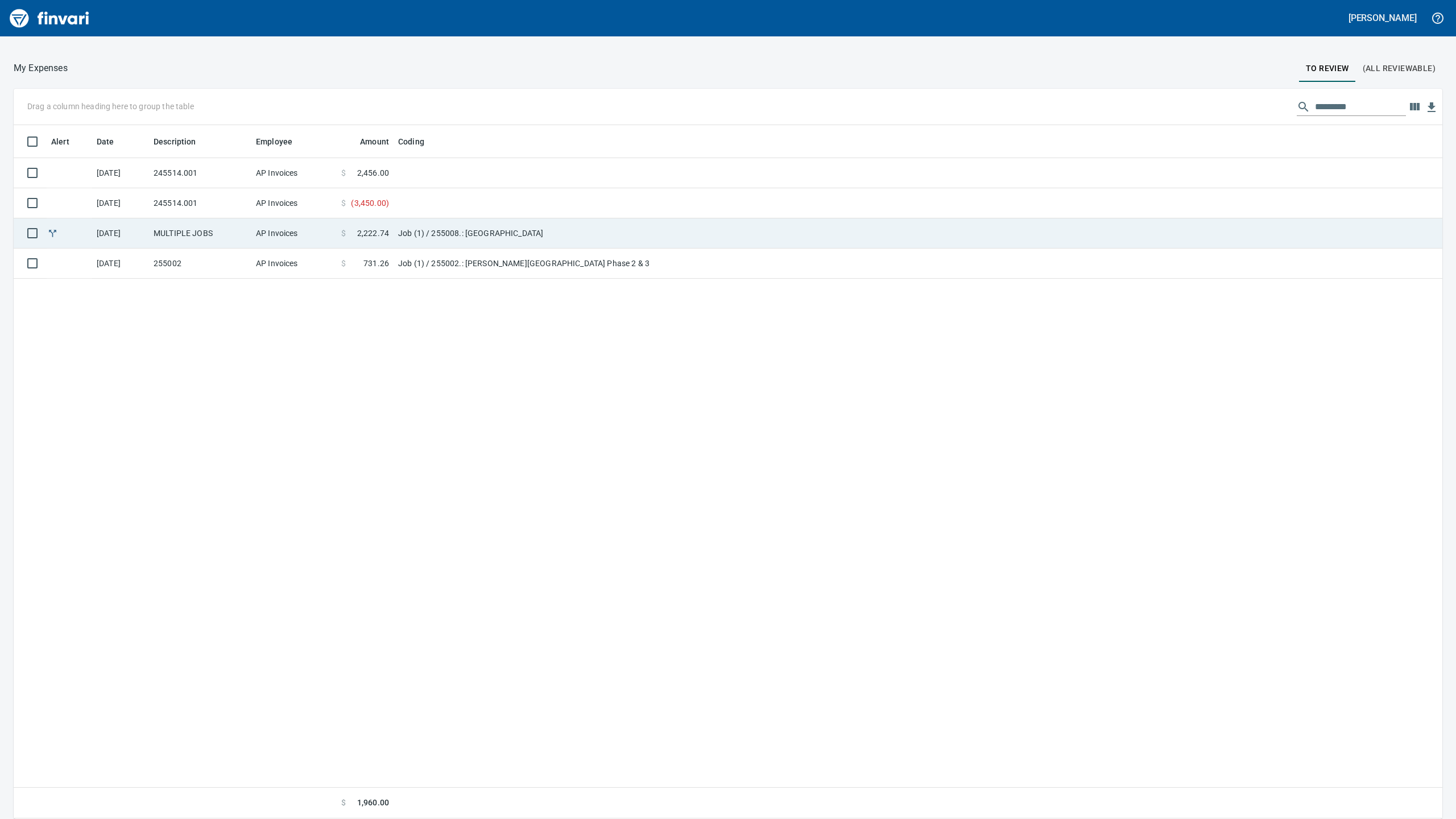
click at [364, 234] on span "2,222.74" at bounding box center [373, 233] width 32 height 12
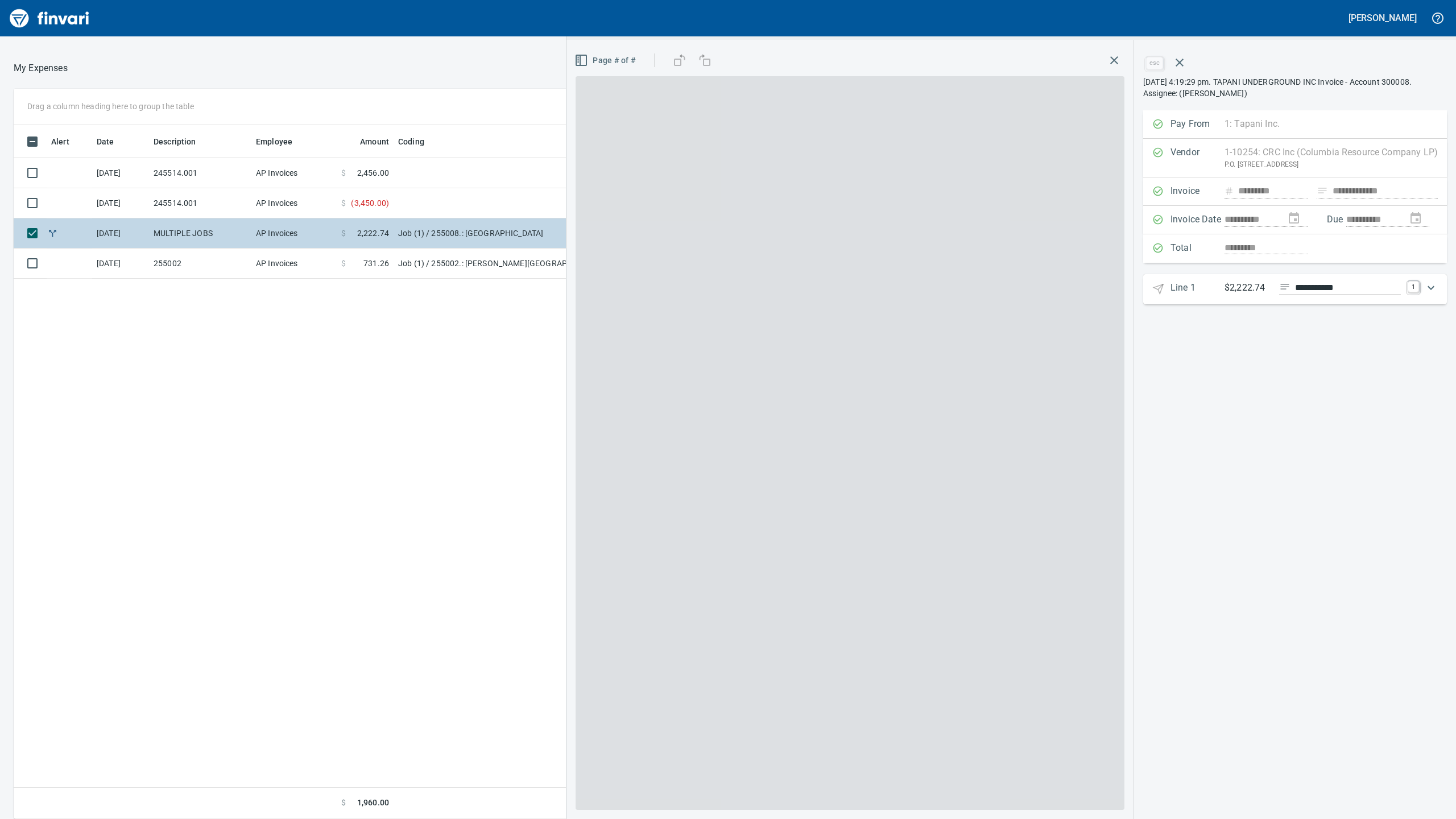
scroll to position [682, 1122]
